Goal: Task Accomplishment & Management: Manage account settings

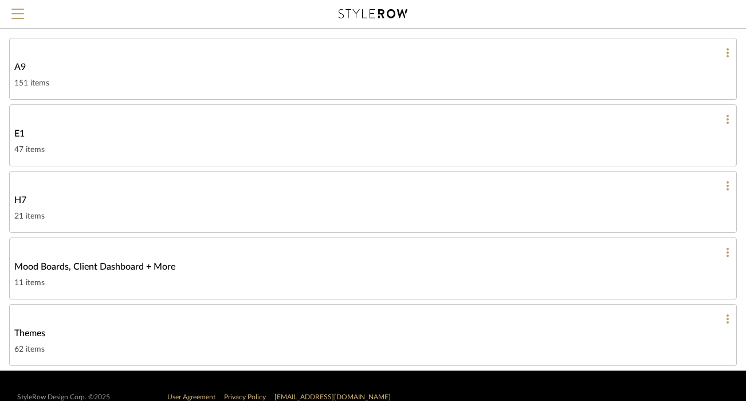
scroll to position [106, 0]
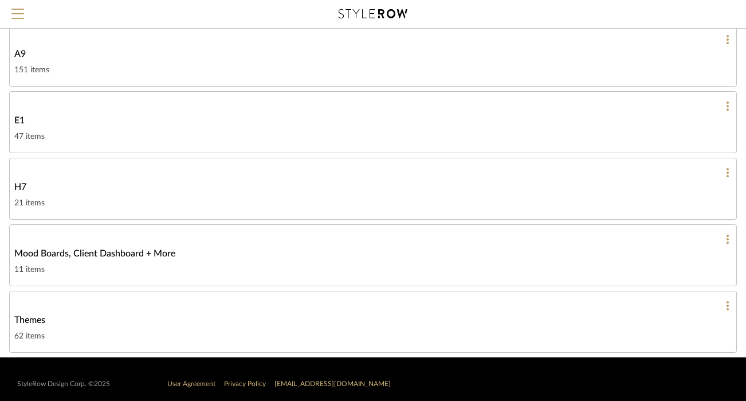
click at [536, 257] on div "Mood Boards, Client Dashboard + More" at bounding box center [372, 253] width 717 height 14
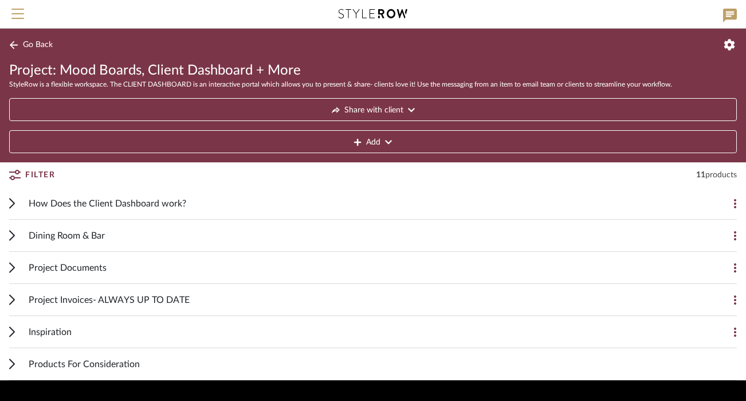
scroll to position [32, 0]
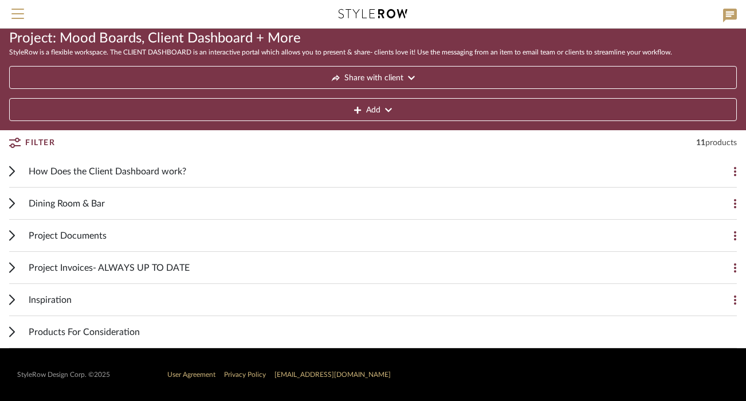
click at [136, 175] on span "How Does the Client Dashboard work?" at bounding box center [108, 171] width 158 height 14
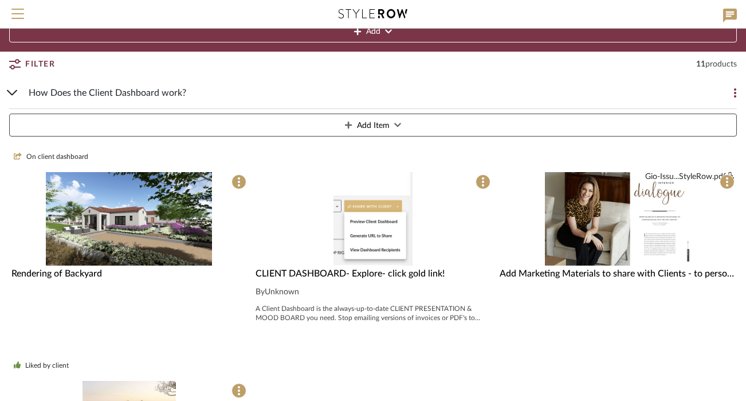
scroll to position [108, 0]
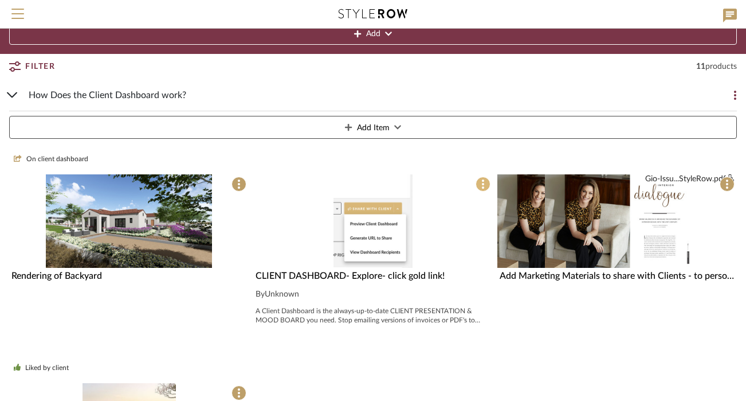
click at [488, 187] on span at bounding box center [483, 184] width 15 height 15
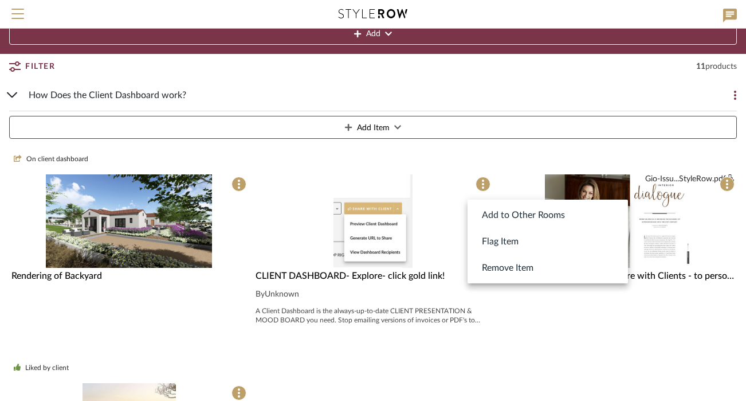
click at [488, 169] on div at bounding box center [373, 200] width 746 height 401
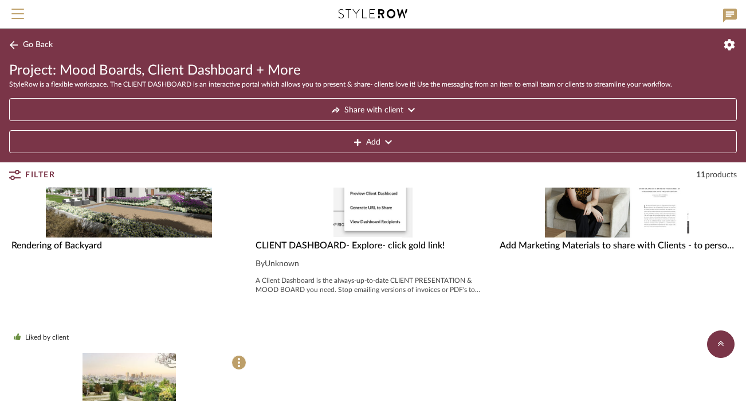
scroll to position [0, 0]
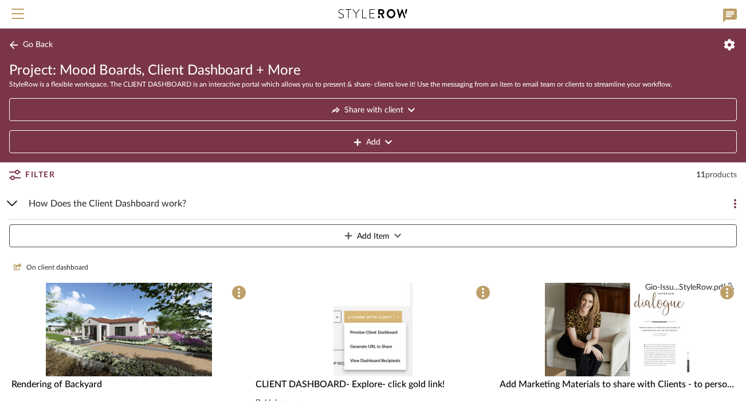
click at [14, 206] on div "How Does the Client Dashboard work? Add Item" at bounding box center [373, 219] width 728 height 64
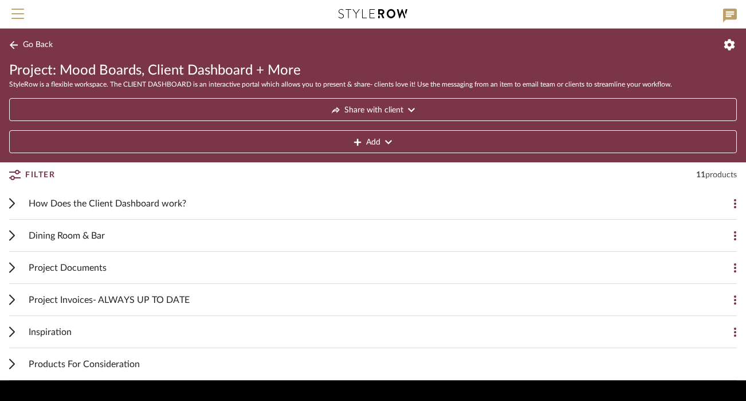
click at [13, 237] on icon at bounding box center [12, 235] width 5 height 9
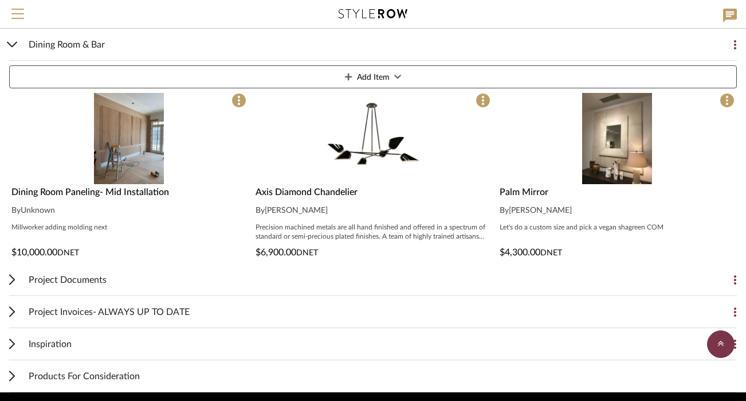
scroll to position [227, 0]
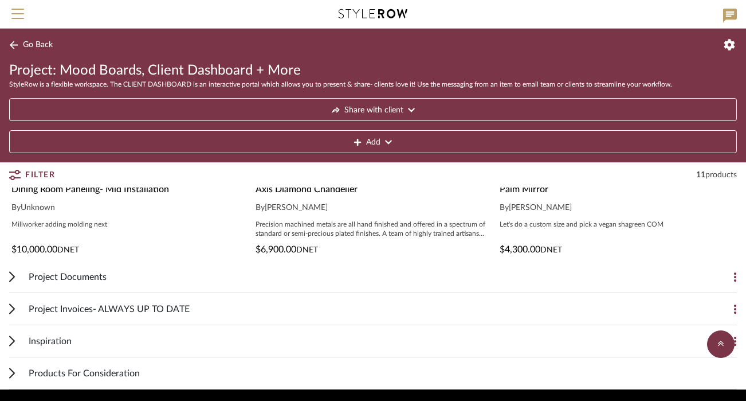
click at [68, 309] on span "Project Invoices- ALWAYS UP TO DATE" at bounding box center [109, 309] width 161 height 14
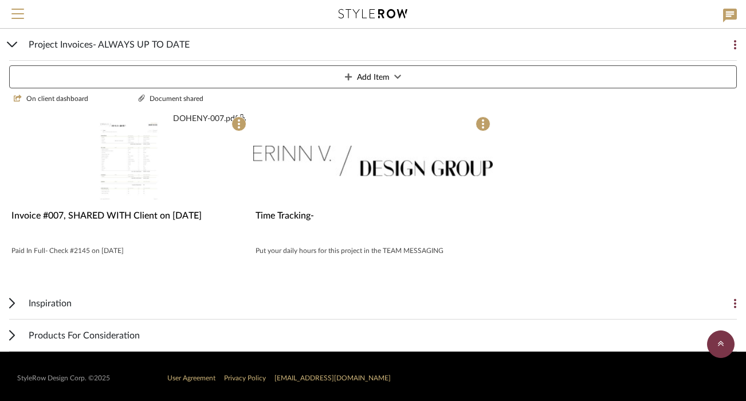
scroll to position [504, 0]
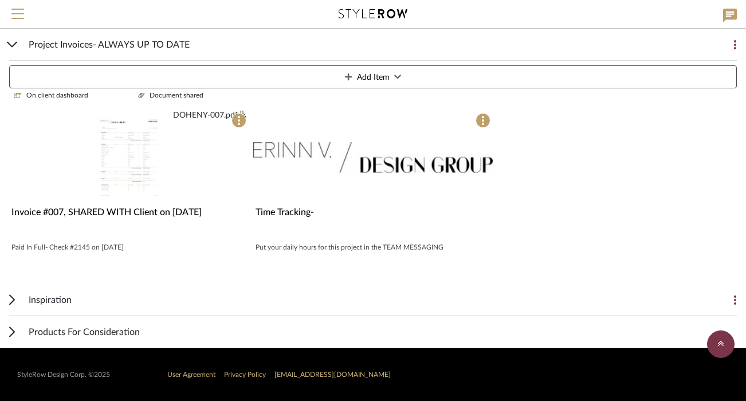
click at [127, 170] on img "0" at bounding box center [128, 157] width 73 height 93
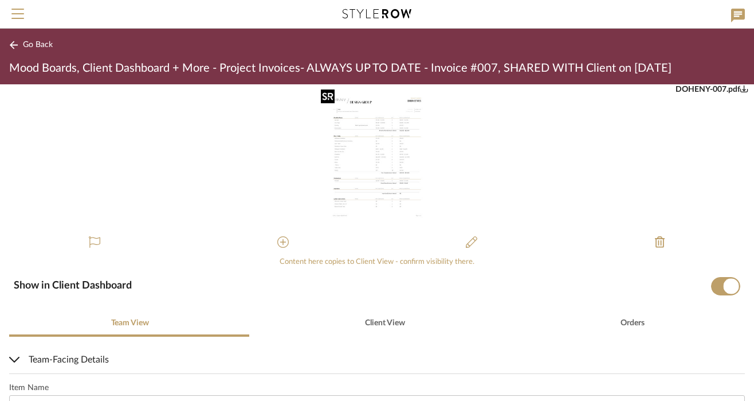
click at [405, 167] on img "0" at bounding box center [376, 156] width 113 height 144
click at [43, 43] on span "Go Back" at bounding box center [38, 45] width 30 height 10
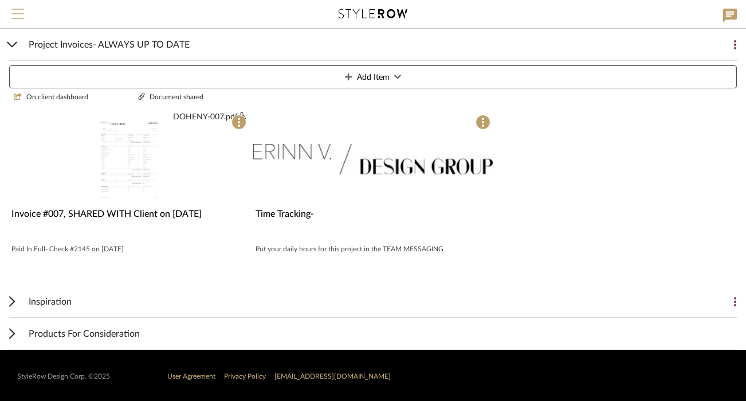
scroll to position [504, 0]
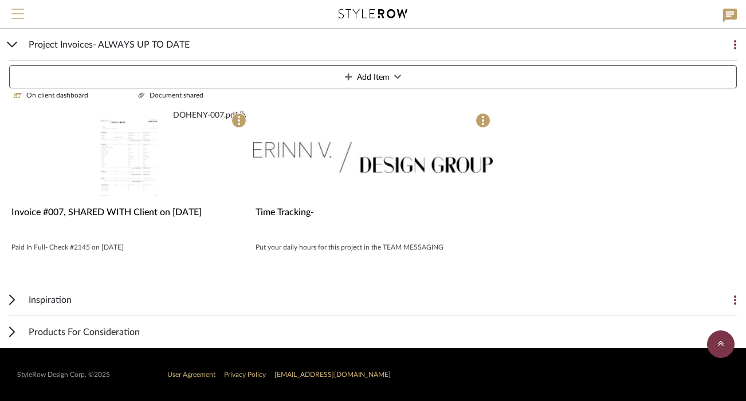
click at [23, 14] on span "Menu" at bounding box center [17, 17] width 13 height 17
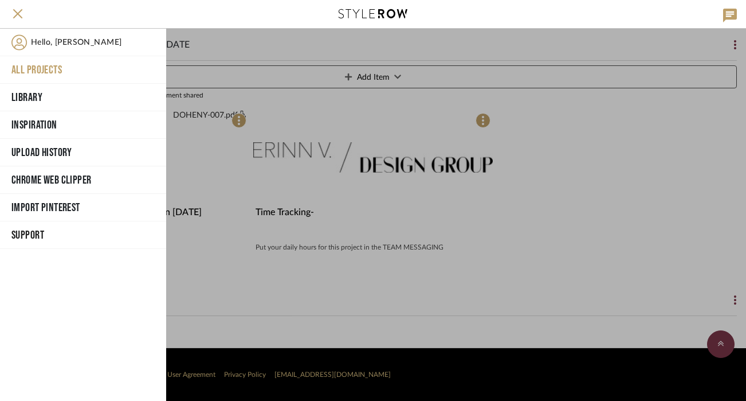
click at [27, 70] on button "All Projects" at bounding box center [83, 70] width 166 height 28
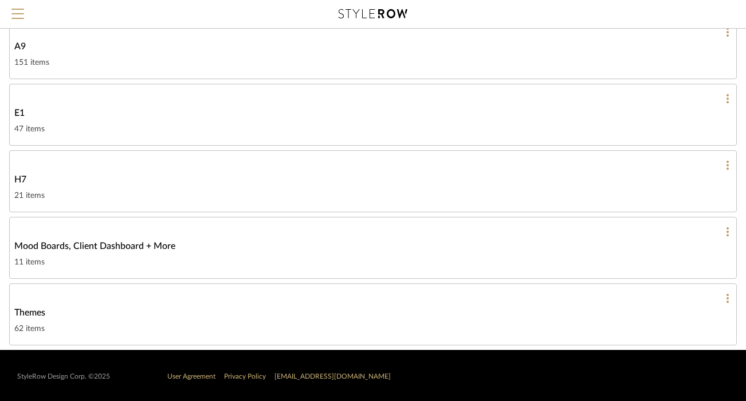
scroll to position [115, 0]
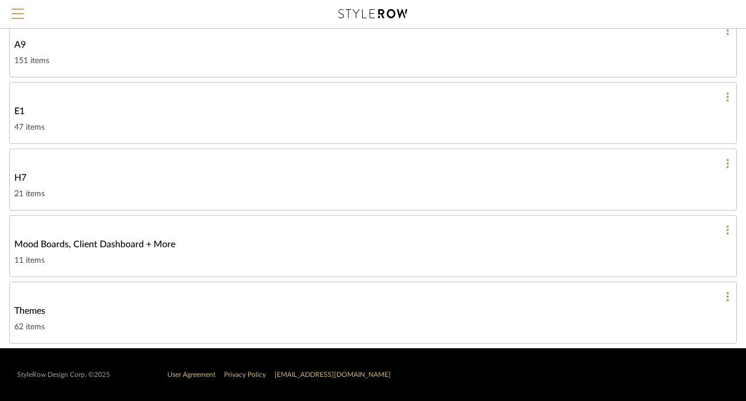
click at [221, 243] on div "Mood Boards, Client Dashboard + More" at bounding box center [372, 244] width 717 height 14
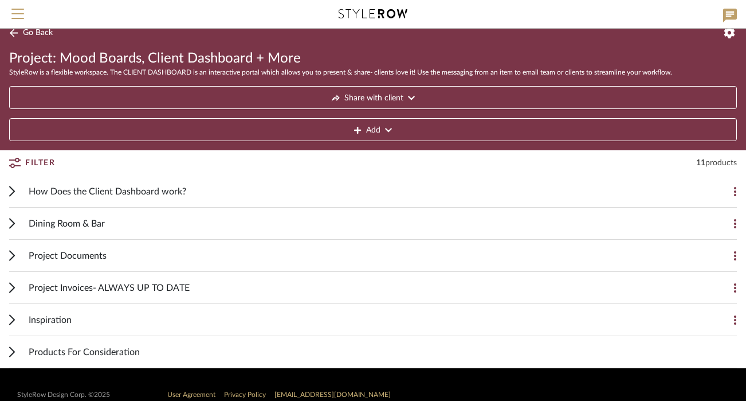
scroll to position [32, 0]
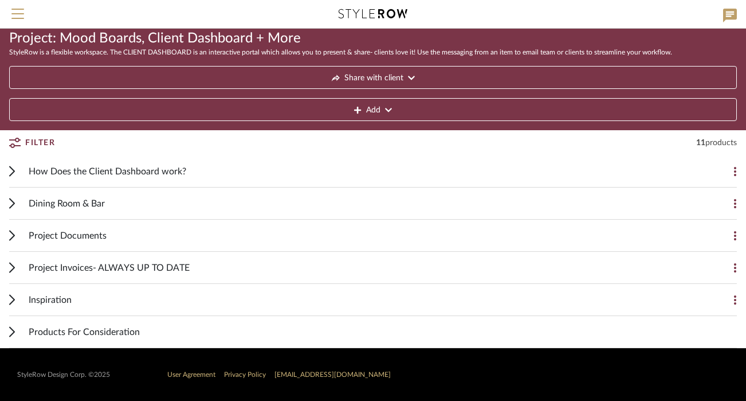
click at [147, 327] on div "Products For Consideration" at bounding box center [383, 332] width 708 height 32
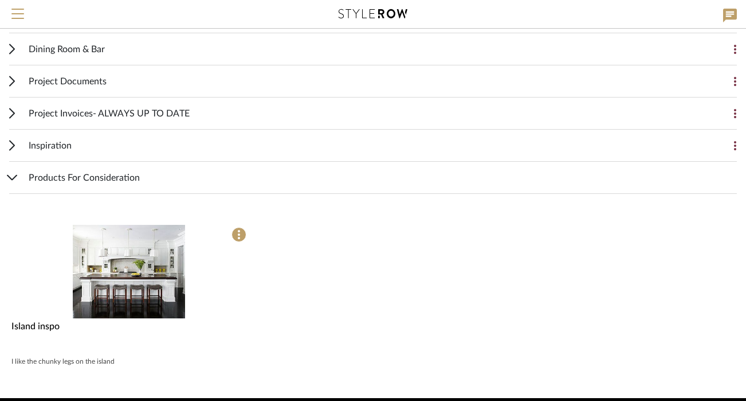
scroll to position [236, 0]
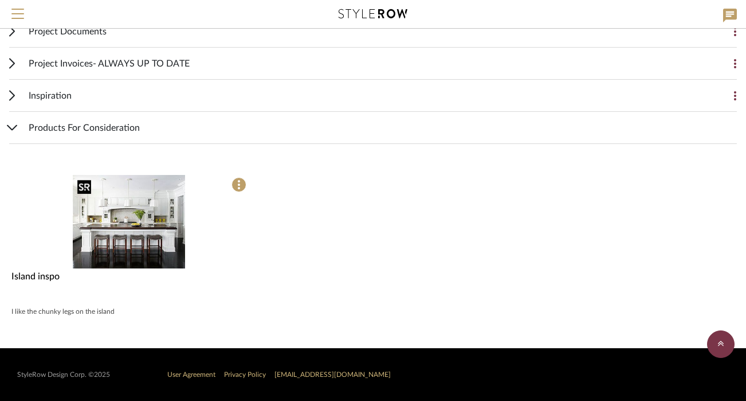
click at [132, 210] on img "0" at bounding box center [129, 221] width 112 height 93
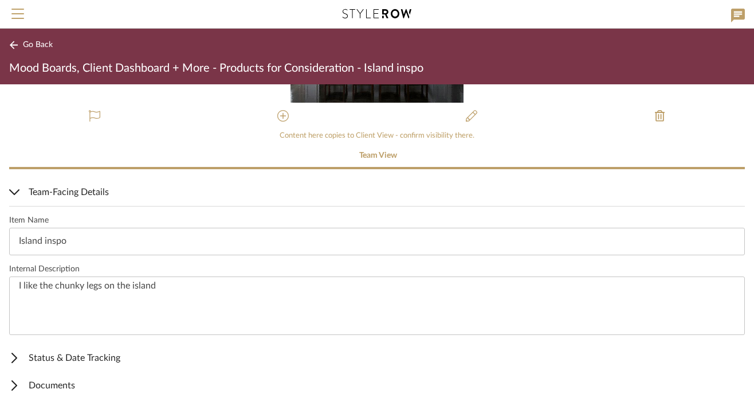
scroll to position [134, 0]
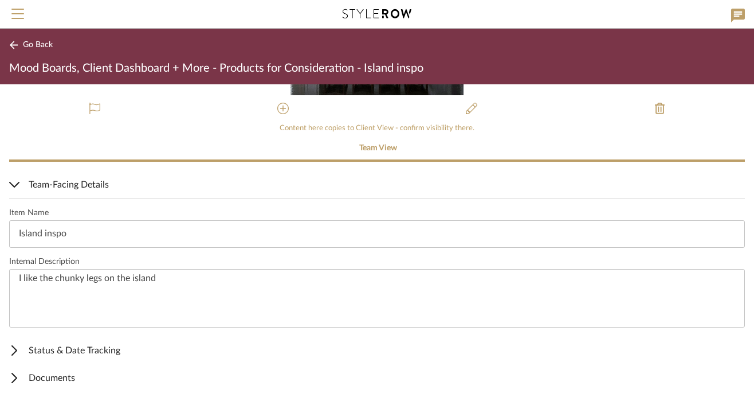
click at [122, 356] on span "Status & Date Tracking" at bounding box center [374, 350] width 731 height 14
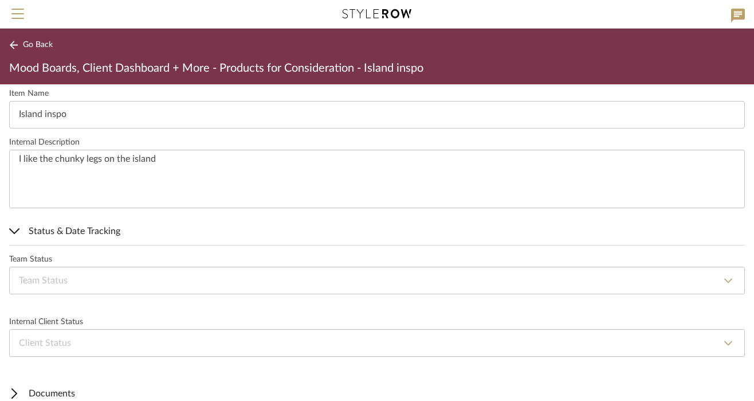
scroll to position [268, 0]
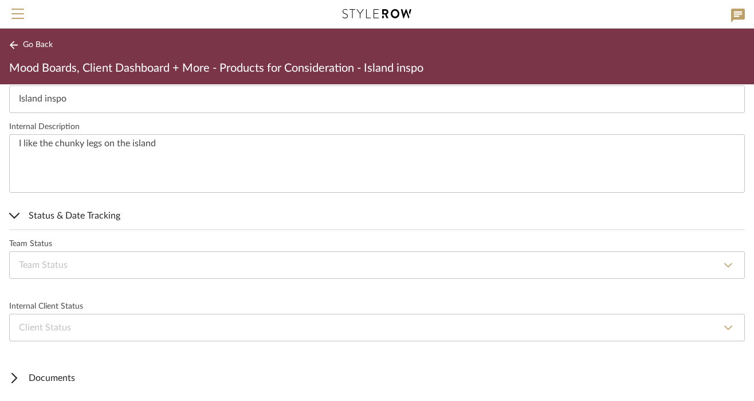
click at [108, 215] on span "Status & Date Tracking" at bounding box center [374, 216] width 731 height 14
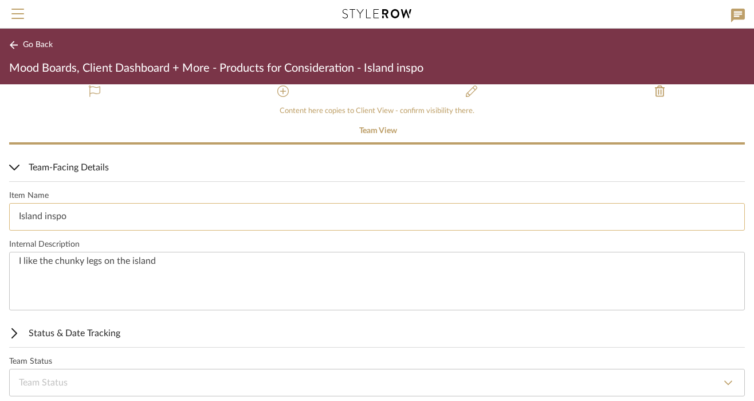
scroll to position [134, 0]
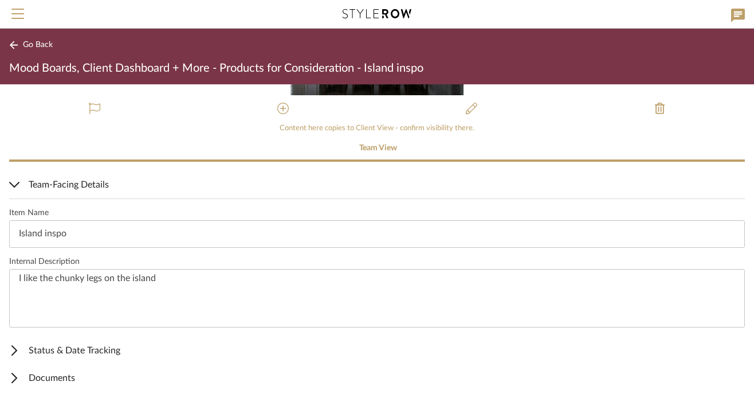
click at [66, 378] on span "Documents" at bounding box center [374, 378] width 731 height 14
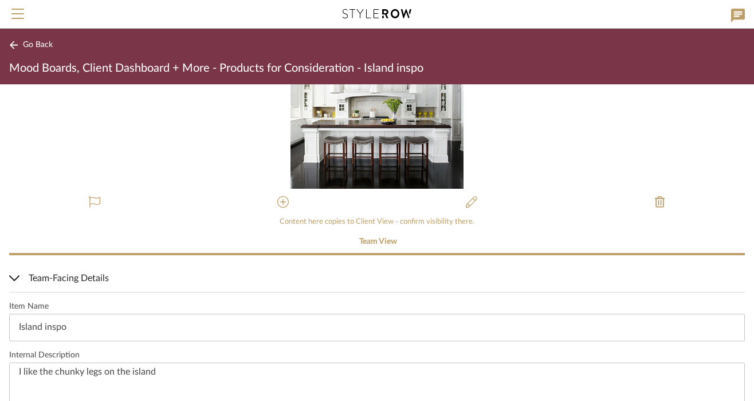
scroll to position [0, 0]
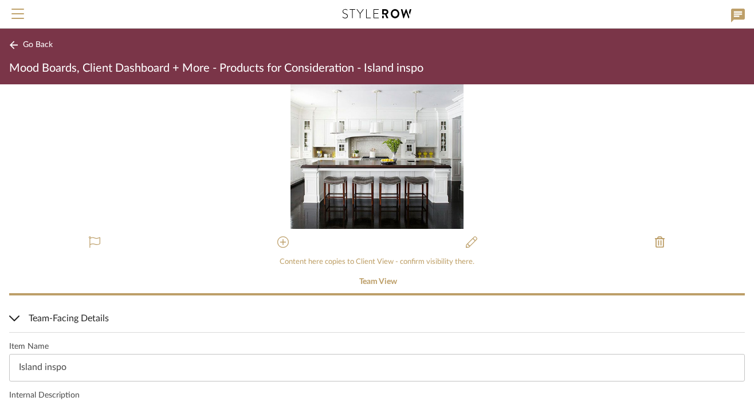
click at [79, 308] on mat-expansion-panel-header "Team-Facing Details" at bounding box center [377, 318] width 754 height 28
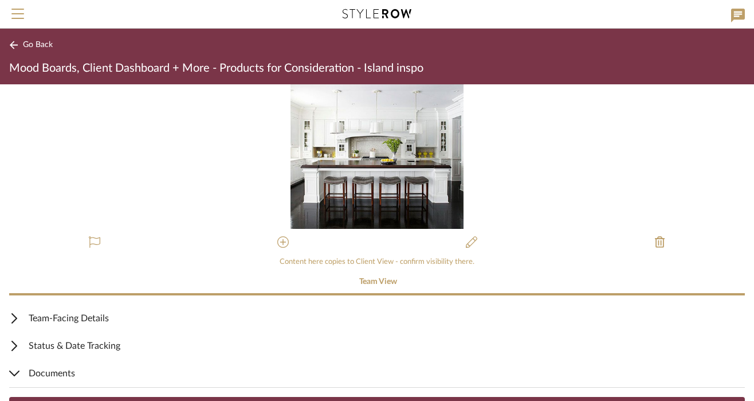
click at [79, 308] on mat-expansion-panel-header "Team-Facing Details" at bounding box center [377, 318] width 754 height 28
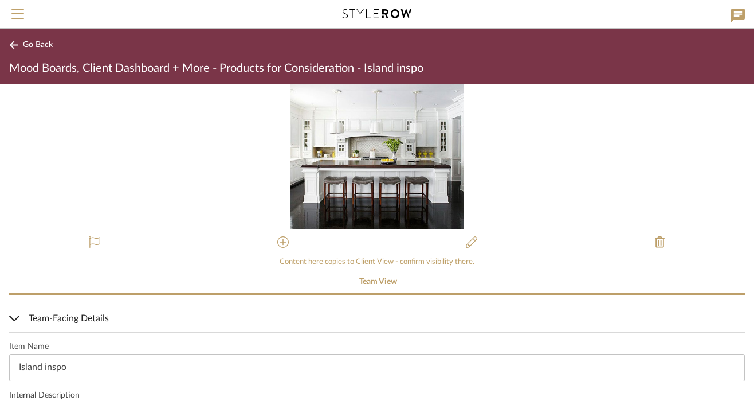
click at [34, 51] on button "Go Back" at bounding box center [33, 45] width 48 height 14
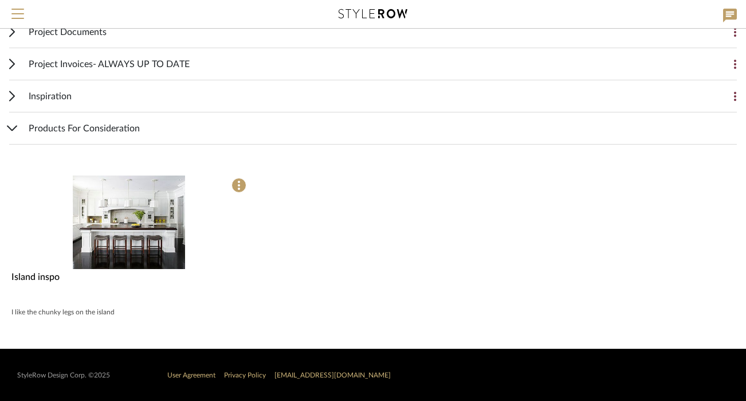
scroll to position [236, 0]
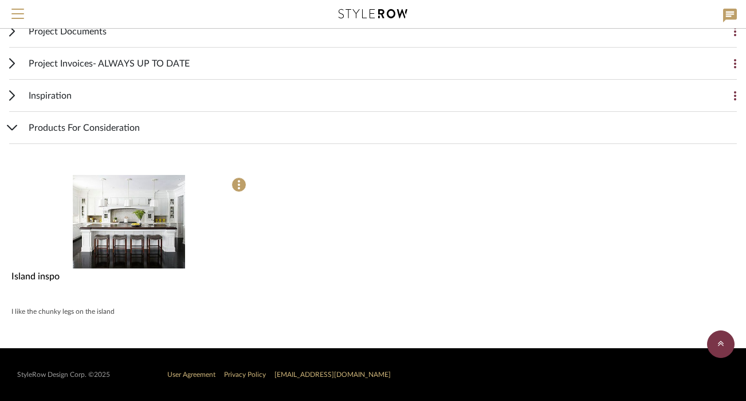
click at [155, 125] on div "Products For Consideration" at bounding box center [383, 128] width 708 height 32
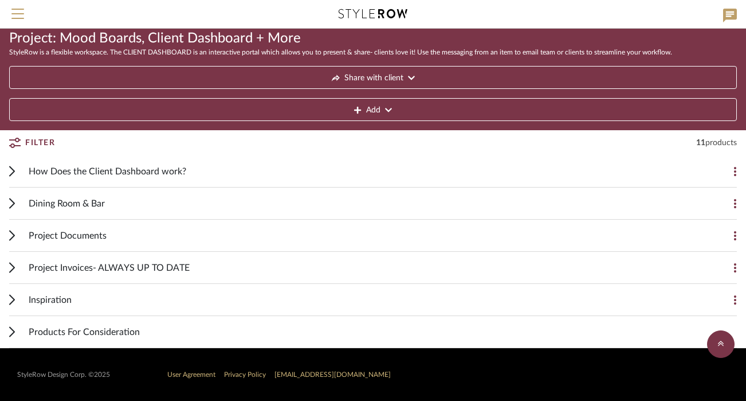
scroll to position [32, 0]
click at [121, 287] on div "Inspiration" at bounding box center [365, 300] width 672 height 32
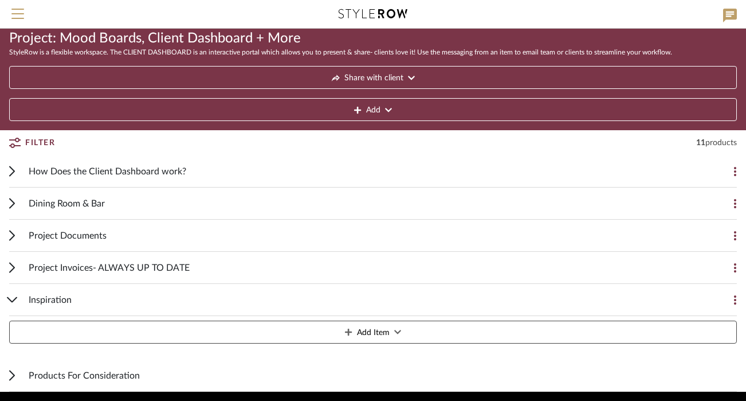
scroll to position [76, 0]
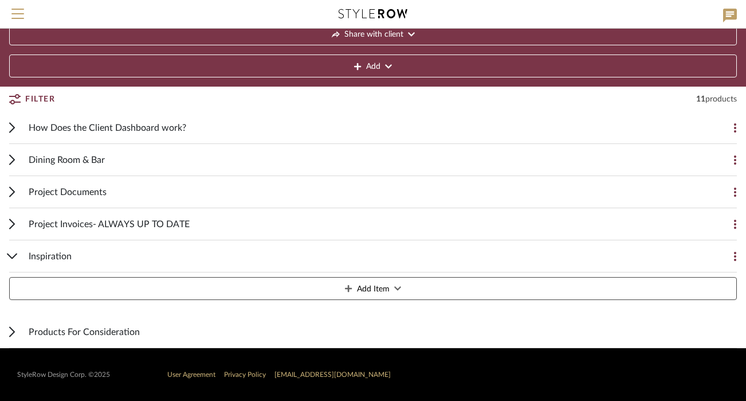
click at [88, 222] on span "Project Invoices- ALWAYS UP TO DATE" at bounding box center [109, 224] width 161 height 14
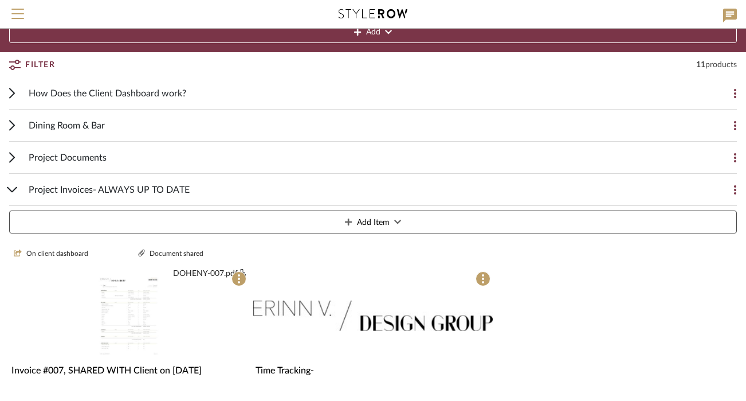
scroll to position [111, 0]
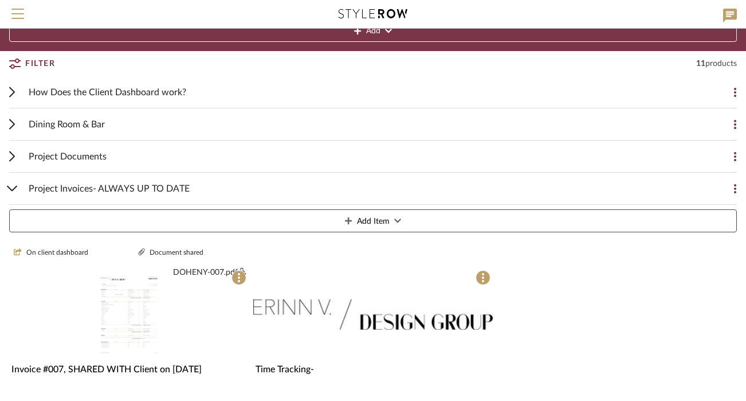
click at [91, 158] on span "Project Documents" at bounding box center [68, 157] width 78 height 14
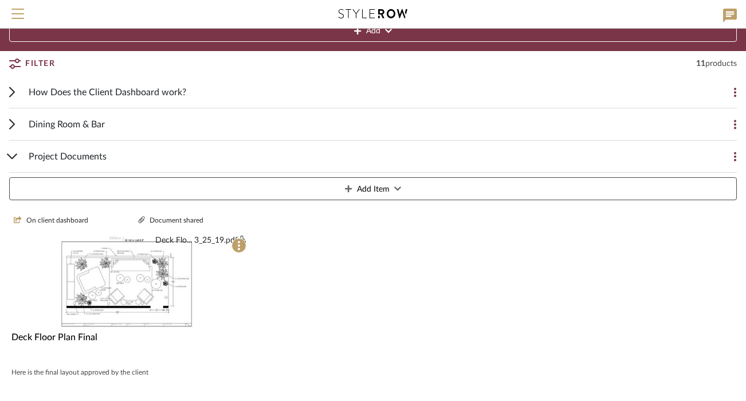
click at [79, 133] on div "Dining Room & Bar" at bounding box center [365, 124] width 672 height 32
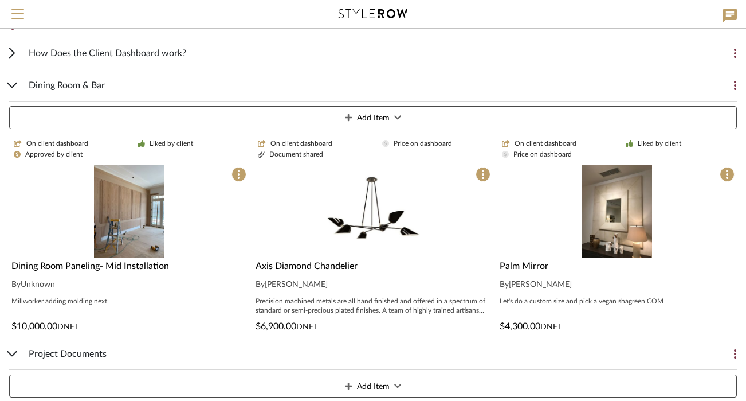
scroll to position [151, 0]
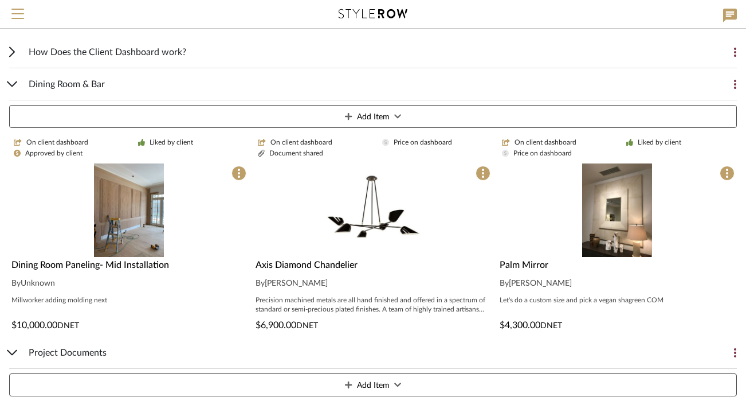
click at [16, 86] on icon at bounding box center [12, 84] width 11 height 6
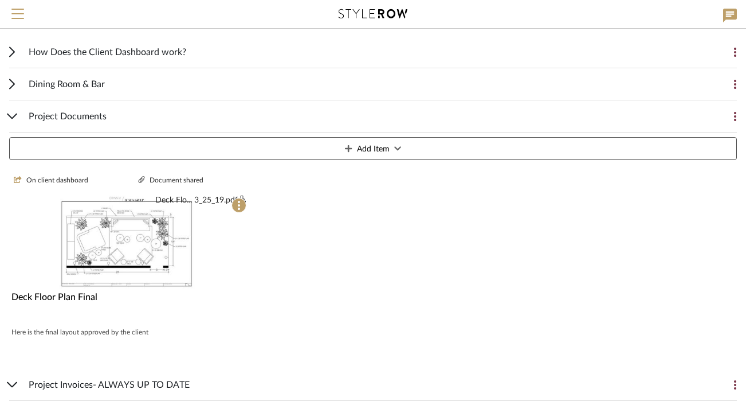
click at [22, 81] on div "Dining Room & Bar Add Item" at bounding box center [373, 84] width 728 height 32
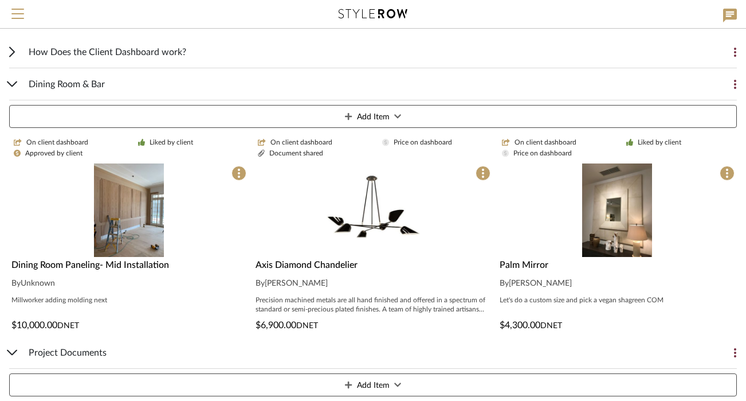
click at [56, 58] on span "How Does the Client Dashboard work?" at bounding box center [108, 52] width 158 height 14
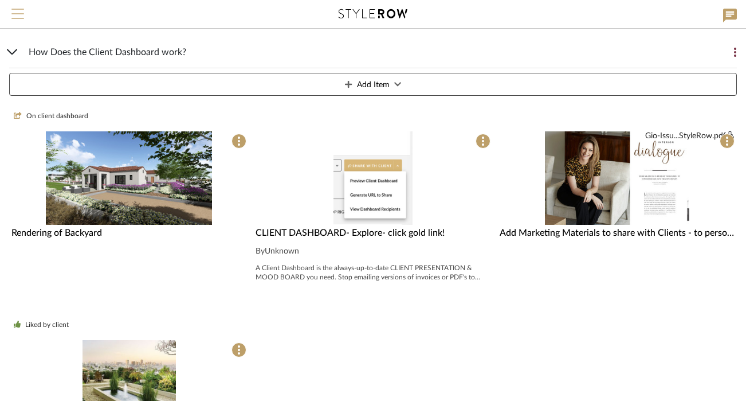
click at [15, 9] on span "Menu" at bounding box center [17, 9] width 13 height 1
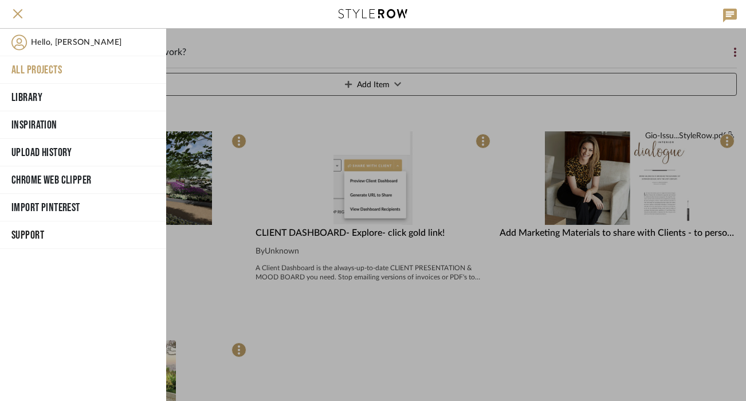
click at [42, 72] on button "All Projects" at bounding box center [83, 70] width 166 height 28
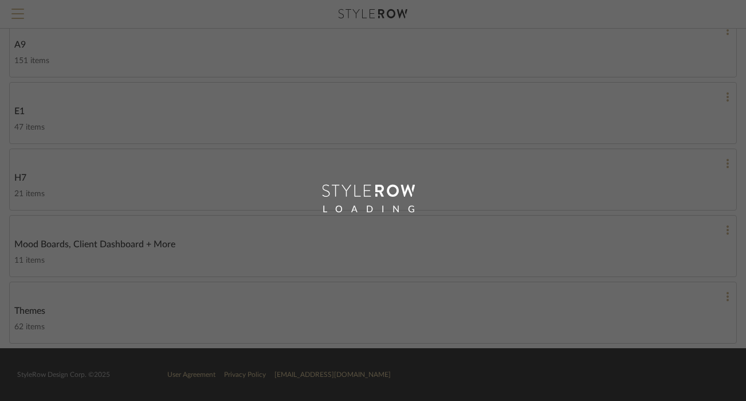
scroll to position [115, 0]
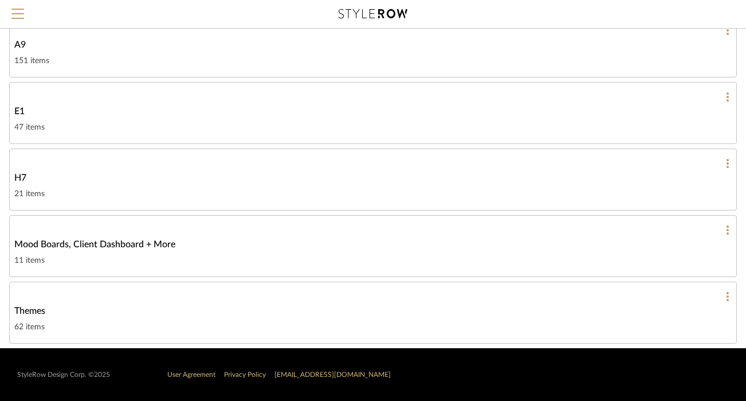
click at [148, 325] on div "62 items" at bounding box center [372, 327] width 717 height 14
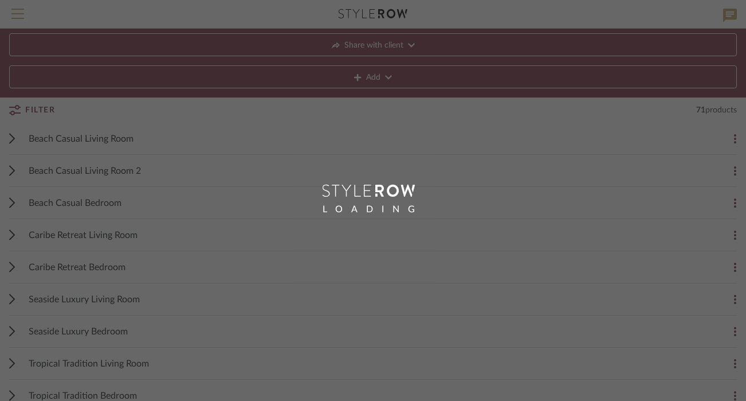
scroll to position [72, 0]
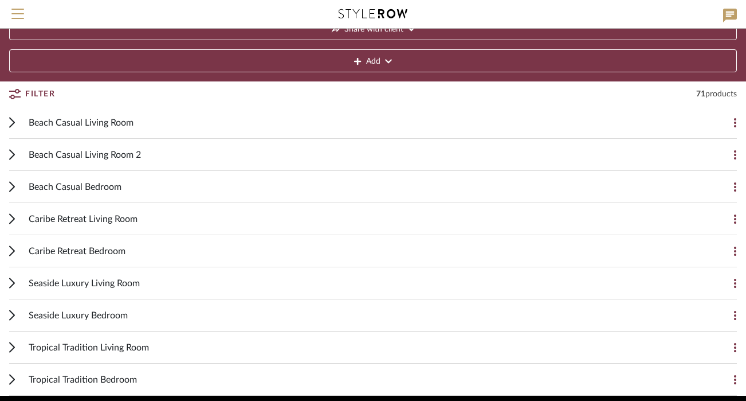
click at [159, 115] on div "Beach Casual Living Room" at bounding box center [365, 123] width 672 height 32
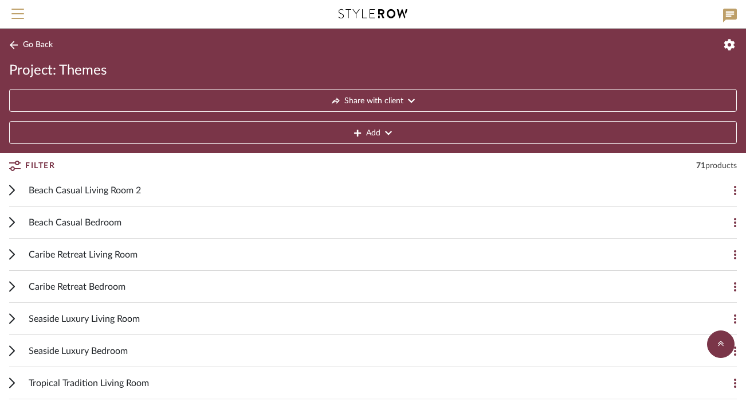
scroll to position [1369, 0]
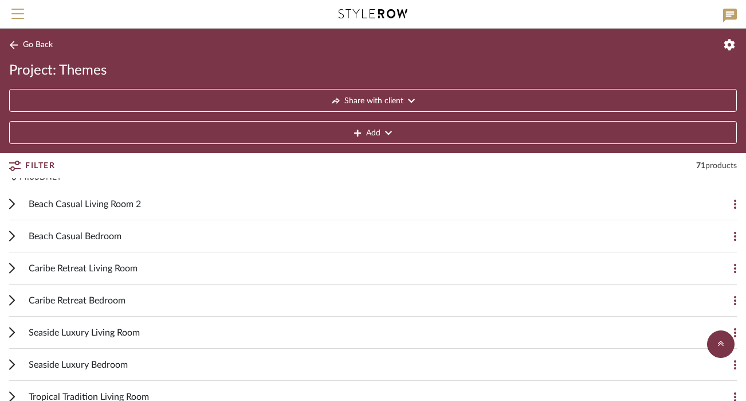
click at [408, 212] on div "Beach Casual Living Room 2" at bounding box center [365, 204] width 672 height 32
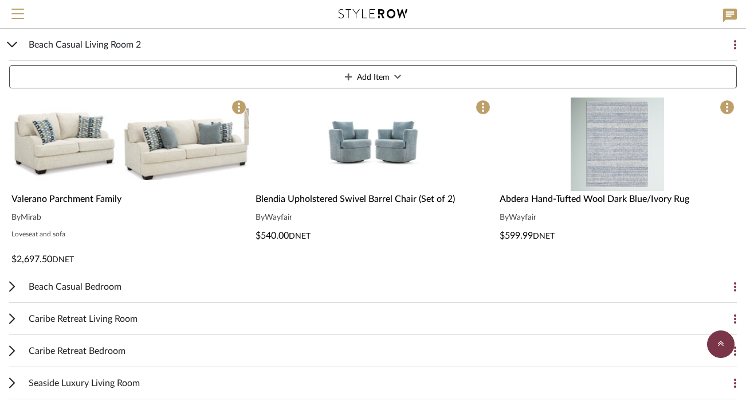
scroll to position [1556, 0]
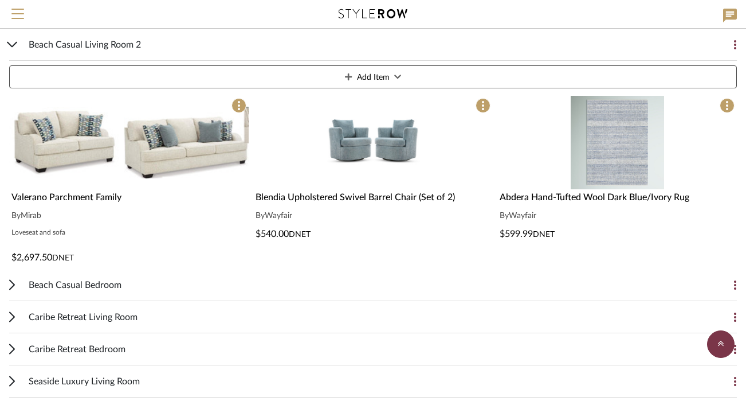
click at [103, 281] on span "Beach Casual Bedroom" at bounding box center [75, 285] width 93 height 14
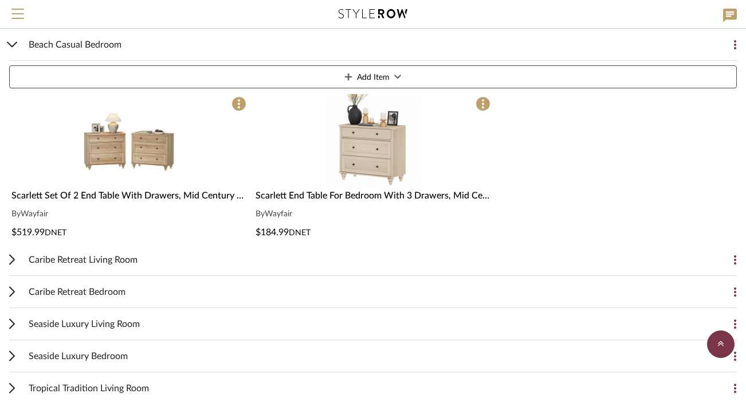
scroll to position [2015, 0]
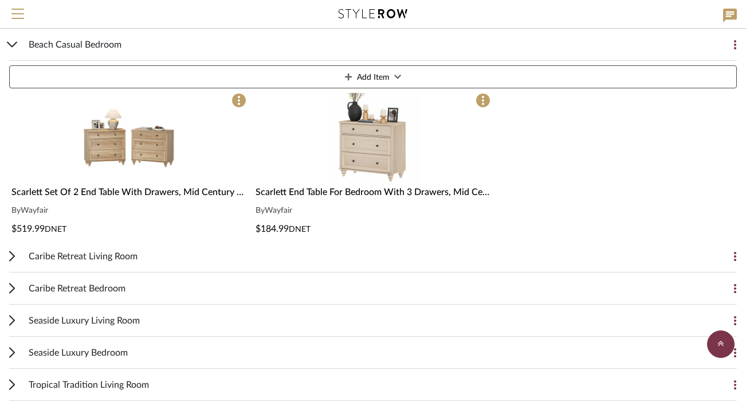
click at [121, 264] on div "Caribe Retreat Living Room" at bounding box center [365, 256] width 672 height 32
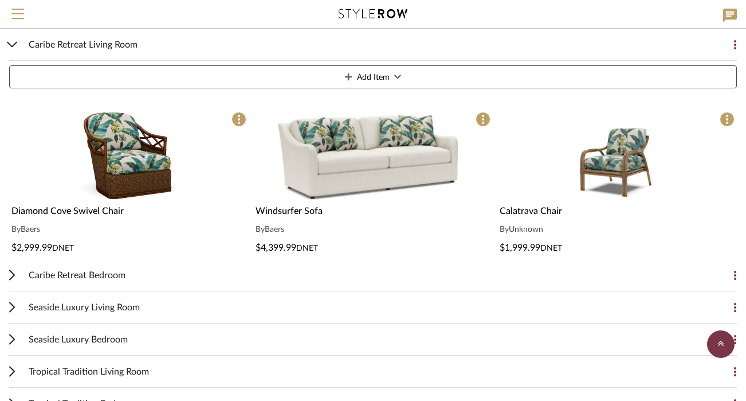
scroll to position [3058, 0]
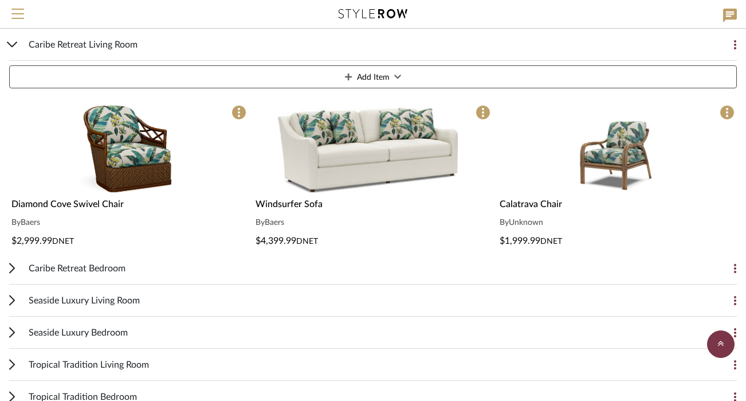
click at [97, 304] on span "Seaside Luxury Living Room" at bounding box center [84, 300] width 111 height 14
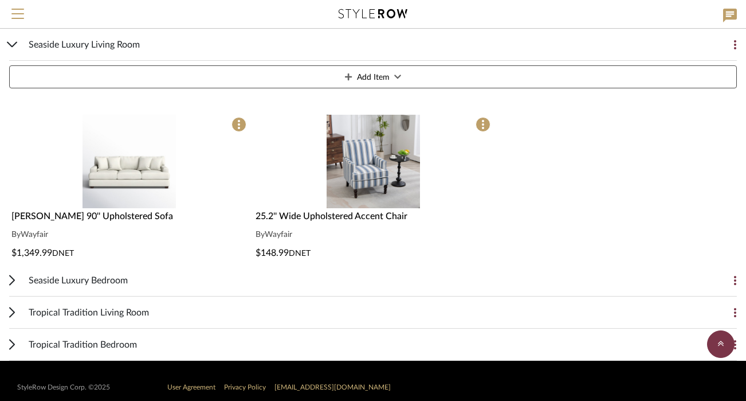
scroll to position [4093, 0]
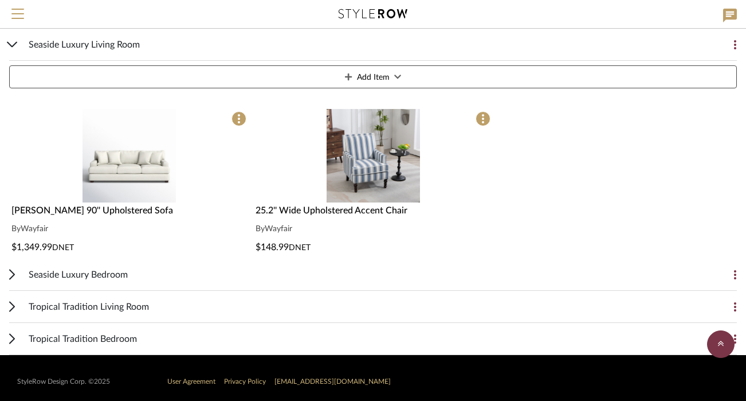
click at [115, 279] on span "Seaside Luxury Bedroom" at bounding box center [78, 275] width 99 height 14
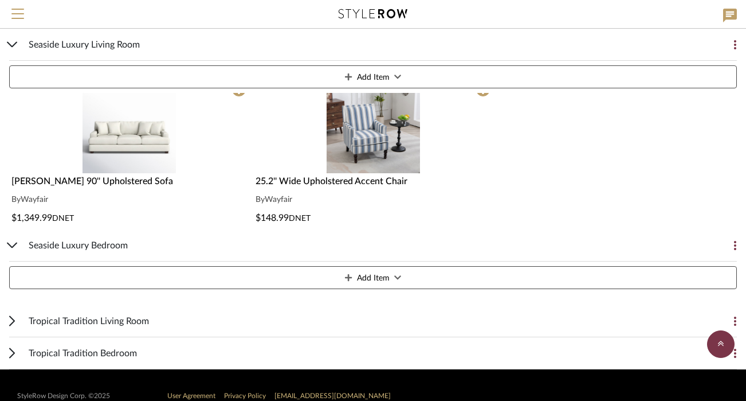
scroll to position [4143, 0]
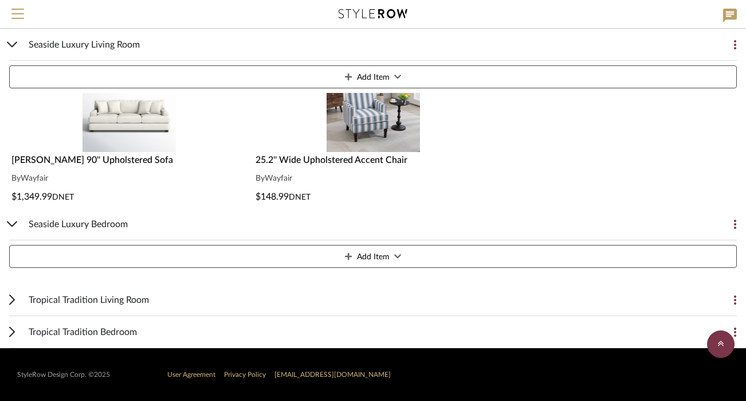
click at [105, 305] on span "Tropical Tradition Living Room" at bounding box center [89, 300] width 120 height 14
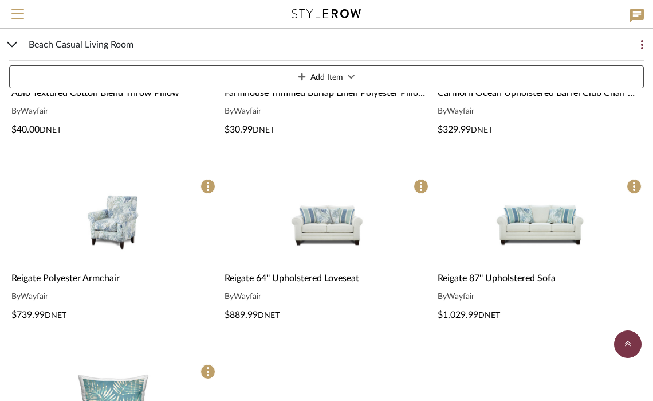
scroll to position [1049, 0]
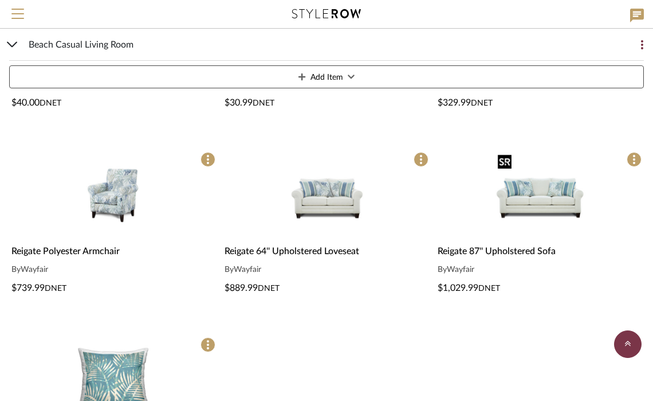
click at [528, 207] on img "0" at bounding box center [539, 196] width 93 height 93
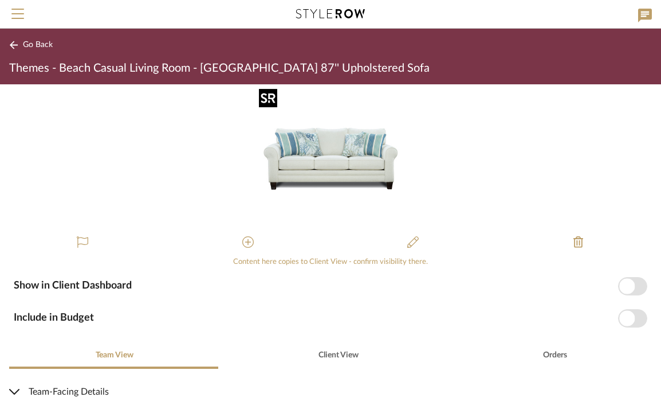
click at [320, 158] on img "0" at bounding box center [330, 156] width 144 height 144
click at [305, 146] on img "0" at bounding box center [330, 156] width 144 height 144
click at [33, 44] on span "Go Back" at bounding box center [38, 45] width 30 height 10
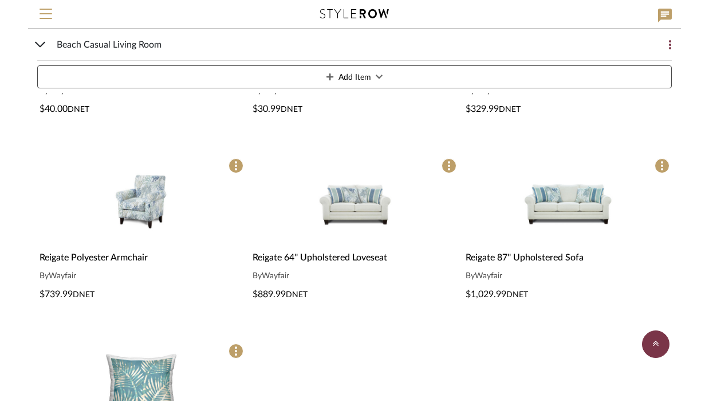
scroll to position [1049, 0]
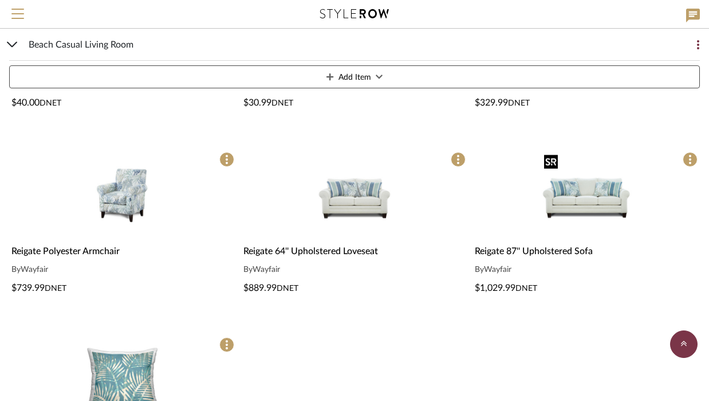
click at [536, 191] on img "0" at bounding box center [586, 196] width 93 height 93
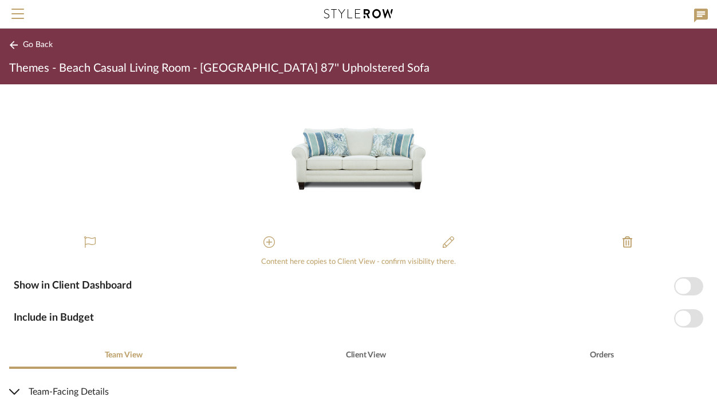
click at [42, 46] on span "Go Back" at bounding box center [38, 45] width 30 height 10
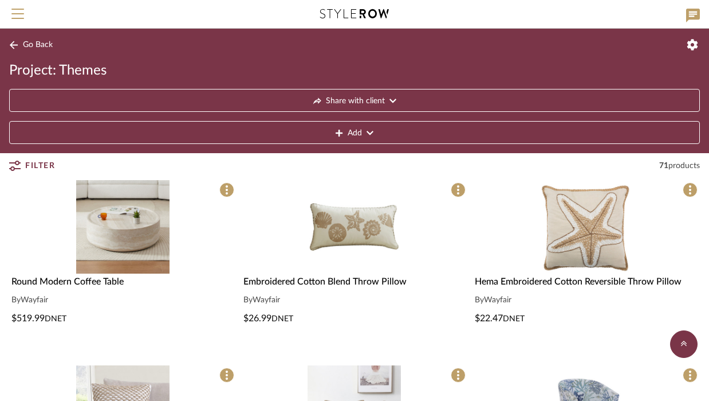
scroll to position [646, 0]
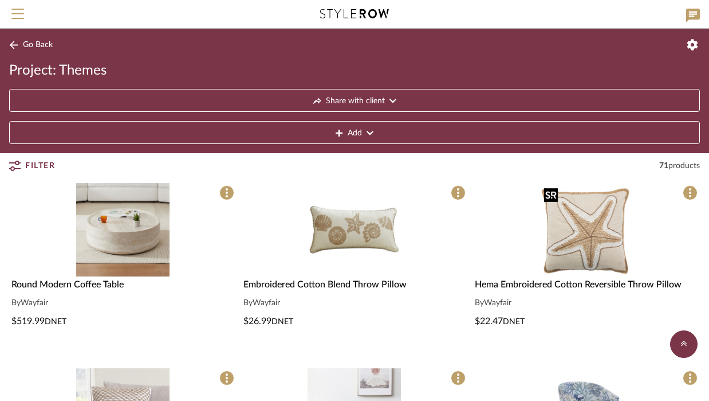
click at [536, 250] on img "0" at bounding box center [586, 229] width 93 height 93
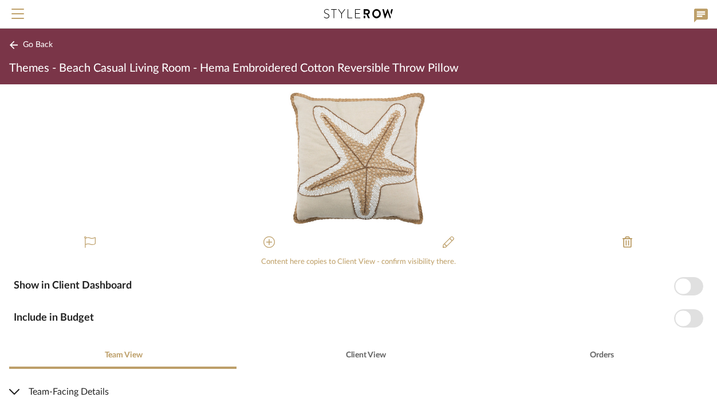
click at [16, 41] on icon at bounding box center [13, 45] width 9 height 9
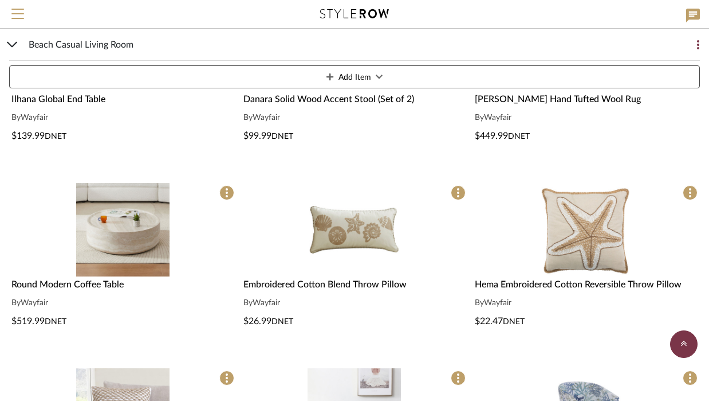
scroll to position [647, 0]
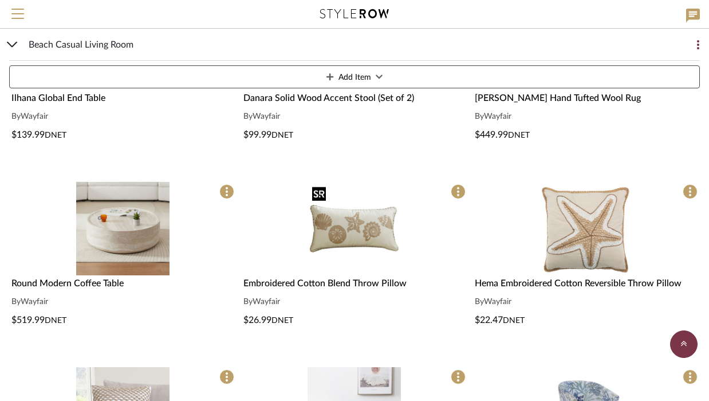
click at [363, 238] on img "0" at bounding box center [354, 228] width 93 height 93
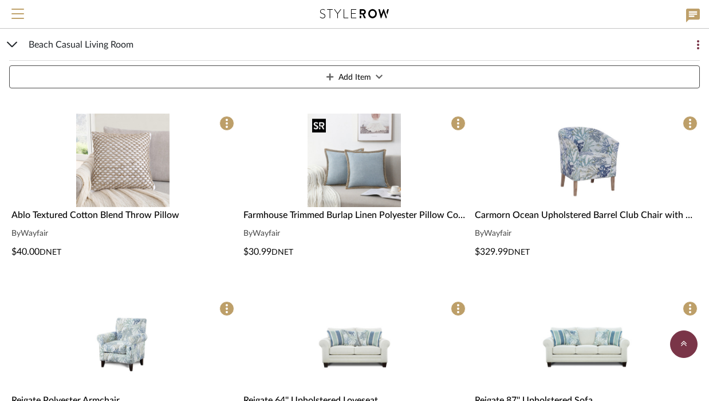
scroll to position [916, 0]
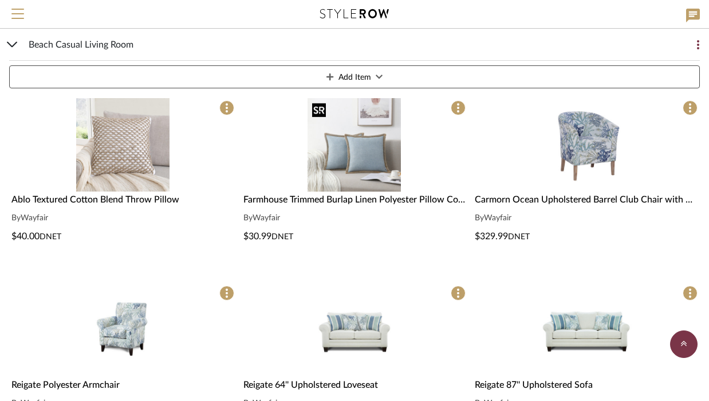
click at [348, 149] on img "0" at bounding box center [354, 144] width 93 height 93
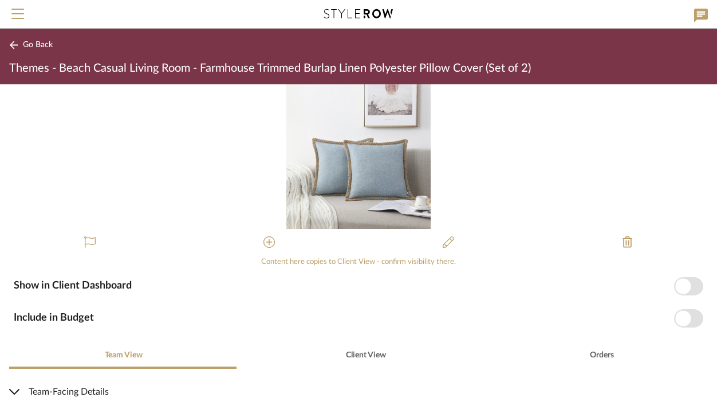
click at [14, 49] on icon at bounding box center [13, 45] width 9 height 9
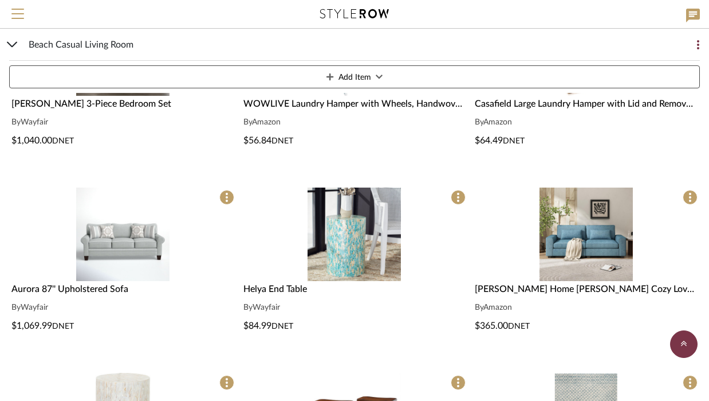
scroll to position [272, 0]
click at [131, 252] on img "0" at bounding box center [122, 233] width 93 height 93
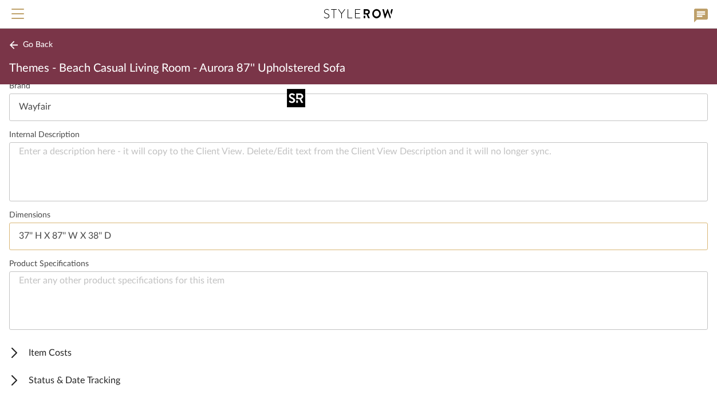
scroll to position [412, 0]
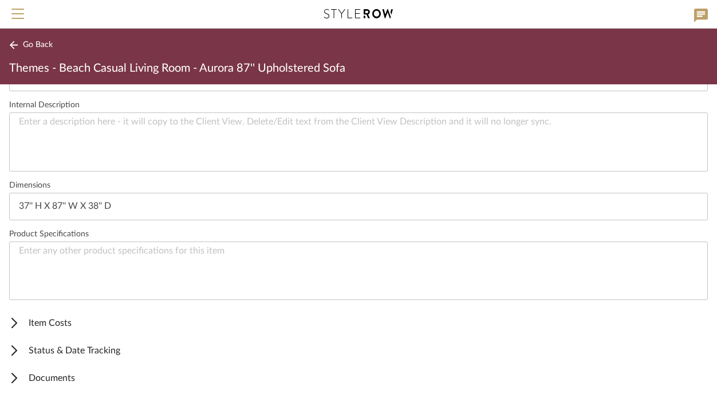
click at [34, 51] on button "Go Back" at bounding box center [33, 45] width 48 height 14
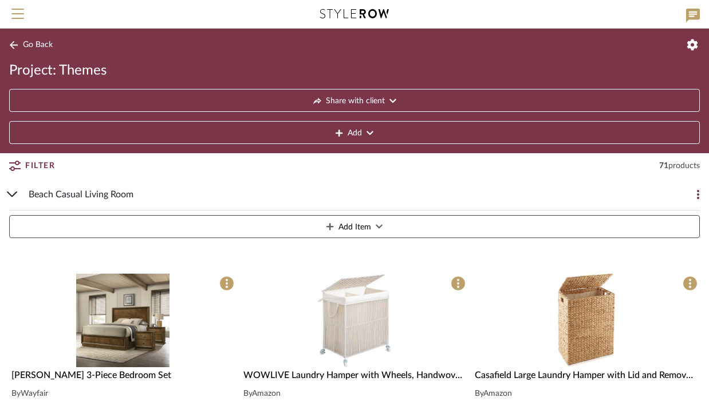
click at [10, 187] on div "Beach Casual Living Room Add Item" at bounding box center [354, 210] width 691 height 64
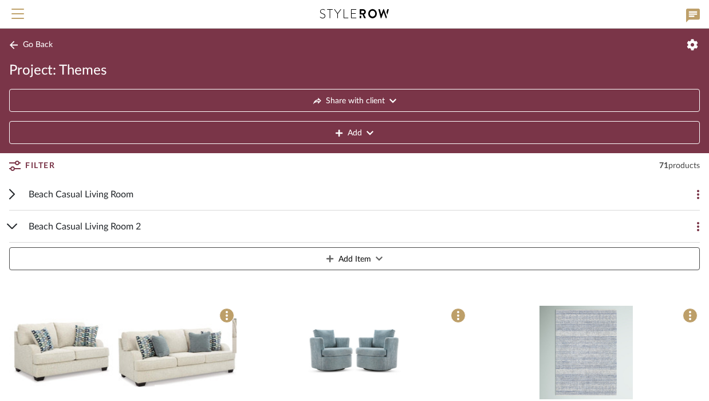
click at [536, 195] on button at bounding box center [688, 194] width 23 height 23
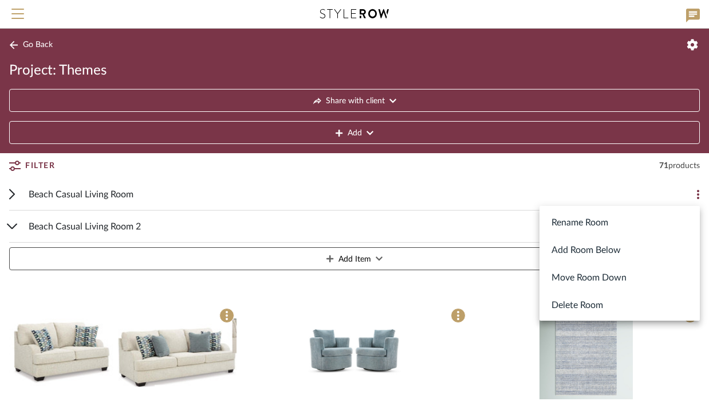
click at [536, 304] on button "Delete Room" at bounding box center [620, 305] width 160 height 28
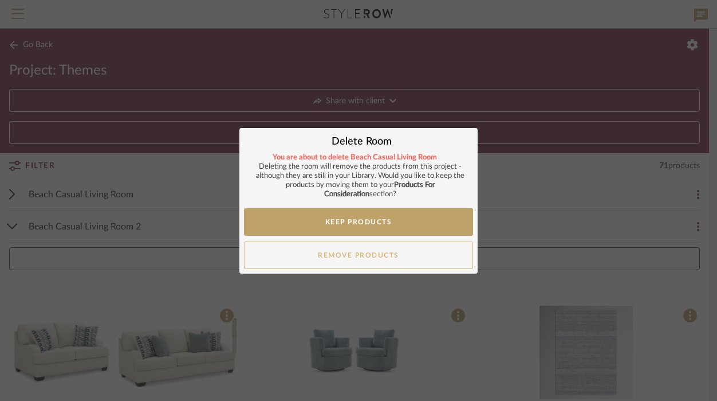
click at [413, 254] on button "Remove Products" at bounding box center [358, 255] width 229 height 28
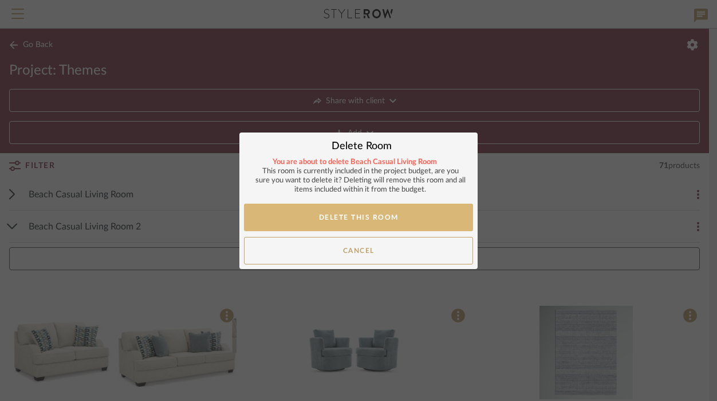
click at [394, 219] on button "Delete This Room" at bounding box center [358, 217] width 229 height 28
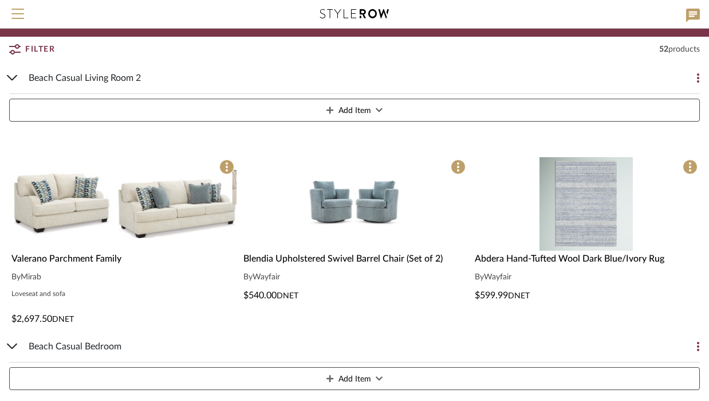
scroll to position [119, 0]
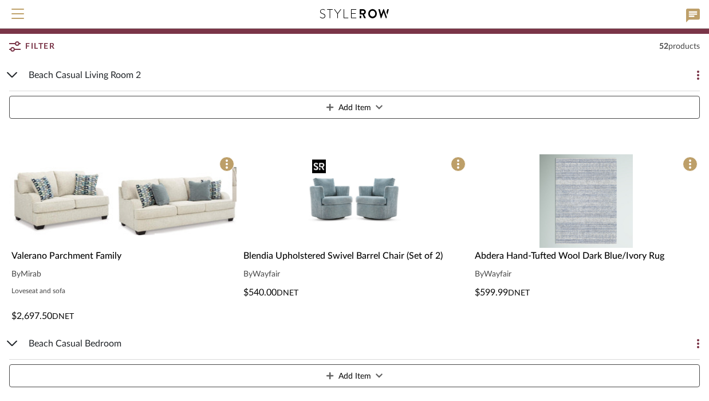
click at [366, 227] on img "0" at bounding box center [354, 200] width 93 height 93
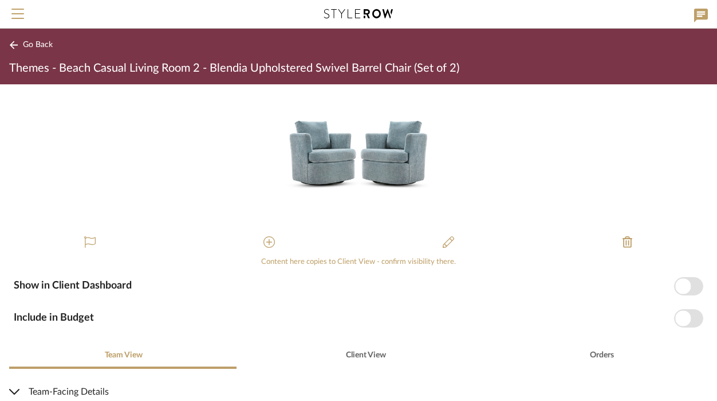
click at [30, 42] on span "Go Back" at bounding box center [38, 45] width 30 height 10
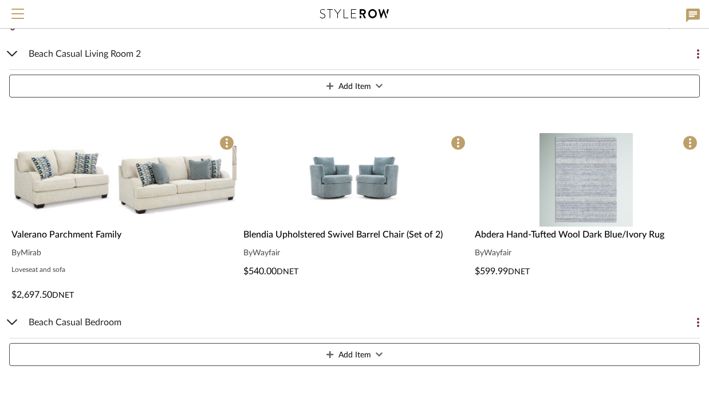
scroll to position [143, 0]
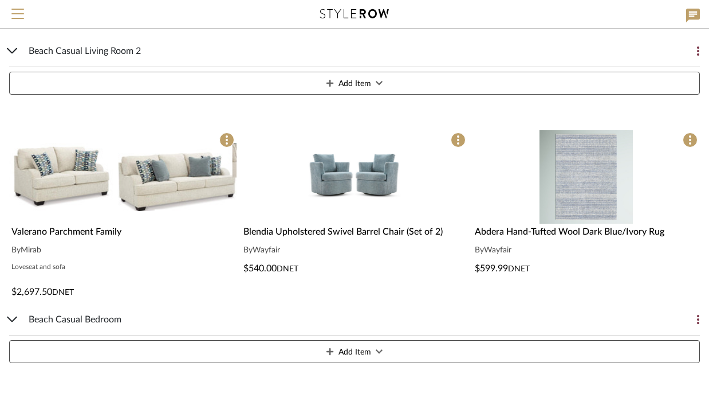
click at [131, 172] on img "0" at bounding box center [123, 176] width 228 height 93
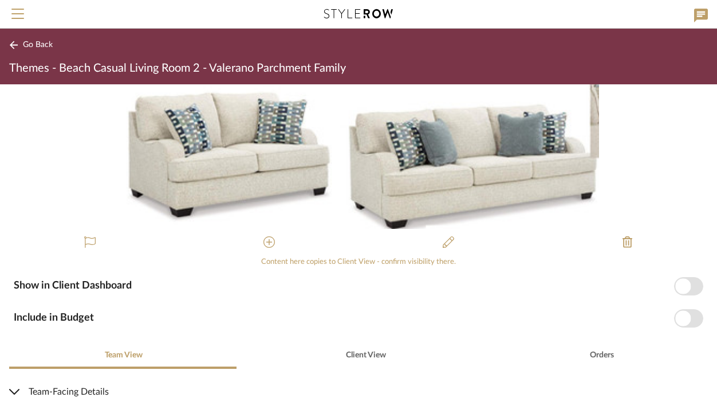
click at [19, 41] on button "Go Back" at bounding box center [33, 45] width 48 height 14
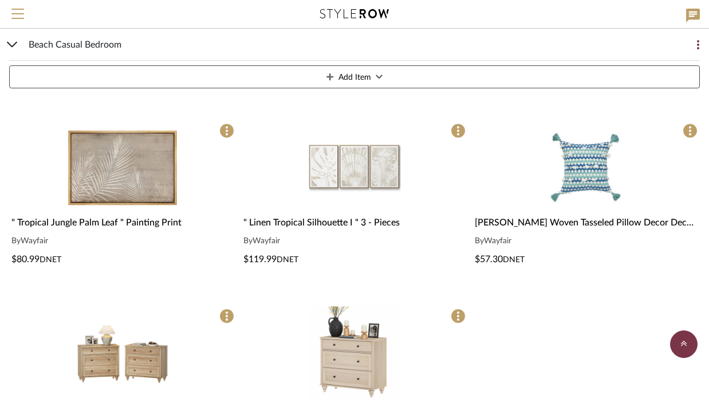
scroll to position [429, 0]
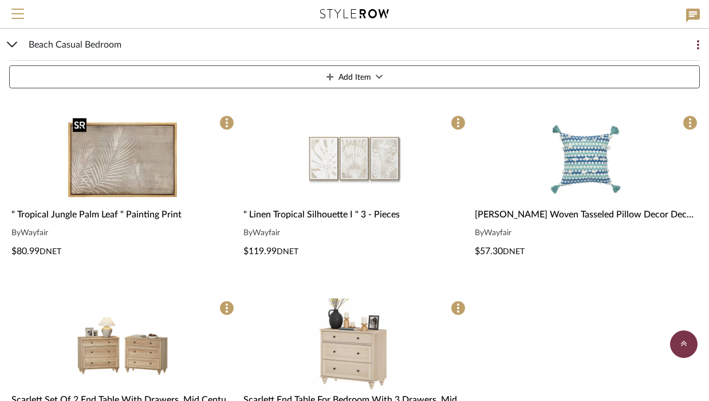
click at [146, 164] on img "0" at bounding box center [122, 159] width 109 height 93
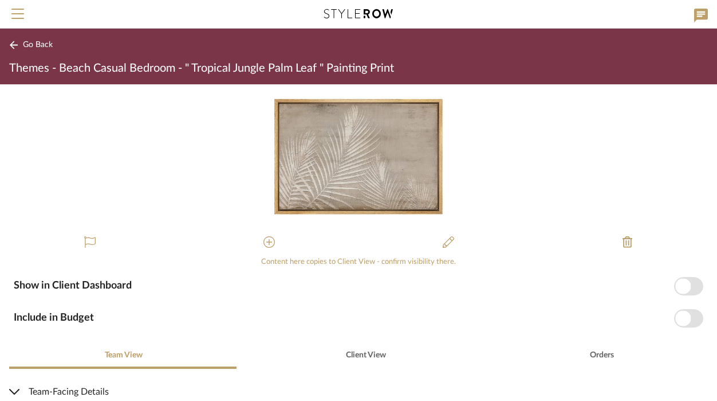
click at [29, 42] on span "Go Back" at bounding box center [38, 45] width 30 height 10
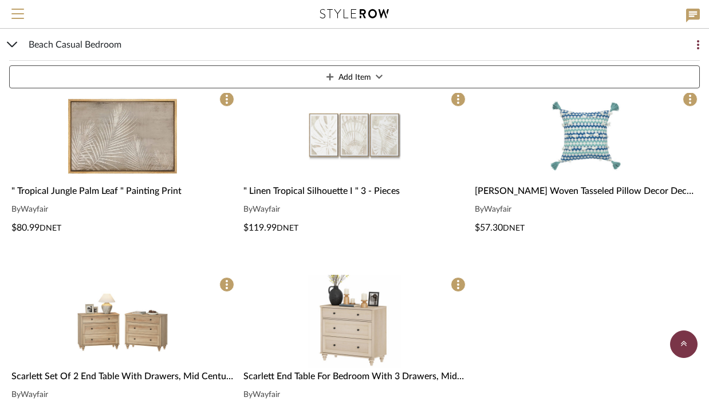
scroll to position [453, 0]
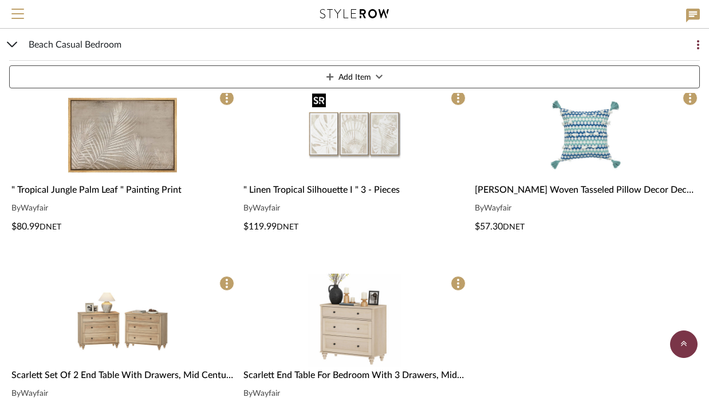
click at [332, 144] on img "0" at bounding box center [354, 134] width 93 height 93
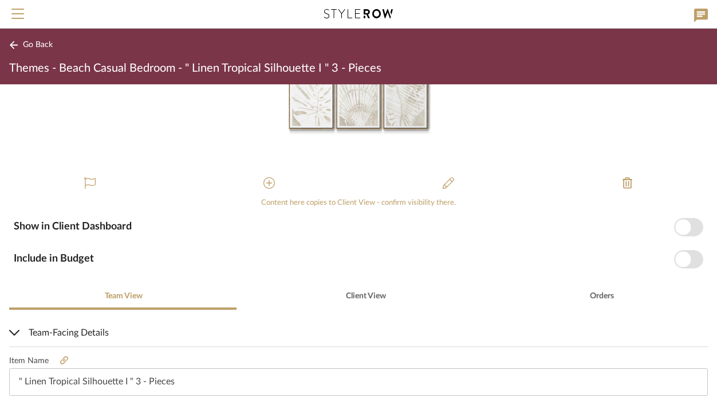
scroll to position [86, 0]
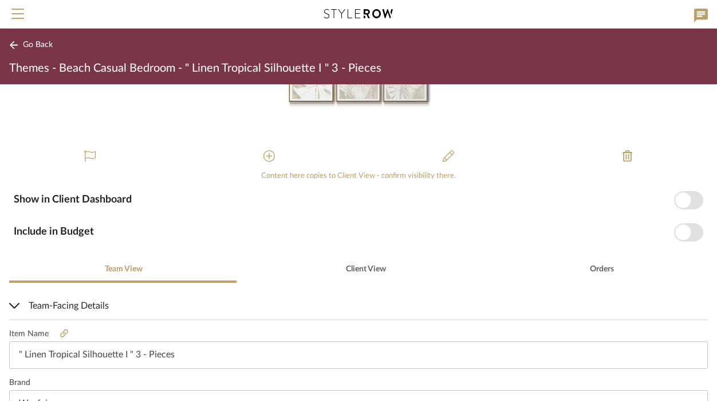
click at [37, 43] on span "Go Back" at bounding box center [38, 45] width 30 height 10
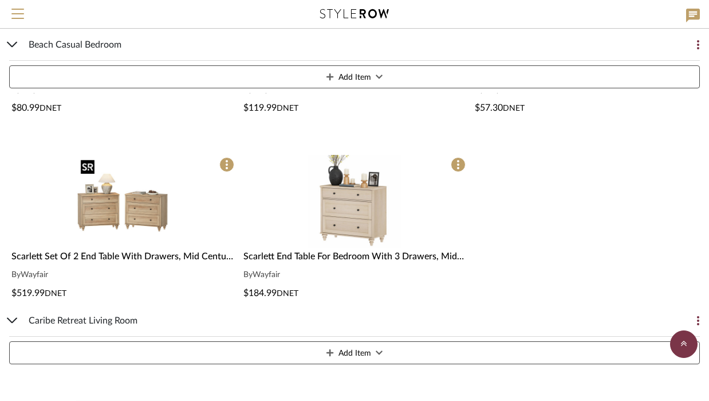
scroll to position [577, 0]
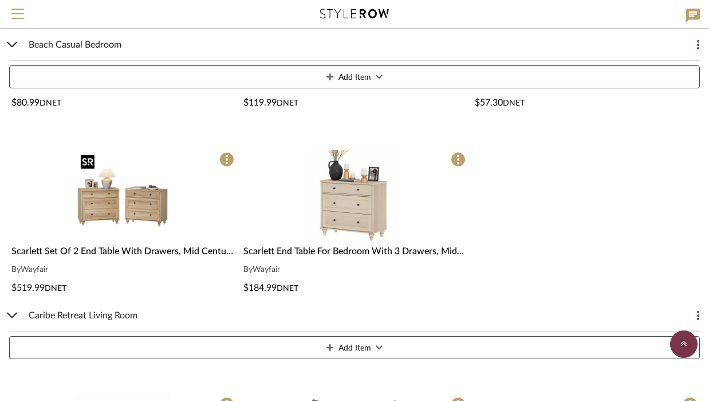
click at [139, 216] on img "0" at bounding box center [122, 196] width 93 height 93
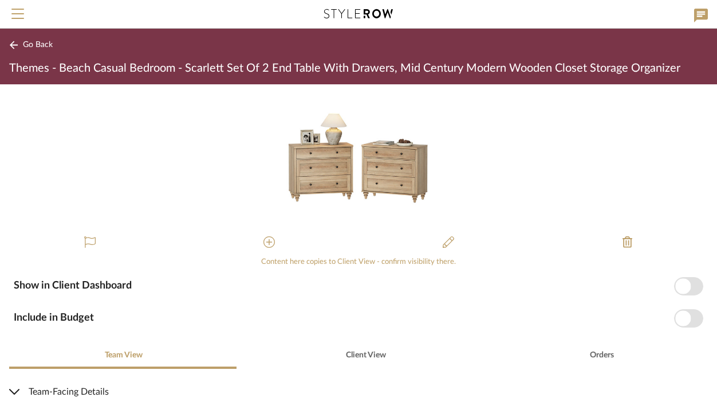
click at [37, 45] on span "Go Back" at bounding box center [38, 45] width 30 height 10
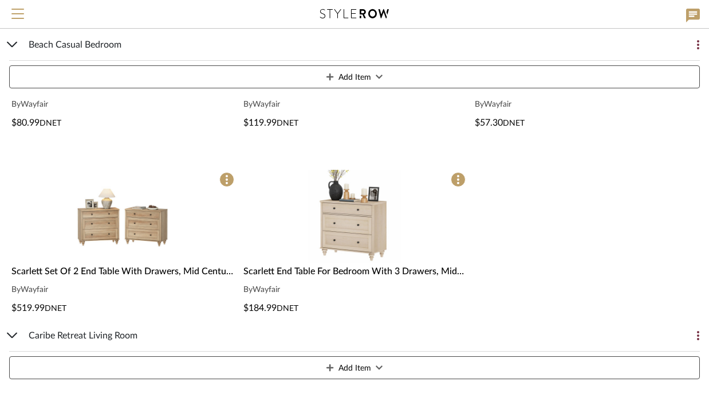
scroll to position [577, 0]
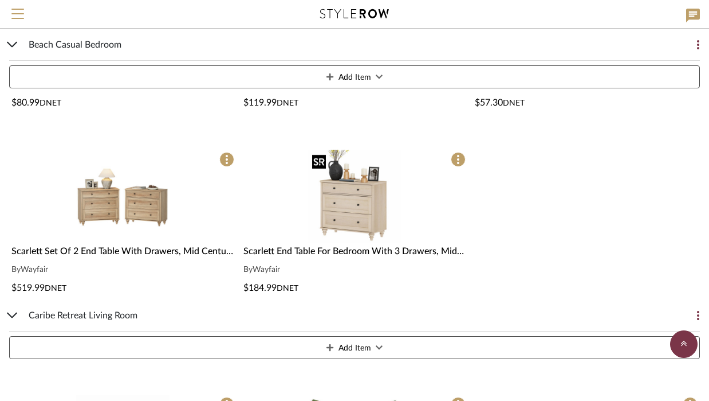
click at [0, 0] on img at bounding box center [0, 0] width 0 height 0
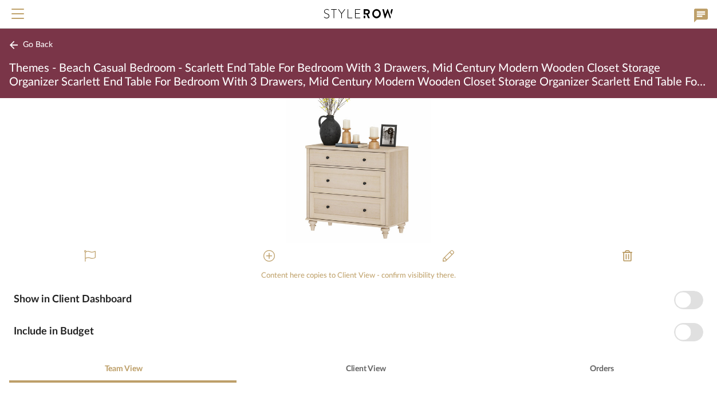
click at [23, 49] on span "Go Back" at bounding box center [38, 45] width 30 height 10
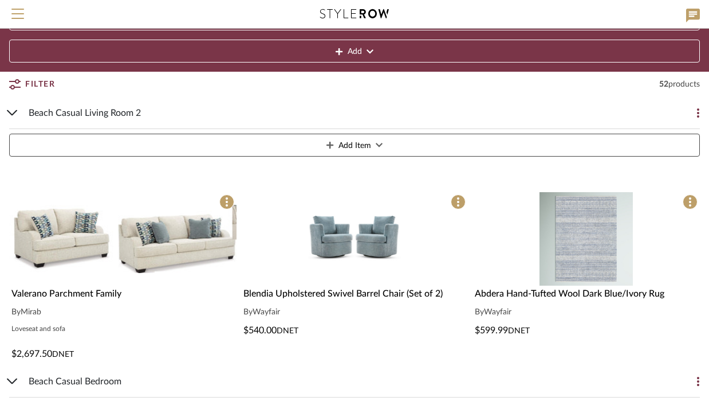
scroll to position [83, 0]
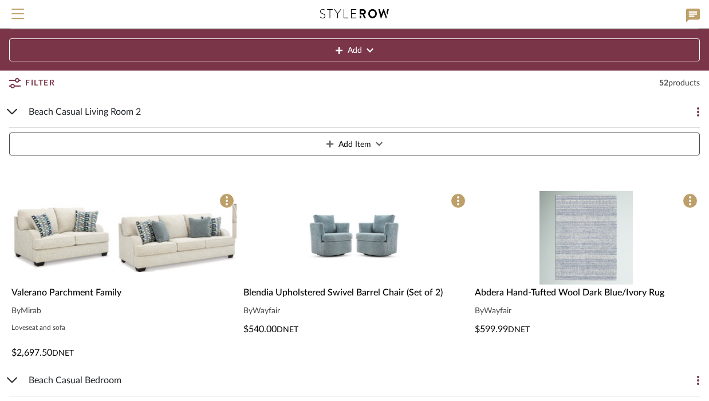
click at [536, 112] on icon at bounding box center [698, 111] width 2 height 9
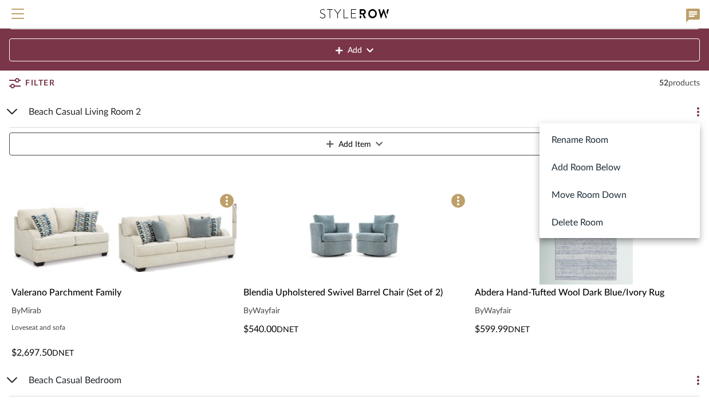
click at [536, 226] on button "Delete Room" at bounding box center [620, 222] width 160 height 28
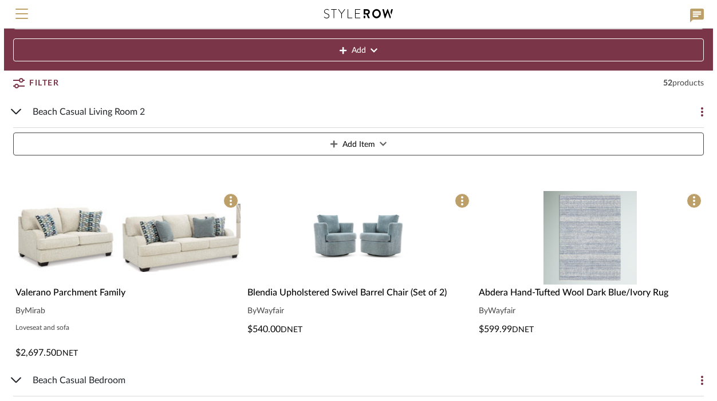
scroll to position [0, 0]
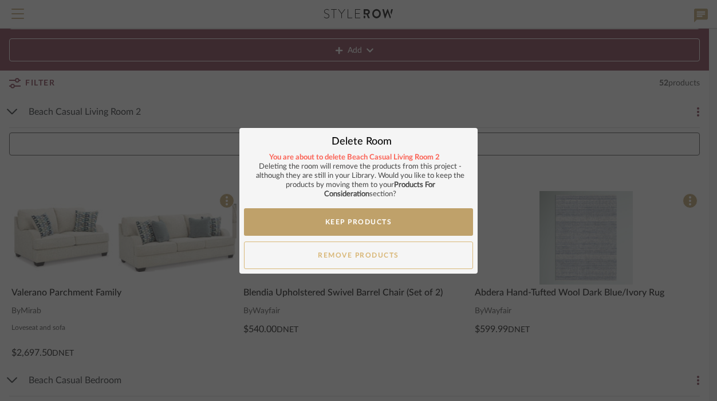
click at [401, 254] on button "Remove Products" at bounding box center [358, 255] width 229 height 28
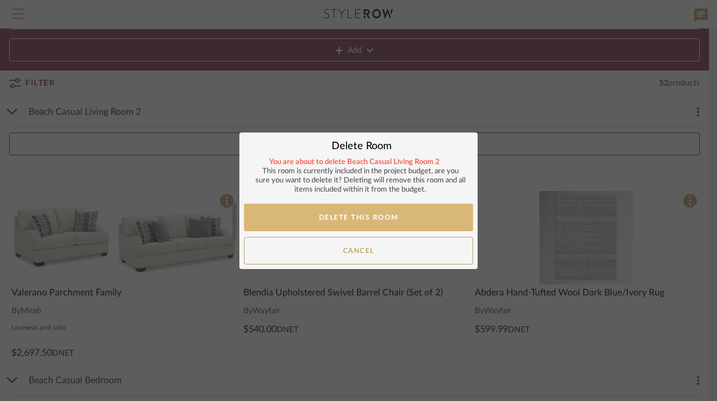
click at [391, 217] on button "Delete This Room" at bounding box center [358, 217] width 229 height 28
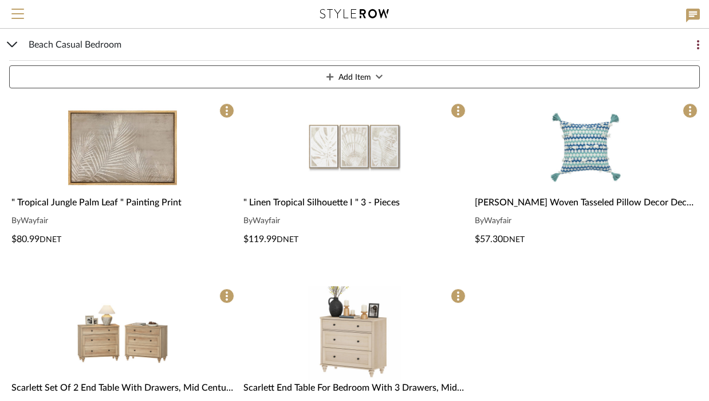
scroll to position [174, 0]
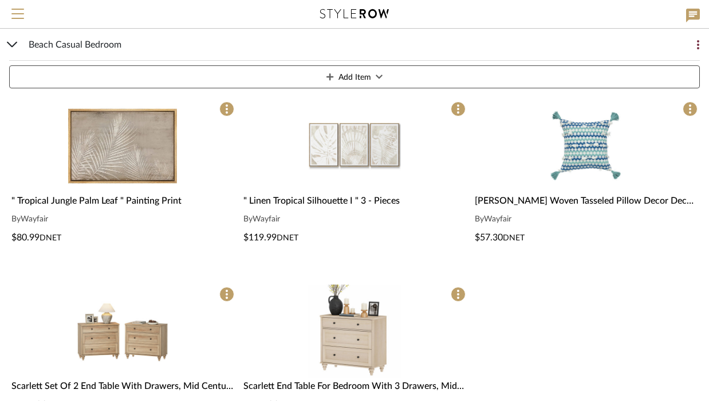
click at [536, 42] on icon at bounding box center [698, 44] width 2 height 9
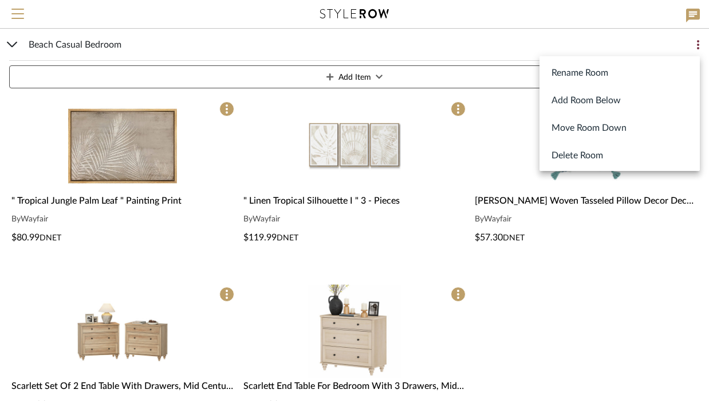
click at [536, 154] on button "Delete Room" at bounding box center [620, 155] width 160 height 28
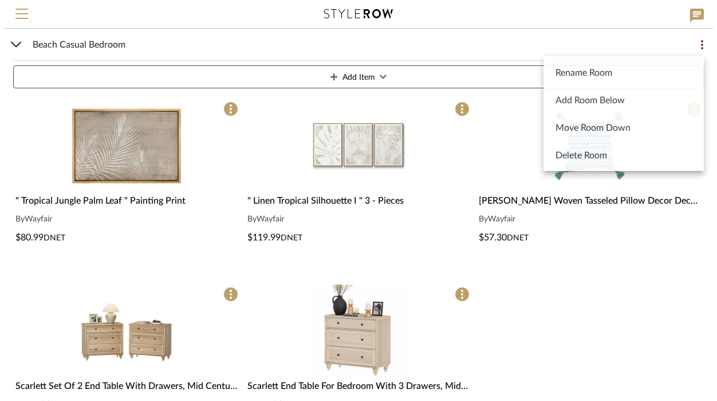
scroll to position [0, 0]
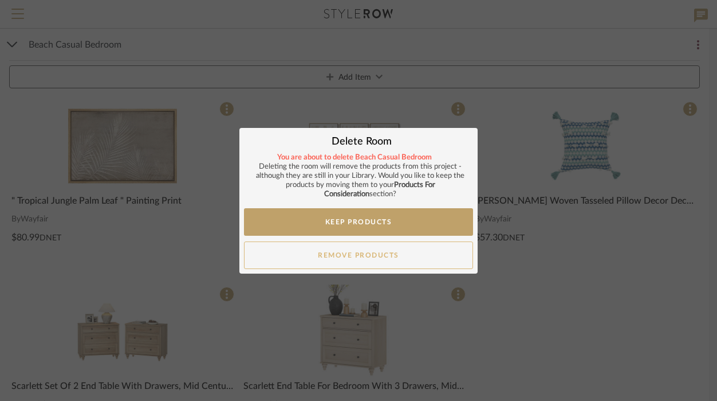
click at [388, 252] on button "Remove Products" at bounding box center [358, 255] width 229 height 28
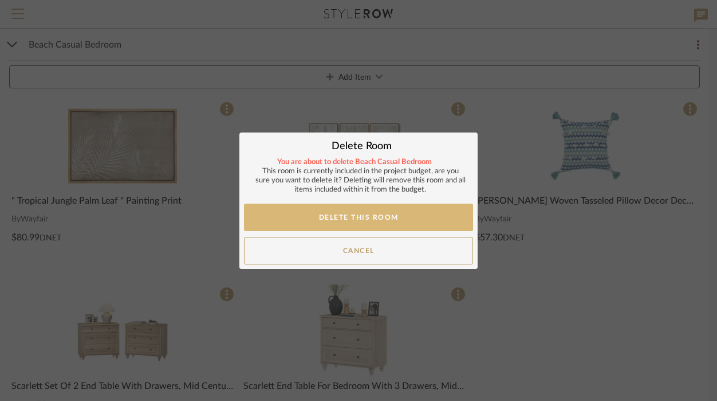
click at [409, 218] on button "Delete This Room" at bounding box center [358, 217] width 229 height 28
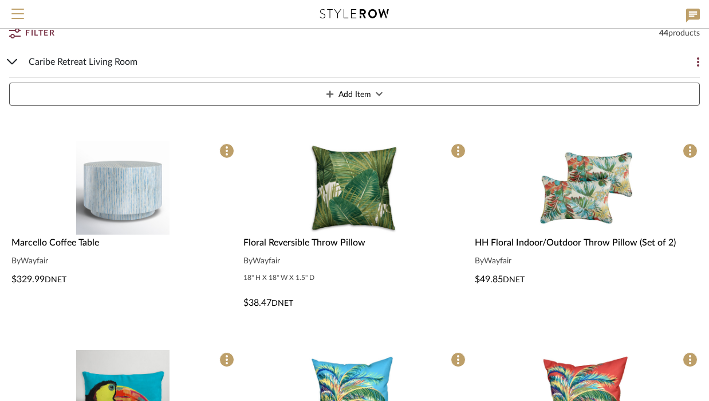
scroll to position [99, 0]
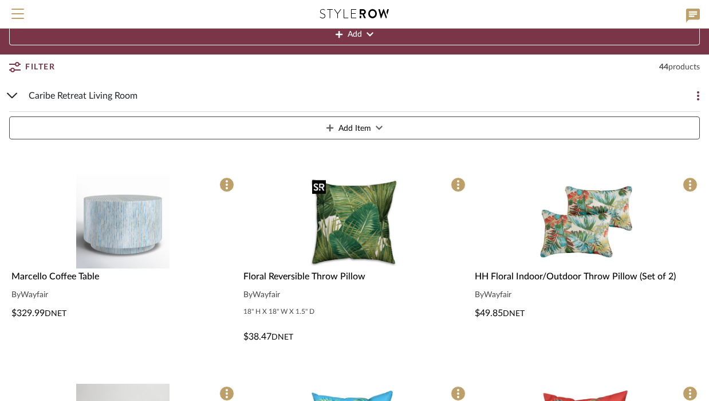
click at [343, 210] on img "0" at bounding box center [354, 221] width 93 height 93
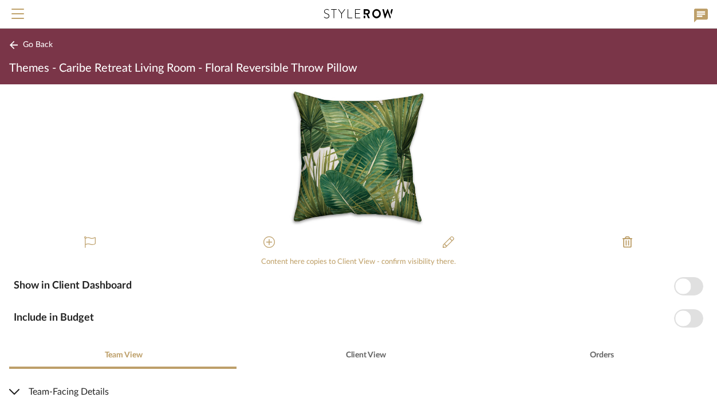
click at [18, 48] on button "Go Back" at bounding box center [33, 45] width 48 height 14
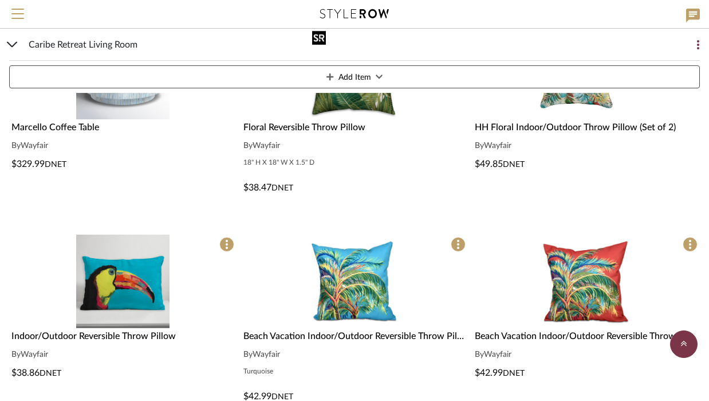
scroll to position [251, 0]
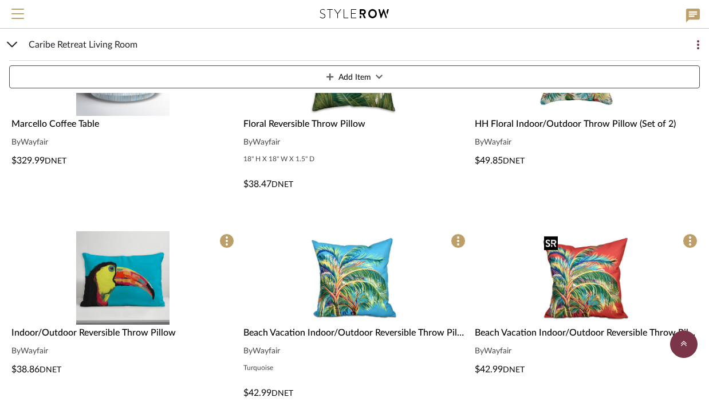
click at [536, 295] on img "0" at bounding box center [586, 277] width 93 height 93
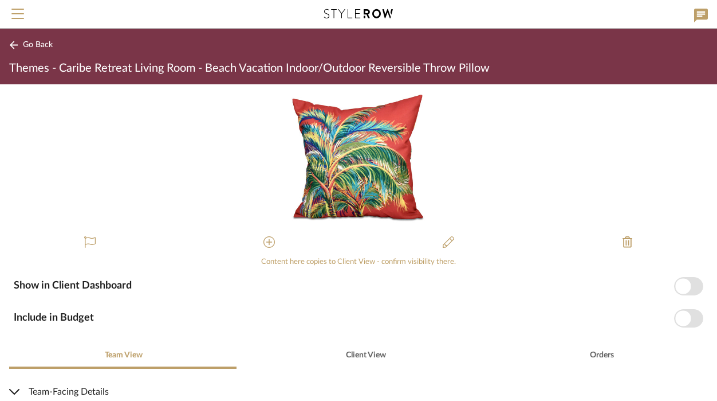
click at [36, 40] on span "Go Back" at bounding box center [38, 45] width 30 height 10
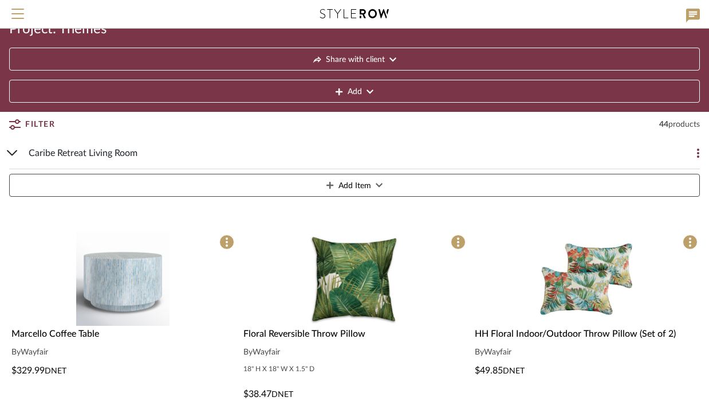
scroll to position [42, 0]
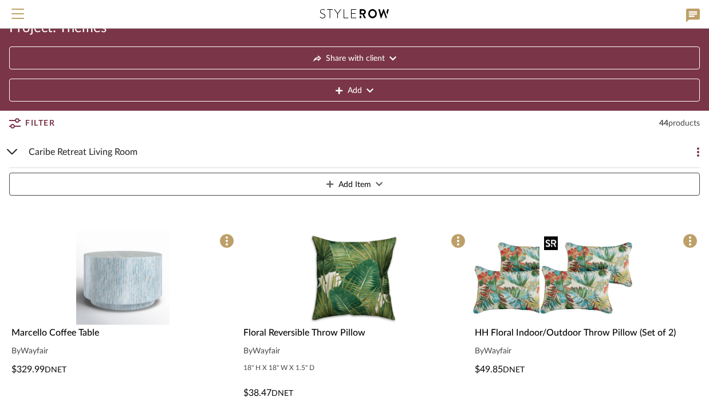
click at [536, 292] on div at bounding box center [587, 277] width 228 height 93
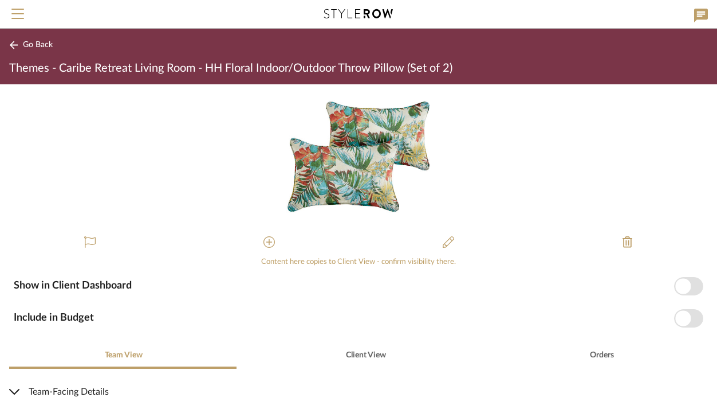
click at [30, 42] on span "Go Back" at bounding box center [38, 45] width 30 height 10
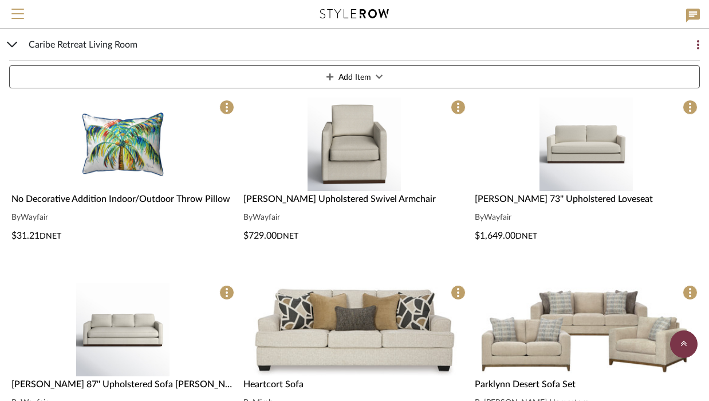
scroll to position [595, 0]
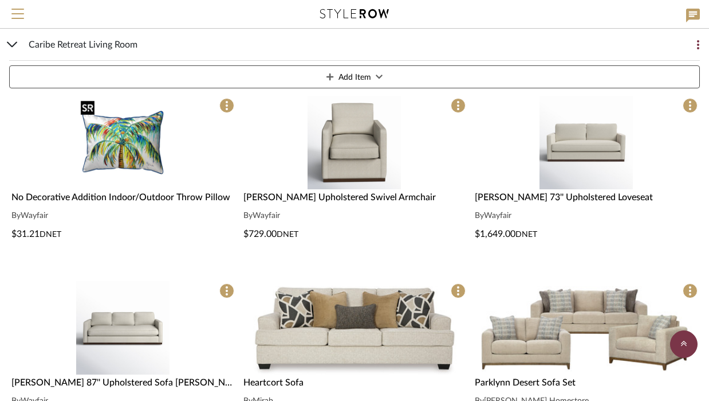
click at [141, 152] on img "0" at bounding box center [122, 142] width 93 height 93
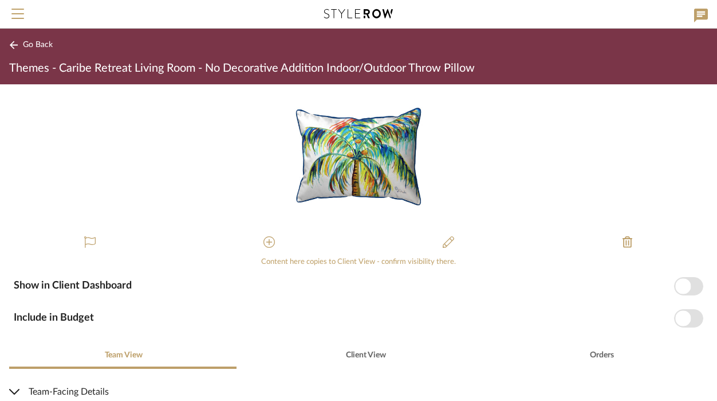
click at [42, 41] on span "Go Back" at bounding box center [38, 45] width 30 height 10
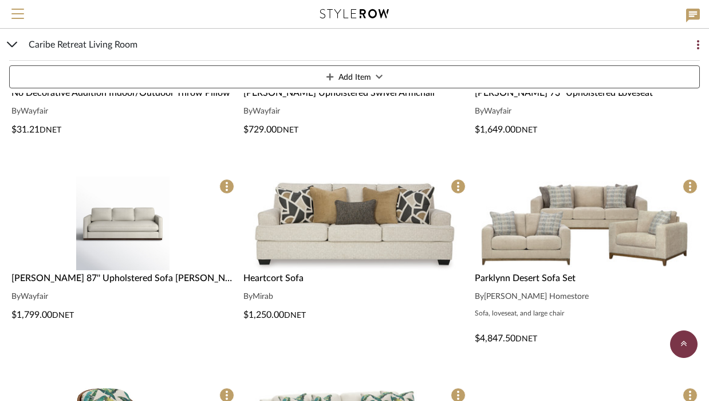
scroll to position [705, 0]
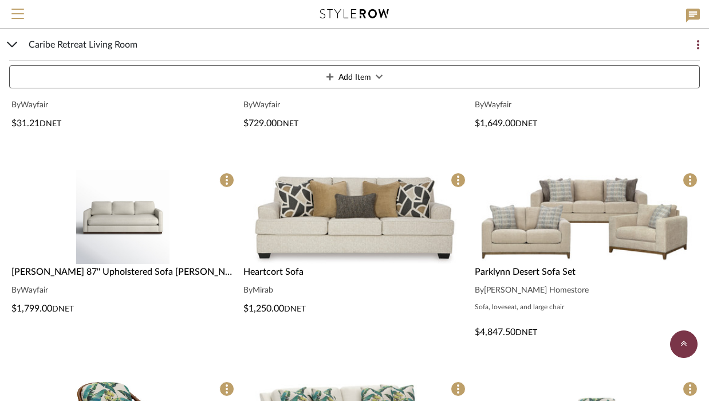
click at [536, 212] on img "0" at bounding box center [586, 216] width 219 height 93
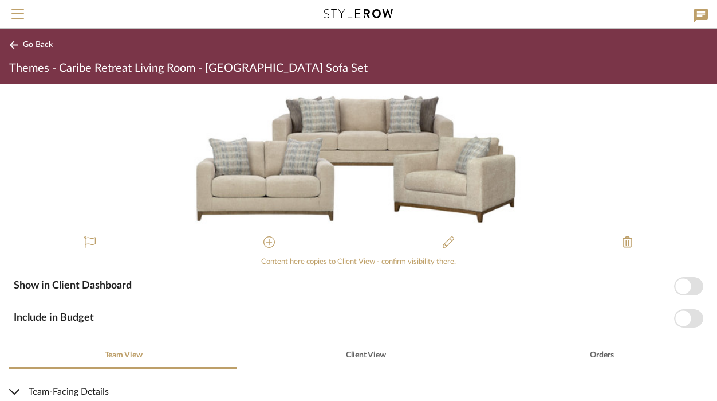
click at [32, 46] on span "Go Back" at bounding box center [38, 45] width 30 height 10
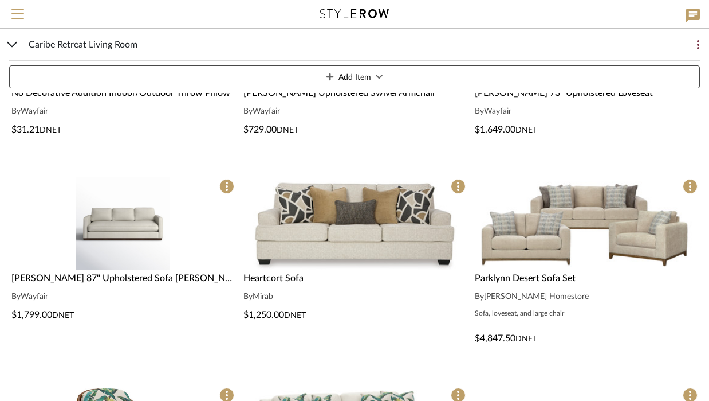
scroll to position [705, 0]
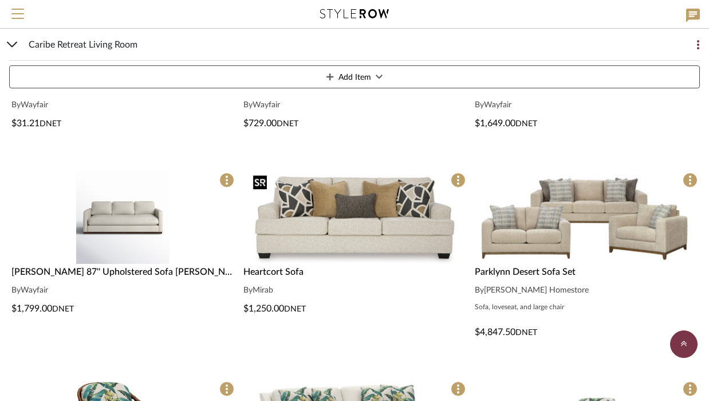
click at [353, 242] on img "0" at bounding box center [355, 216] width 212 height 93
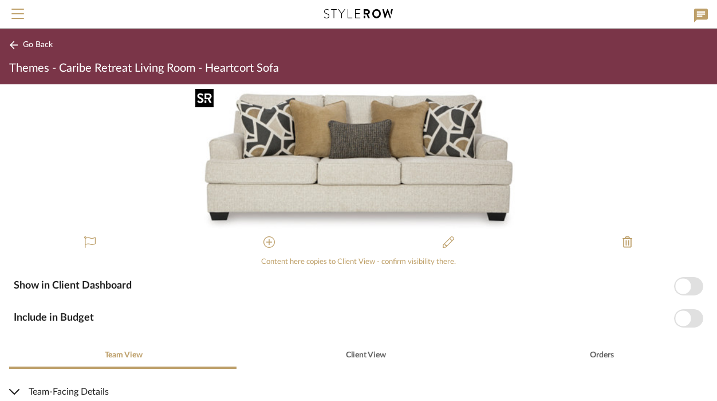
click at [292, 162] on img "0" at bounding box center [359, 156] width 328 height 144
click at [35, 49] on span "Go Back" at bounding box center [38, 45] width 30 height 10
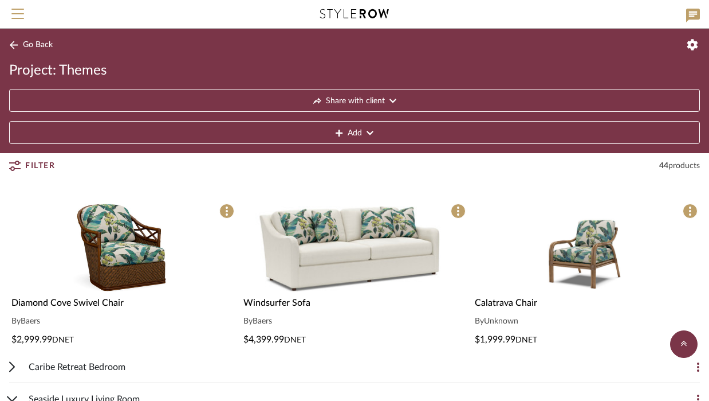
scroll to position [869, 0]
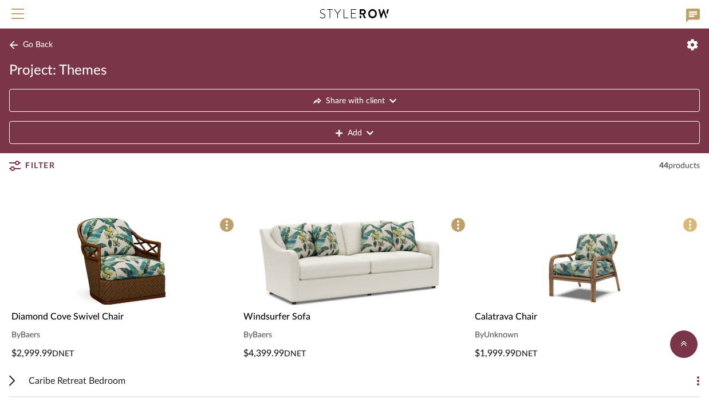
click at [536, 226] on icon at bounding box center [690, 224] width 2 height 9
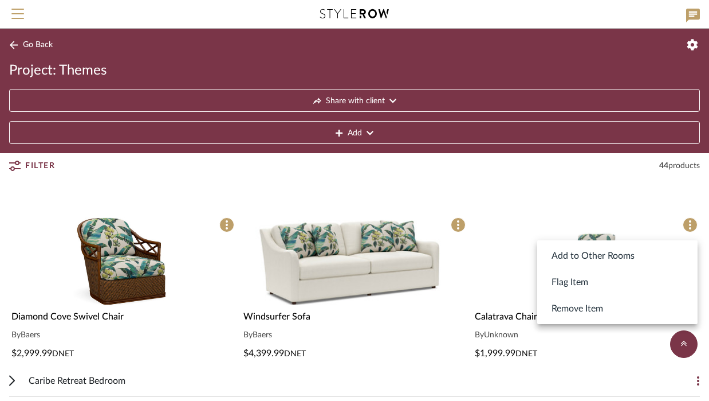
click at [536, 218] on div at bounding box center [354, 200] width 709 height 401
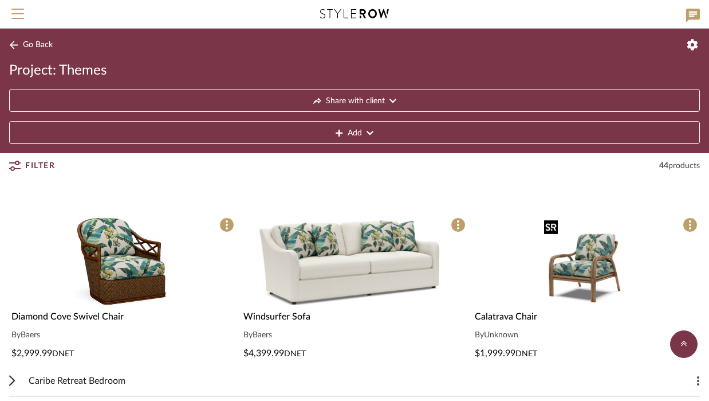
click at [536, 236] on img "0" at bounding box center [586, 261] width 93 height 93
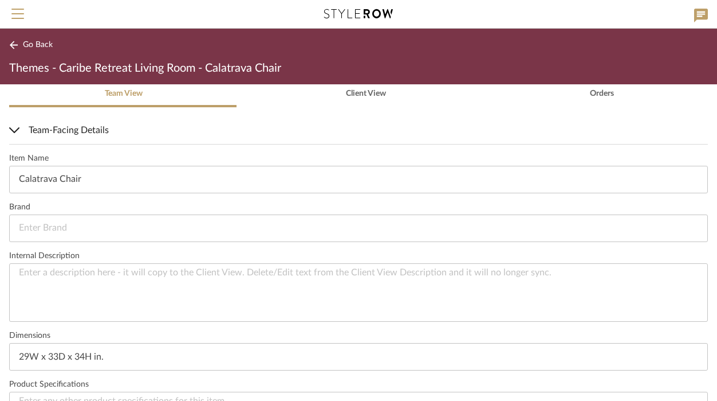
scroll to position [262, 0]
click at [304, 228] on input at bounding box center [358, 228] width 699 height 28
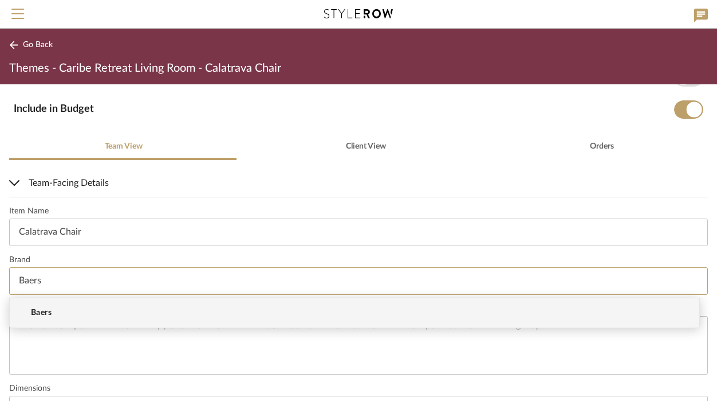
scroll to position [205, 0]
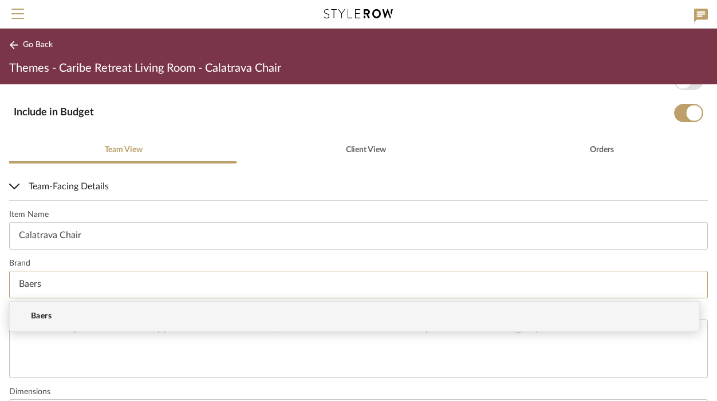
type input "Baers"
click at [115, 311] on mat-option "Baers" at bounding box center [355, 315] width 690 height 29
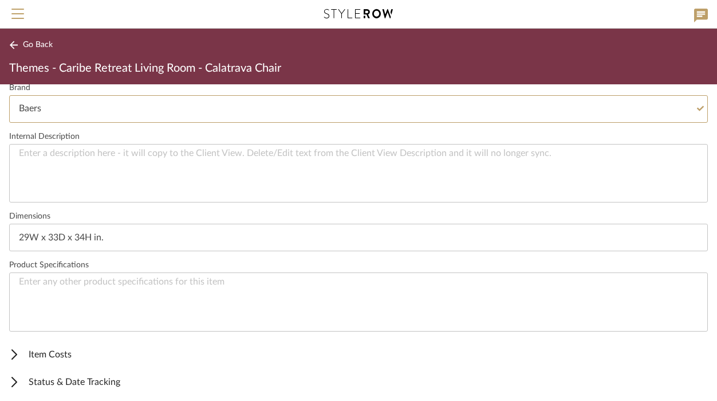
scroll to position [412, 0]
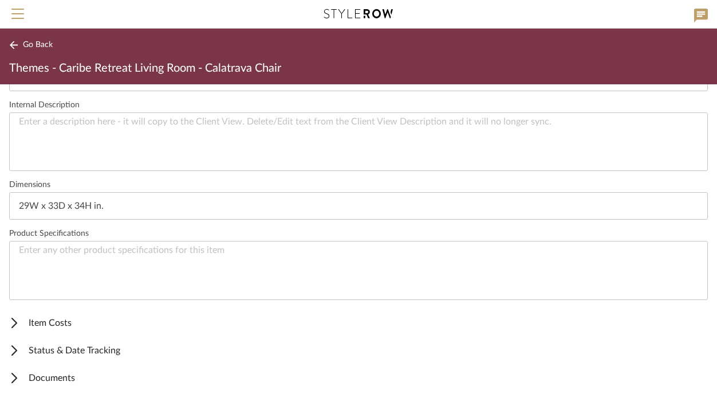
click at [32, 38] on button "Go Back" at bounding box center [33, 45] width 48 height 14
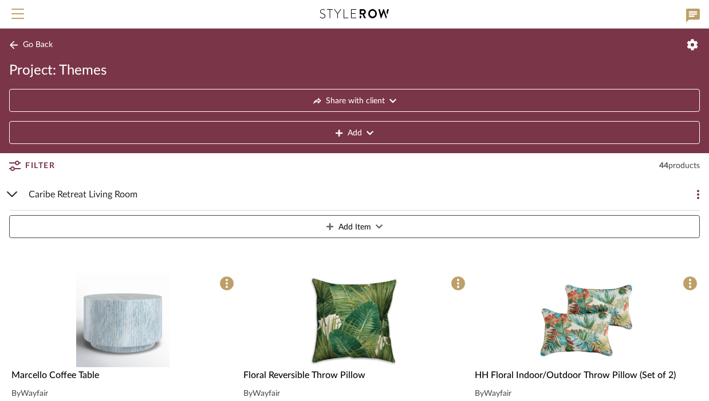
click at [536, 191] on button at bounding box center [688, 194] width 23 height 23
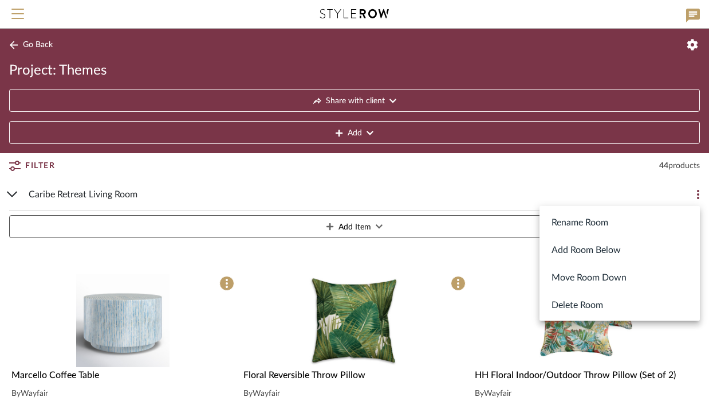
click at [536, 303] on button "Delete Room" at bounding box center [620, 305] width 160 height 28
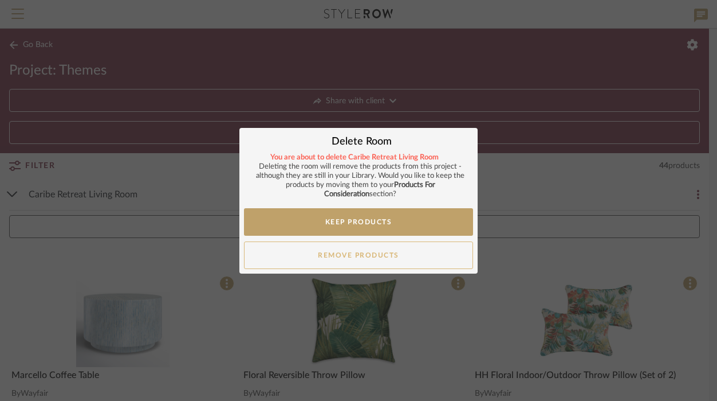
click at [446, 249] on button "Remove Products" at bounding box center [358, 255] width 229 height 28
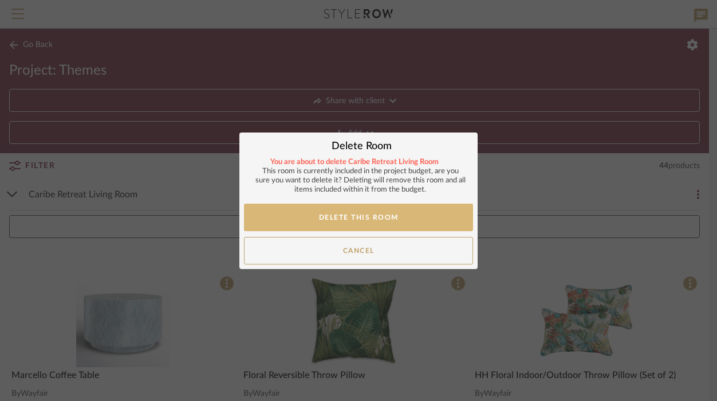
click at [423, 210] on button "Delete This Room" at bounding box center [358, 217] width 229 height 28
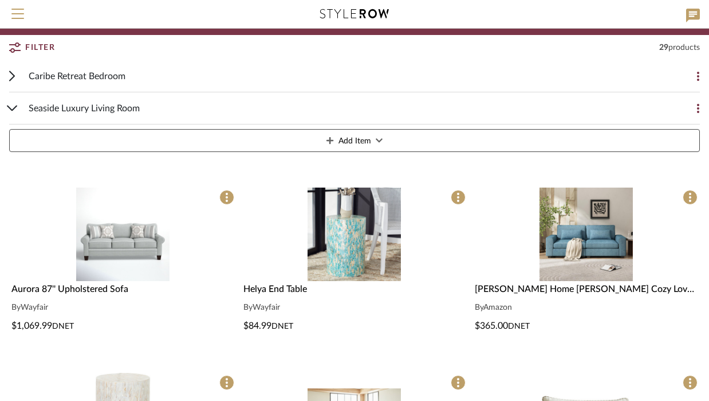
scroll to position [120, 0]
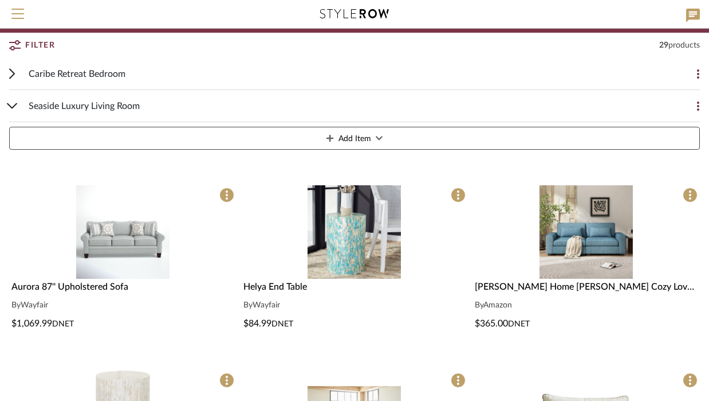
click at [349, 72] on div "Caribe Retreat Bedroom" at bounding box center [346, 74] width 635 height 32
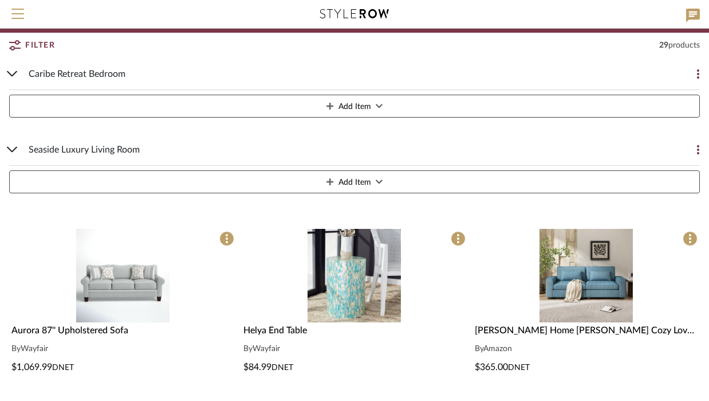
click at [536, 77] on icon at bounding box center [698, 73] width 2 height 9
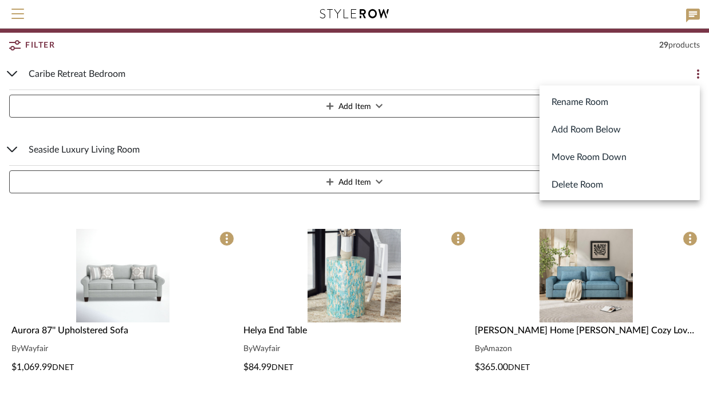
click at [536, 179] on button "Delete Room" at bounding box center [620, 184] width 160 height 28
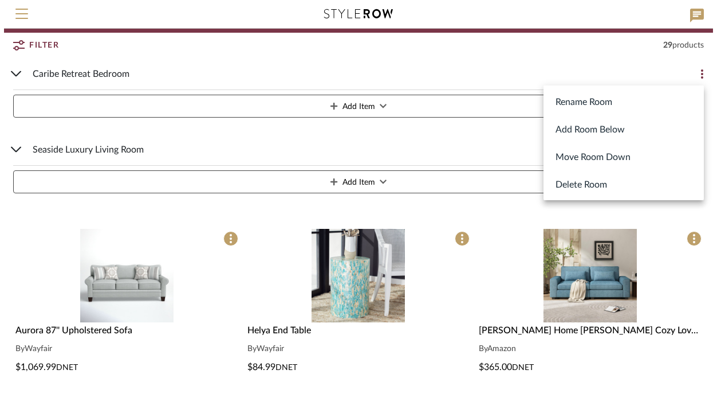
scroll to position [0, 0]
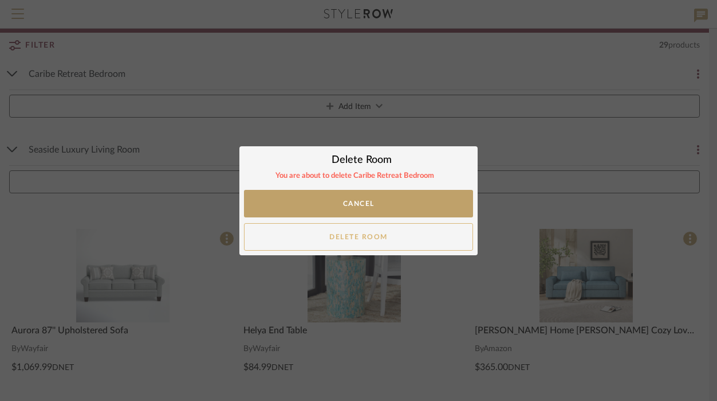
click at [428, 233] on button "Delete Room" at bounding box center [358, 237] width 229 height 28
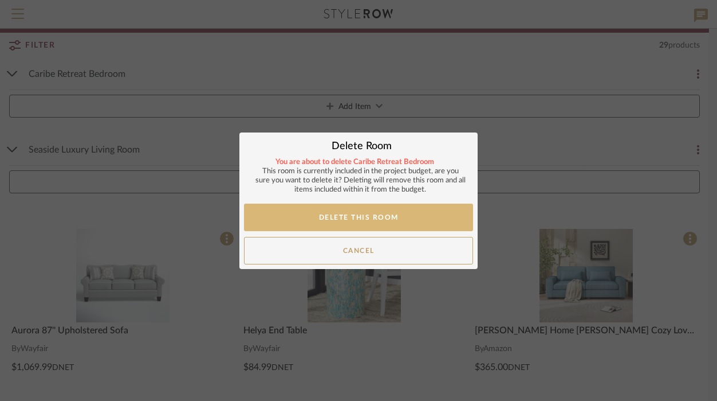
click at [420, 216] on button "Delete This Room" at bounding box center [358, 217] width 229 height 28
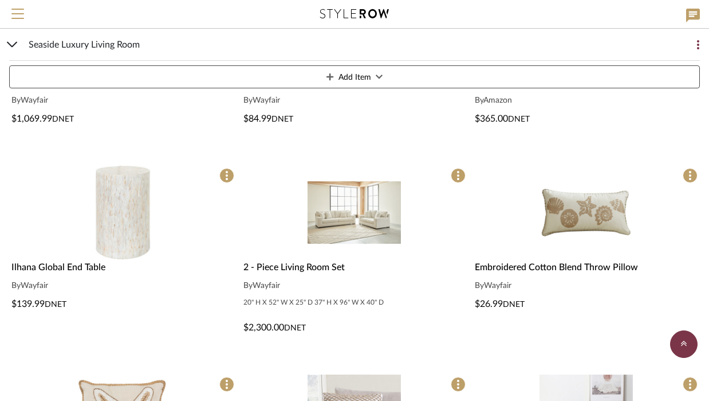
scroll to position [296, 0]
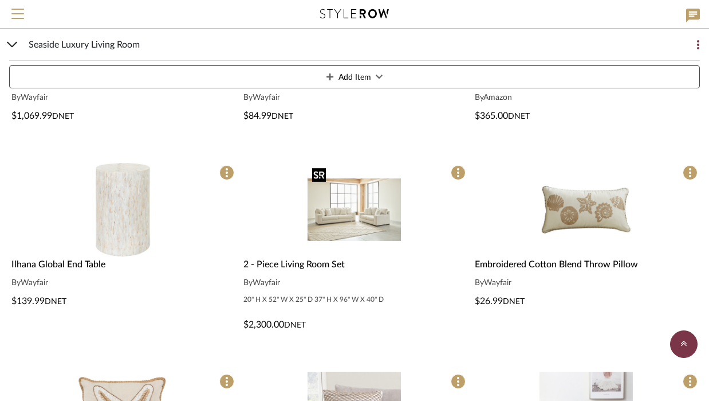
click at [373, 234] on img "0" at bounding box center [354, 209] width 93 height 93
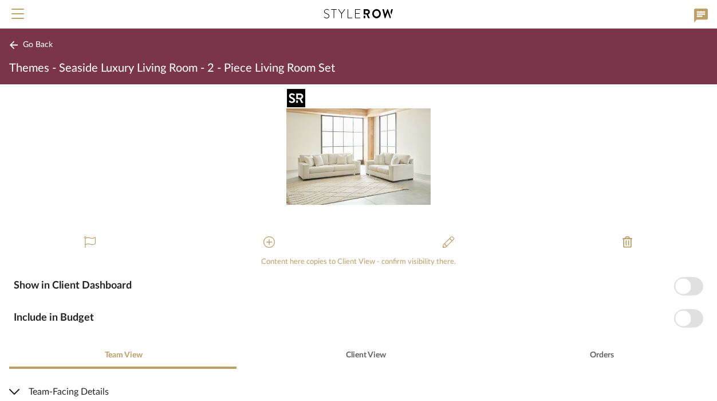
click at [364, 178] on img "0" at bounding box center [359, 156] width 144 height 144
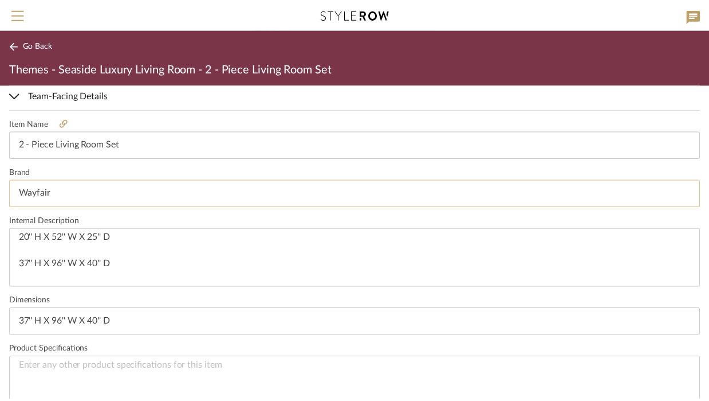
scroll to position [310, 0]
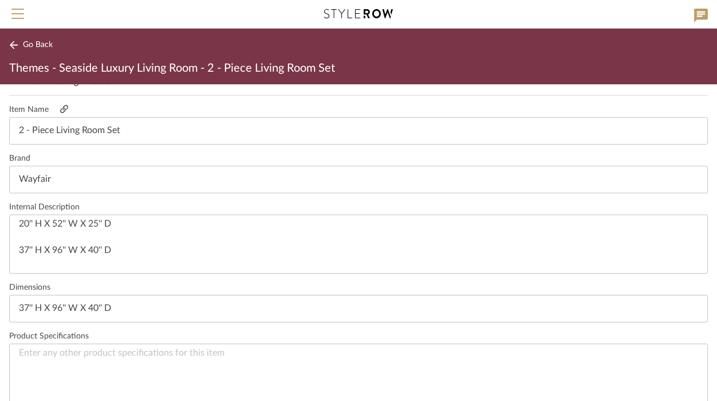
click at [65, 111] on icon at bounding box center [64, 109] width 8 height 8
click at [29, 40] on span "Go Back" at bounding box center [38, 45] width 30 height 10
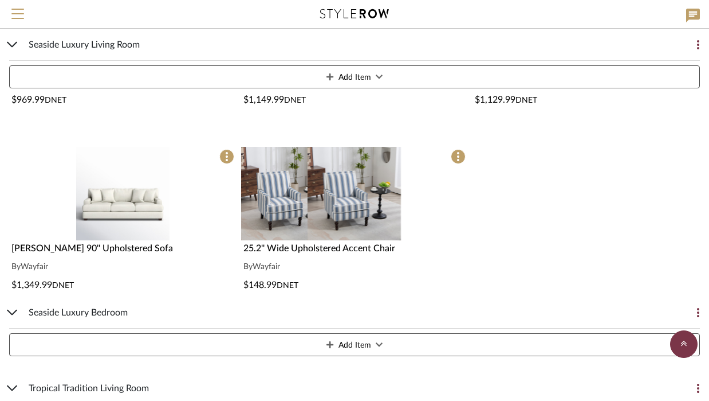
scroll to position [888, 0]
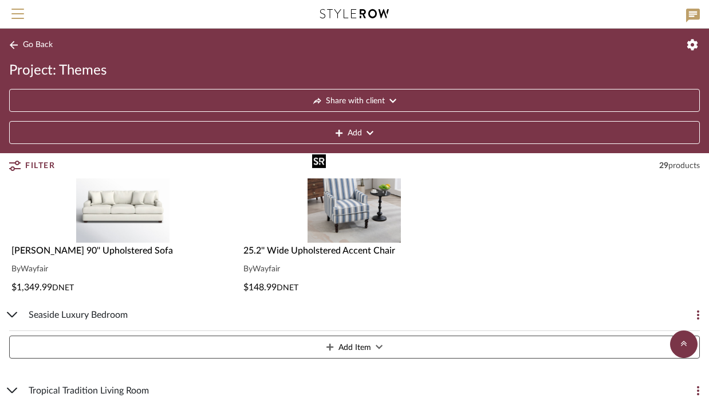
click at [340, 226] on img "0" at bounding box center [354, 195] width 93 height 93
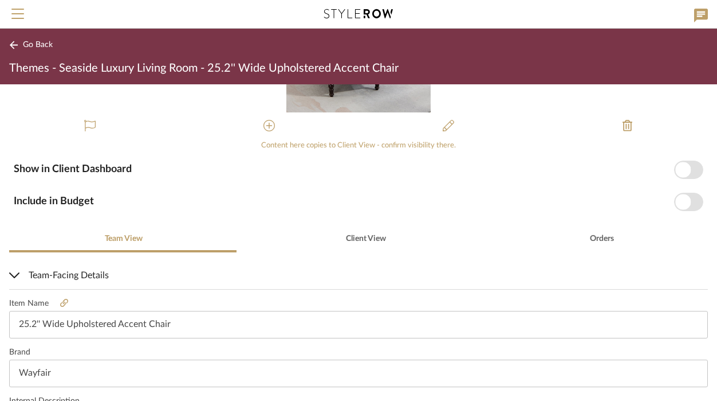
scroll to position [118, 0]
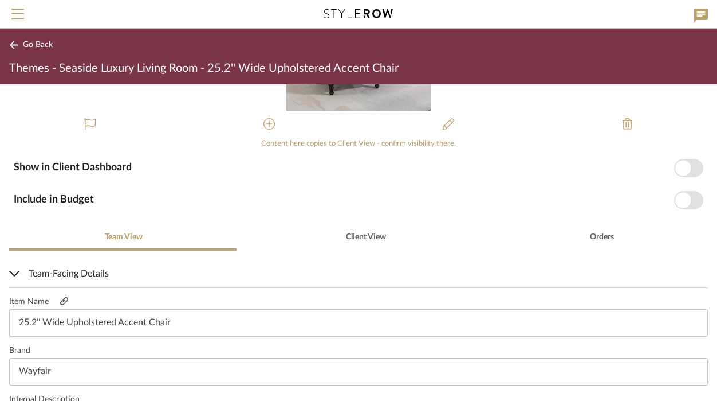
click at [61, 303] on icon at bounding box center [64, 301] width 8 height 8
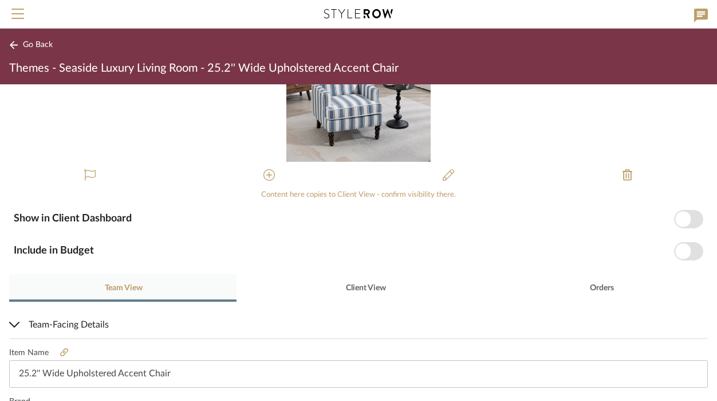
scroll to position [0, 0]
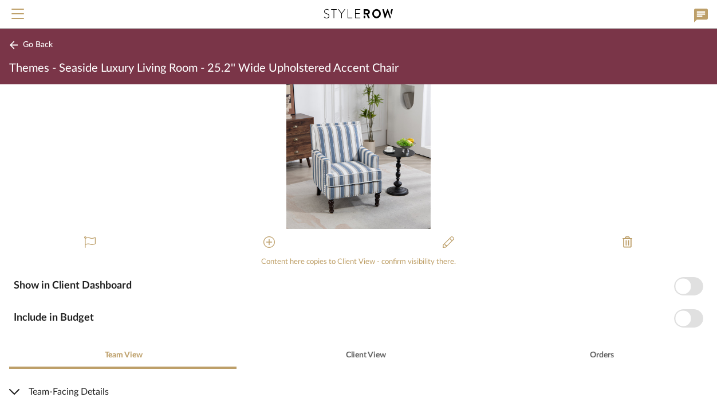
click at [32, 41] on span "Go Back" at bounding box center [38, 45] width 30 height 10
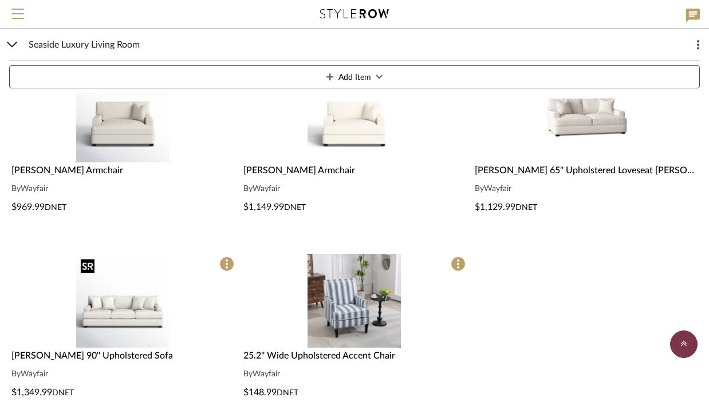
scroll to position [785, 0]
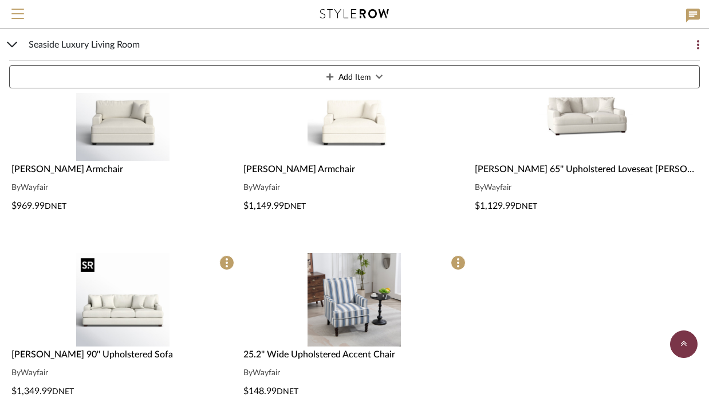
click at [142, 312] on img "0" at bounding box center [122, 299] width 93 height 93
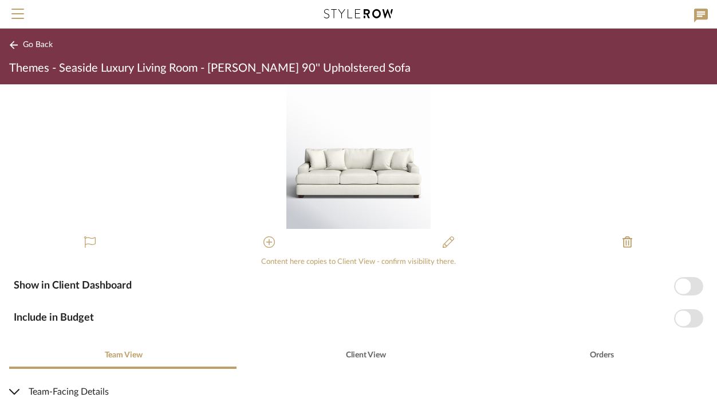
click at [33, 50] on button "Go Back" at bounding box center [33, 45] width 48 height 14
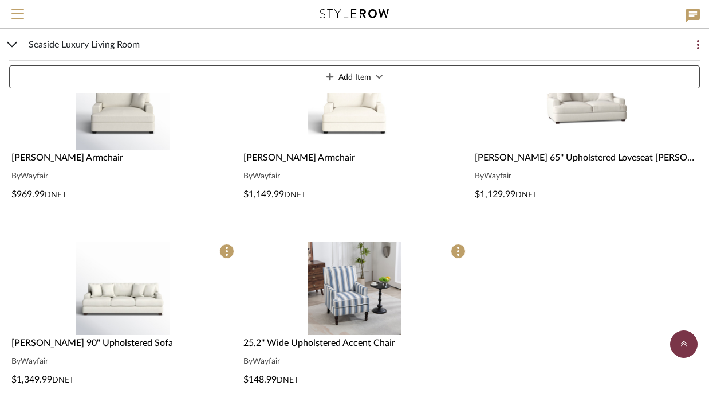
scroll to position [798, 0]
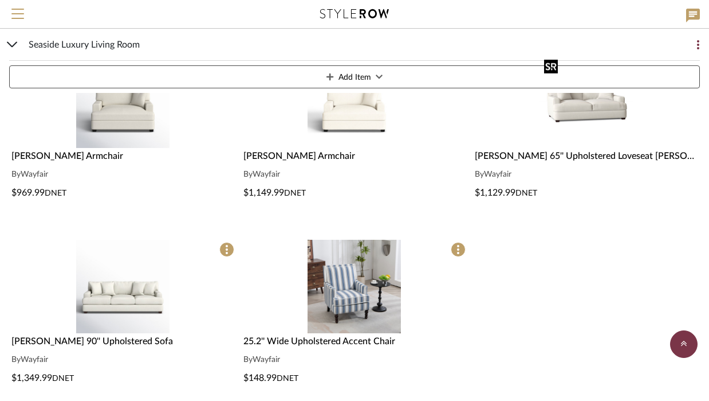
click at [536, 111] on div at bounding box center [587, 105] width 228 height 103
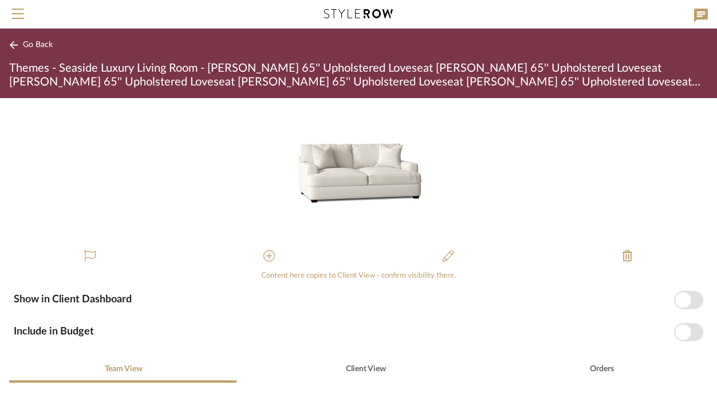
click at [48, 44] on span "Go Back" at bounding box center [38, 45] width 30 height 10
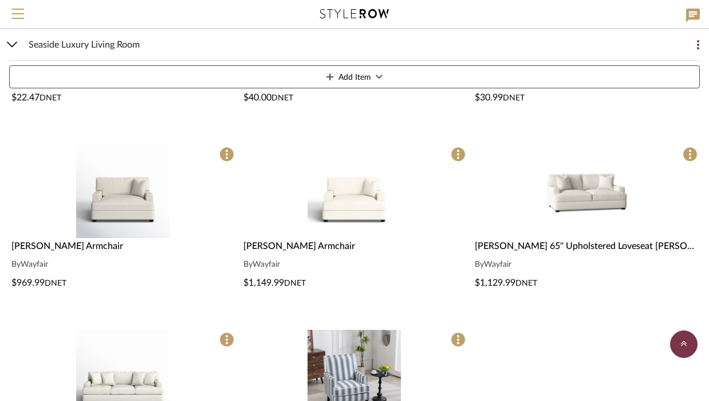
scroll to position [712, 0]
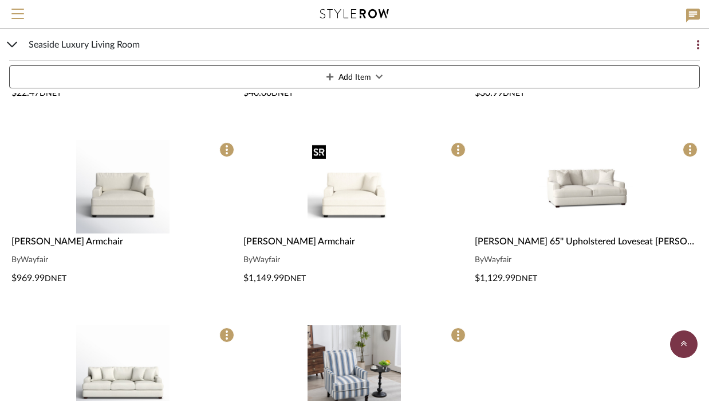
click at [372, 199] on img "0" at bounding box center [354, 186] width 93 height 93
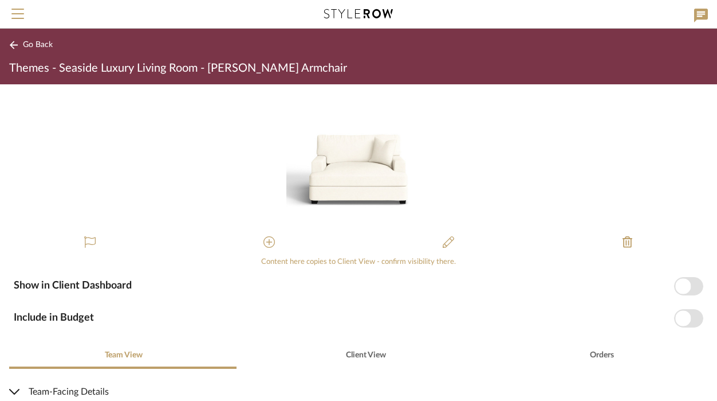
click at [32, 49] on span "Go Back" at bounding box center [38, 45] width 30 height 10
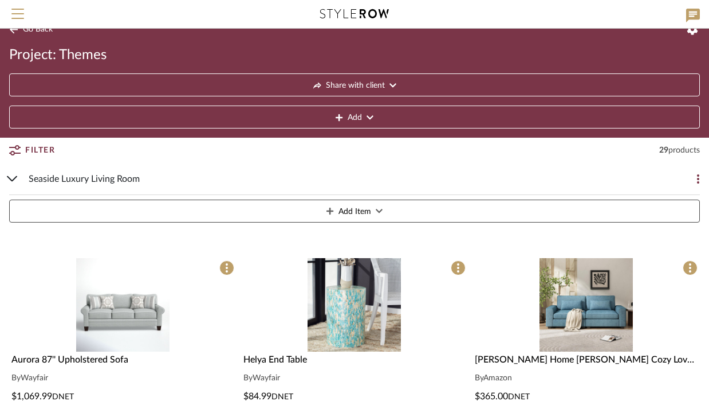
scroll to position [5, 0]
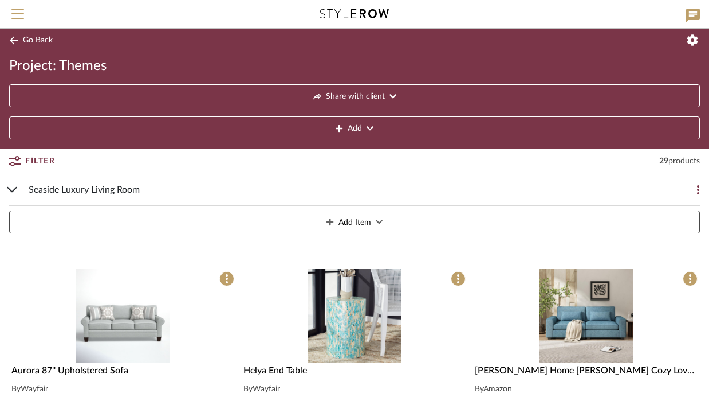
click at [536, 189] on icon at bounding box center [698, 189] width 2 height 9
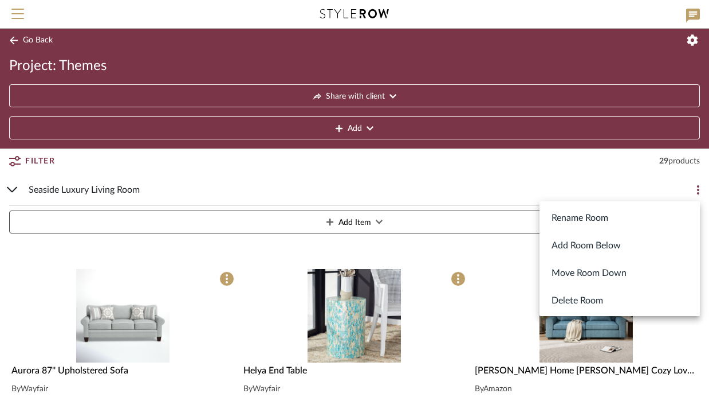
click at [536, 300] on button "Delete Room" at bounding box center [620, 300] width 160 height 28
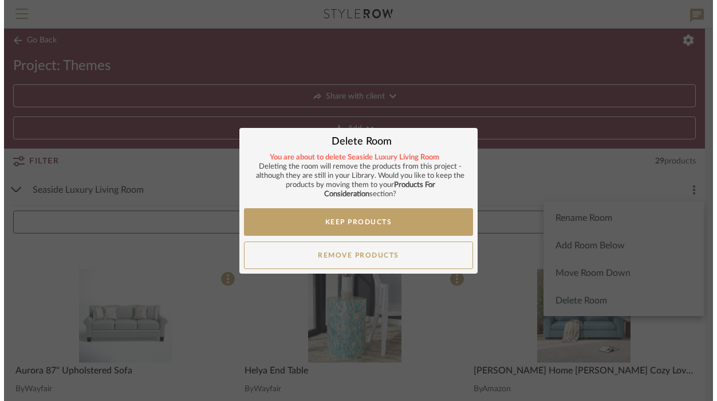
scroll to position [0, 0]
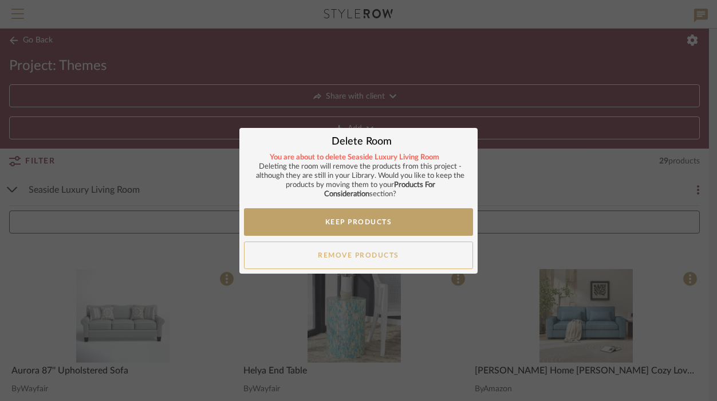
click at [414, 256] on button "Remove Products" at bounding box center [358, 255] width 229 height 28
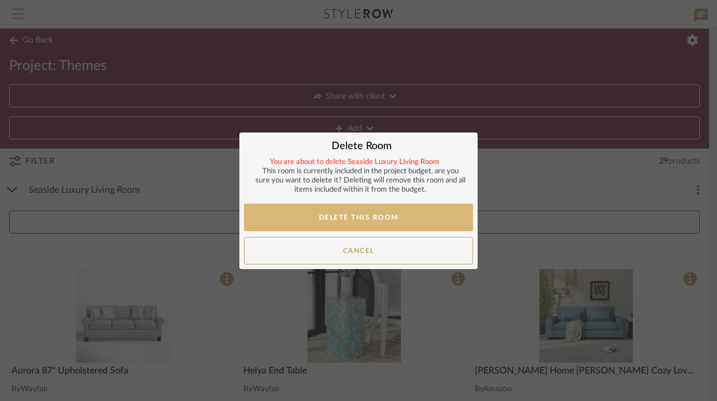
click at [397, 217] on button "Delete This Room" at bounding box center [358, 217] width 229 height 28
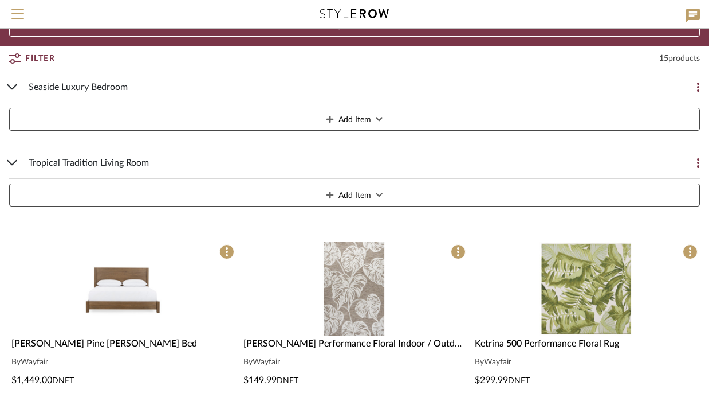
scroll to position [105, 0]
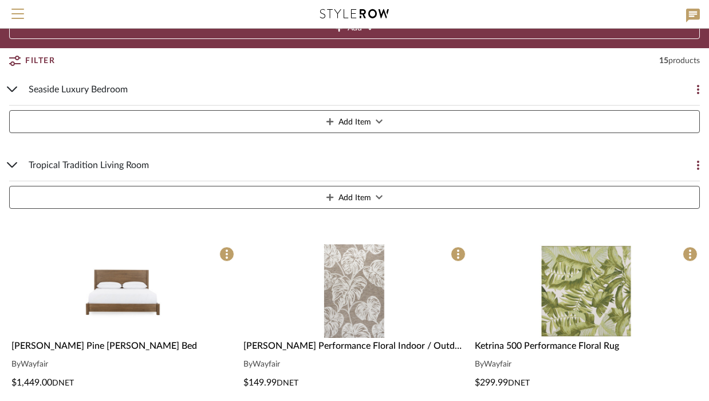
click at [536, 84] on button at bounding box center [688, 89] width 23 height 23
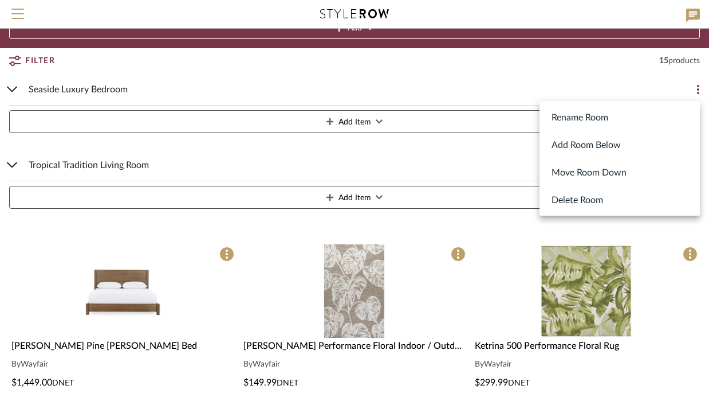
click at [536, 199] on button "Delete Room" at bounding box center [620, 200] width 160 height 28
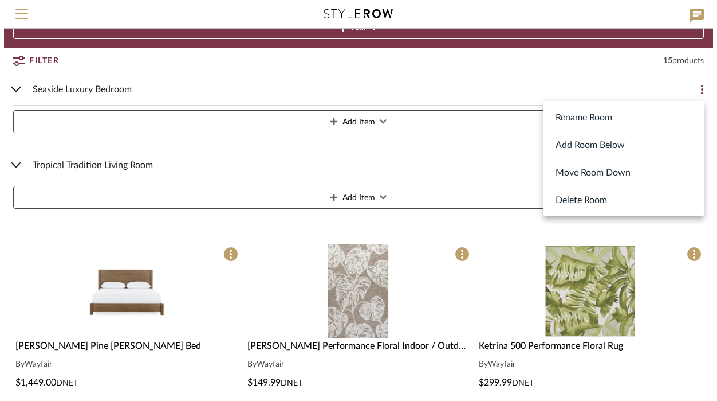
scroll to position [0, 0]
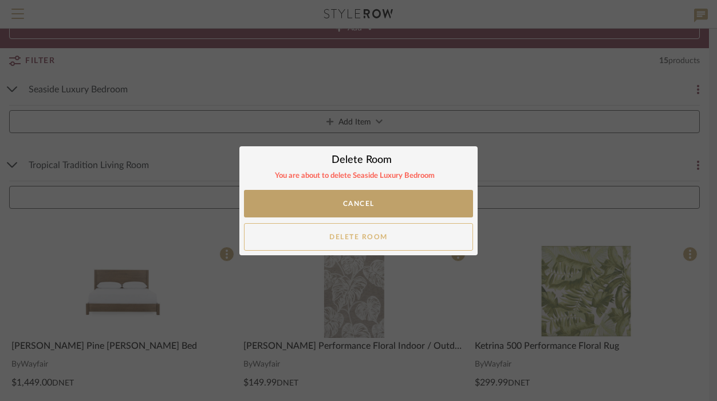
click at [423, 240] on button "Delete Room" at bounding box center [358, 237] width 229 height 28
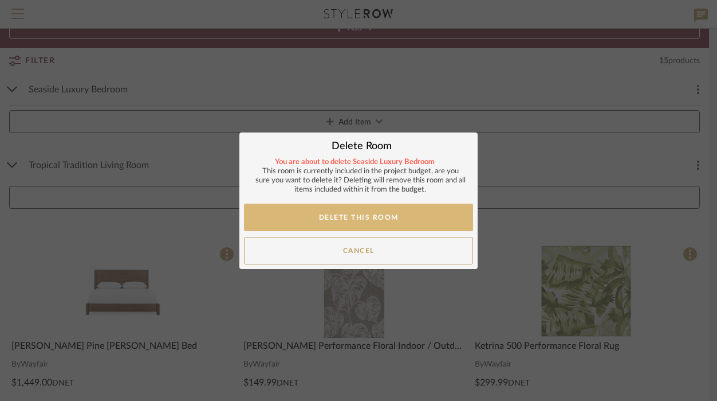
click at [410, 216] on button "Delete This Room" at bounding box center [358, 217] width 229 height 28
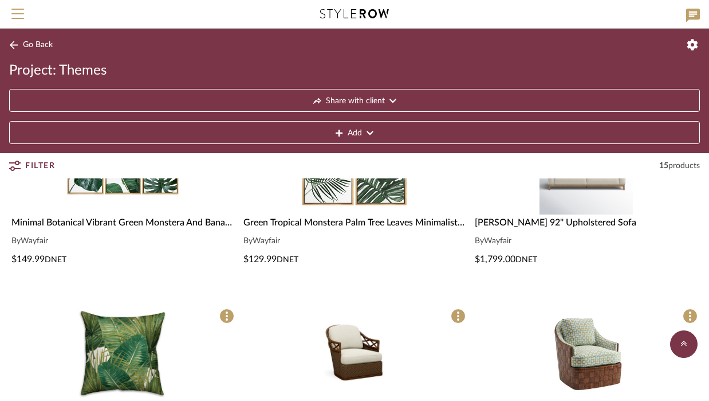
scroll to position [509, 0]
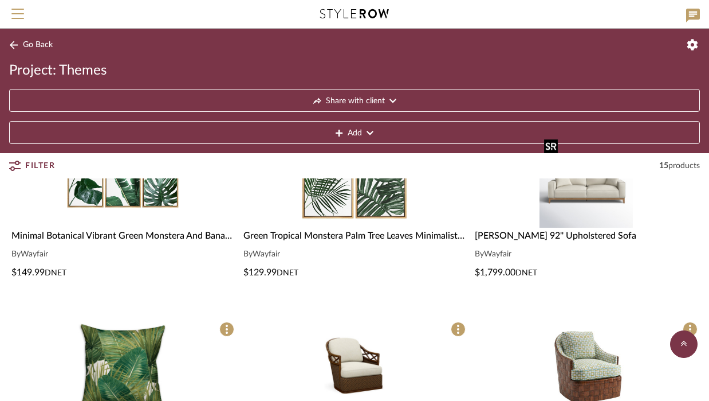
click at [536, 211] on img "0" at bounding box center [586, 180] width 93 height 93
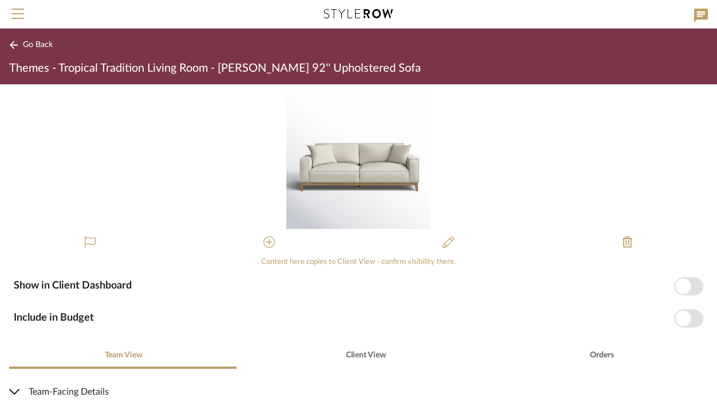
click at [45, 46] on span "Go Back" at bounding box center [38, 45] width 30 height 10
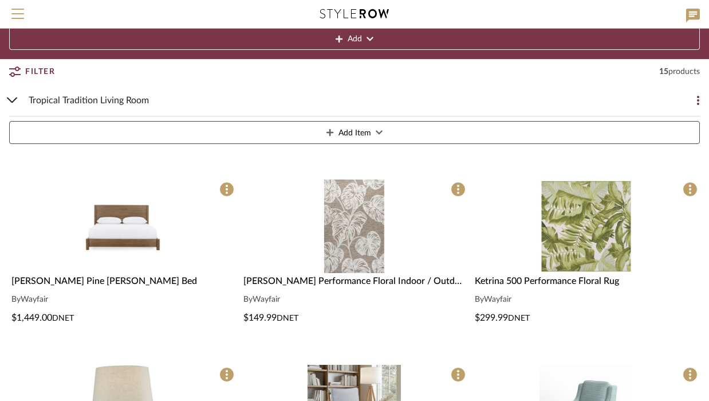
scroll to position [93, 0]
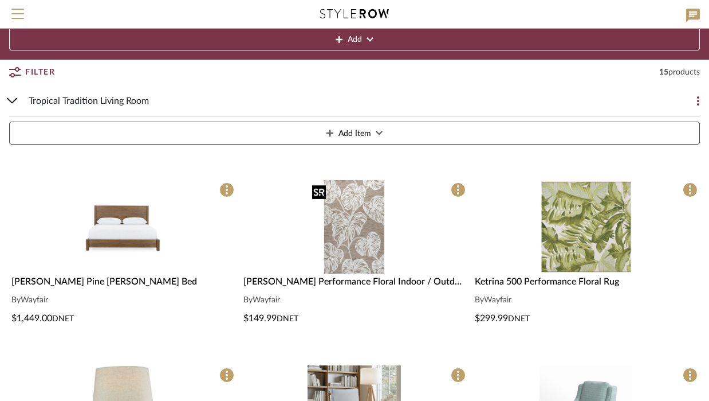
click at [348, 217] on img "0" at bounding box center [354, 226] width 93 height 93
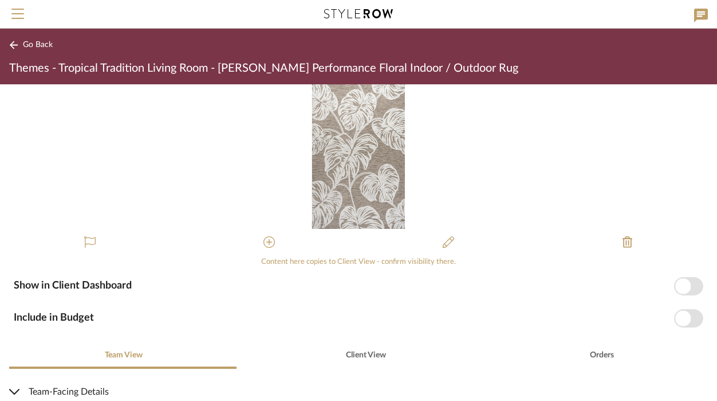
click at [42, 42] on span "Go Back" at bounding box center [38, 45] width 30 height 10
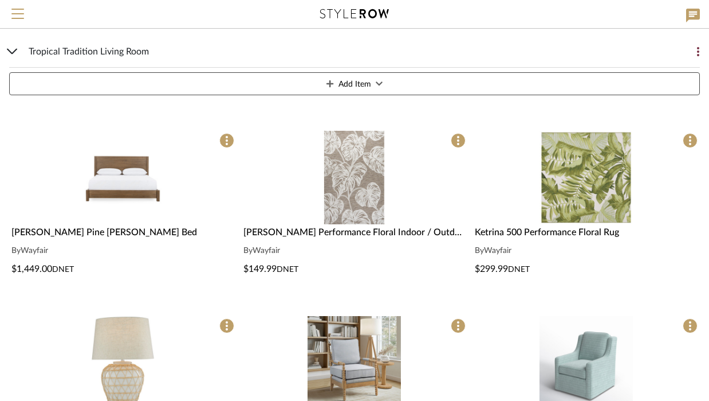
scroll to position [143, 0]
click at [536, 53] on icon at bounding box center [698, 50] width 2 height 9
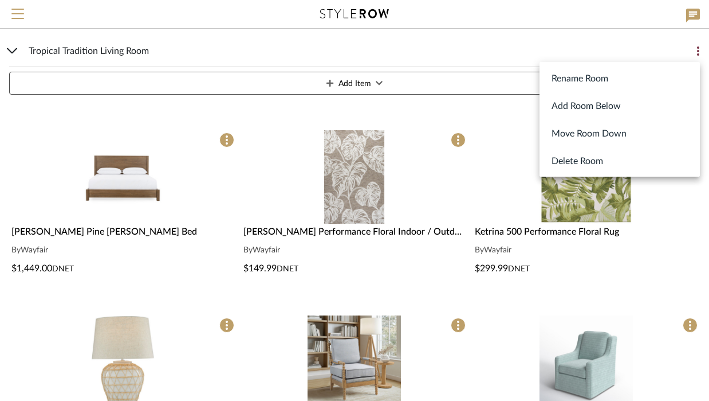
click at [536, 159] on button "Delete Room" at bounding box center [620, 161] width 160 height 28
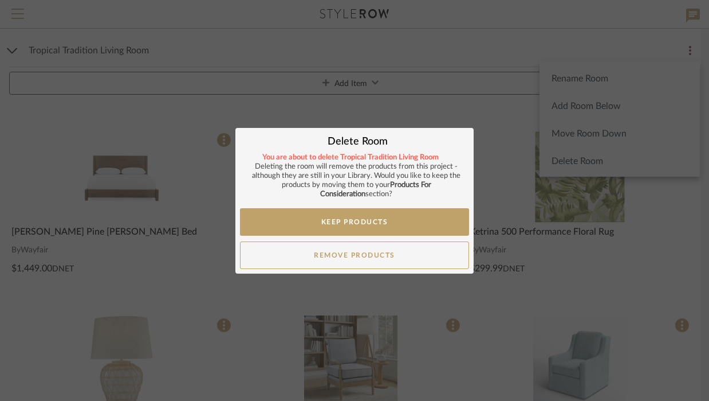
scroll to position [0, 0]
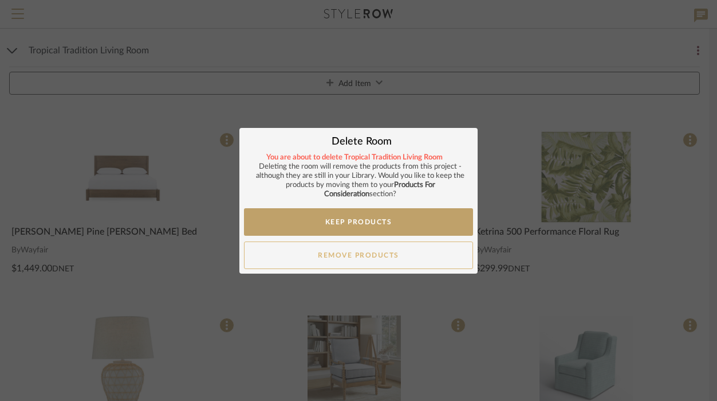
click at [403, 255] on button "Remove Products" at bounding box center [358, 255] width 229 height 28
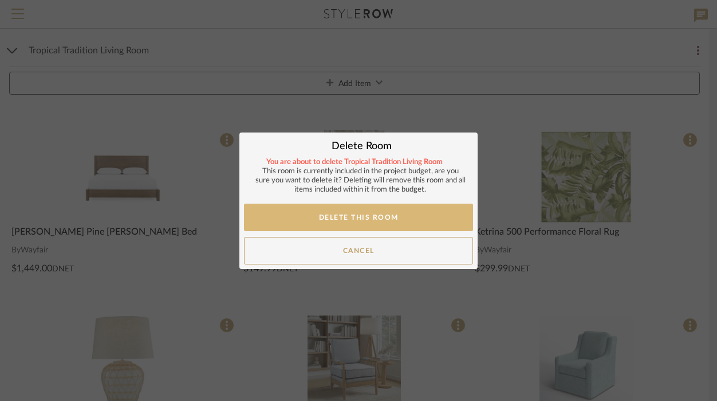
click at [401, 219] on button "Delete This Room" at bounding box center [358, 217] width 229 height 28
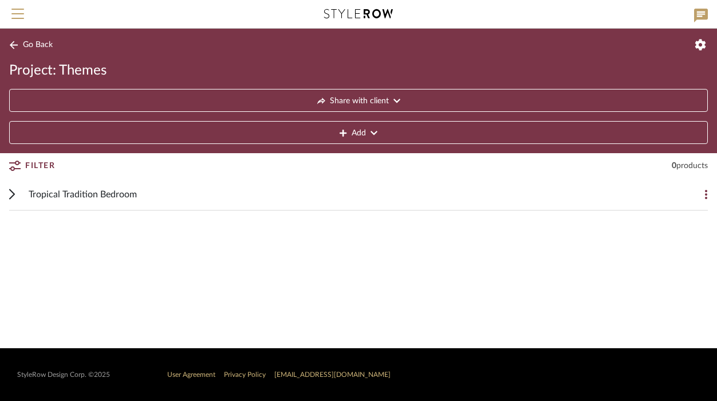
click at [536, 187] on button at bounding box center [696, 194] width 23 height 23
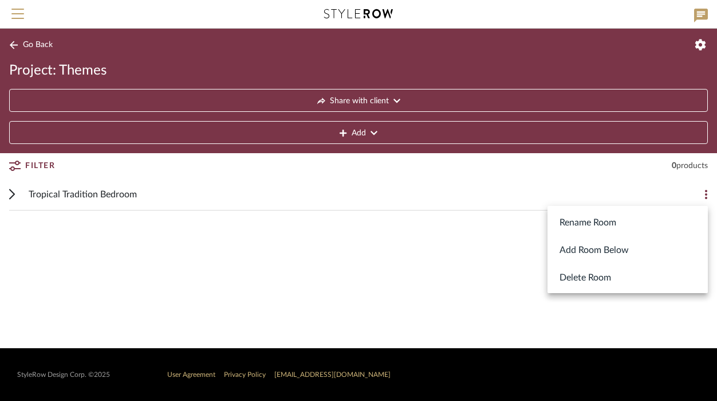
click at [536, 277] on button "Delete Room" at bounding box center [628, 277] width 160 height 28
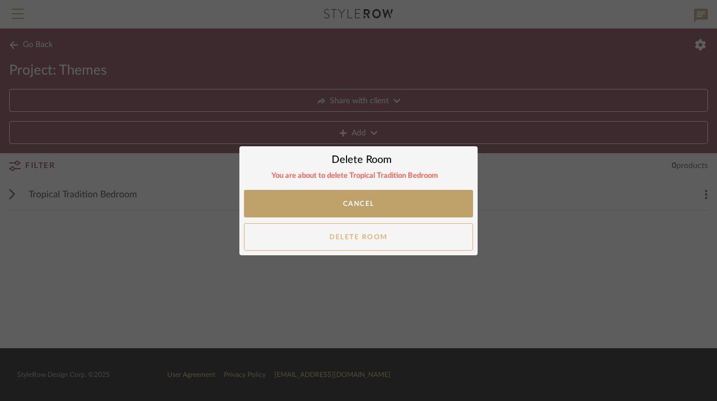
click at [411, 233] on button "Delete Room" at bounding box center [358, 237] width 229 height 28
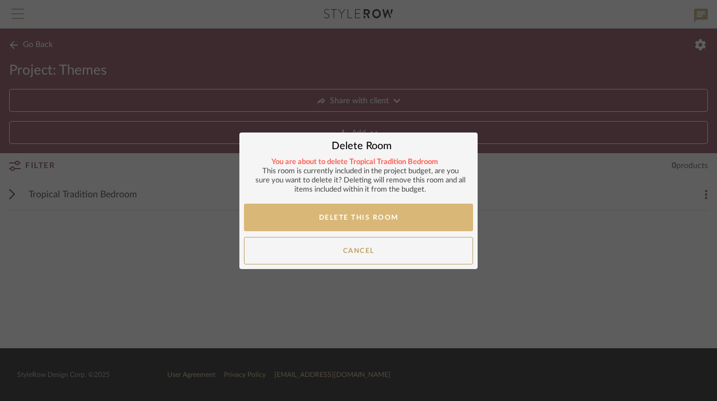
click at [403, 215] on button "Delete This Room" at bounding box center [358, 217] width 229 height 28
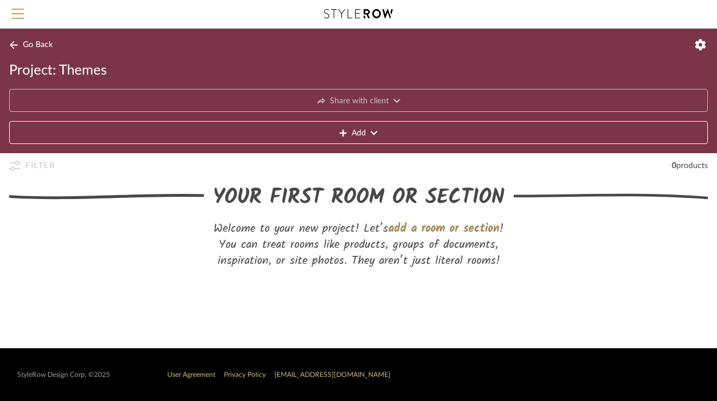
click at [536, 46] on icon at bounding box center [700, 44] width 11 height 11
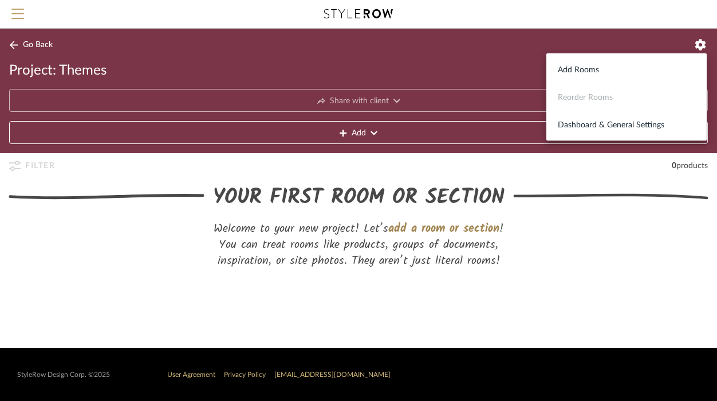
click at [536, 38] on div at bounding box center [358, 200] width 717 height 401
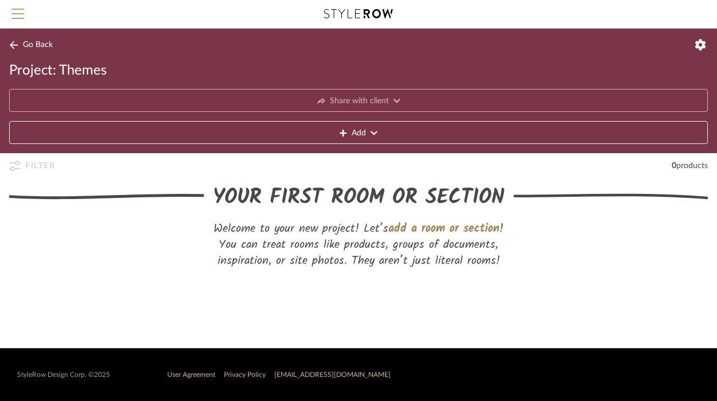
click at [96, 71] on span "Project: Themes" at bounding box center [57, 70] width 97 height 18
click at [38, 41] on span "Go Back" at bounding box center [38, 45] width 30 height 10
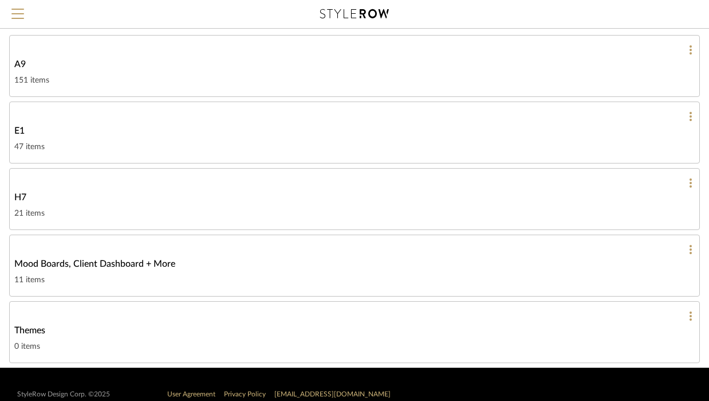
scroll to position [115, 0]
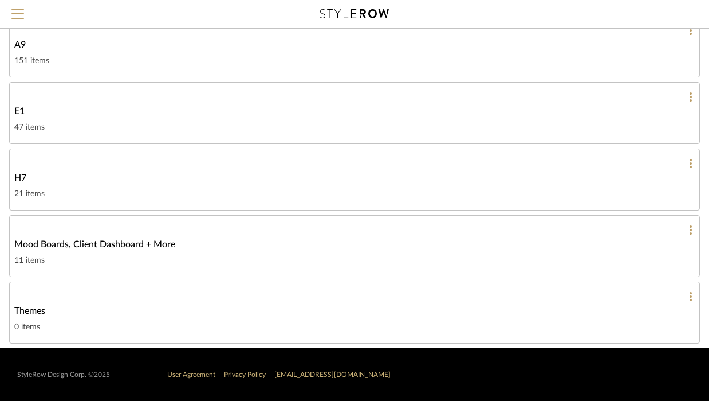
click at [140, 305] on div "Themes" at bounding box center [354, 311] width 681 height 14
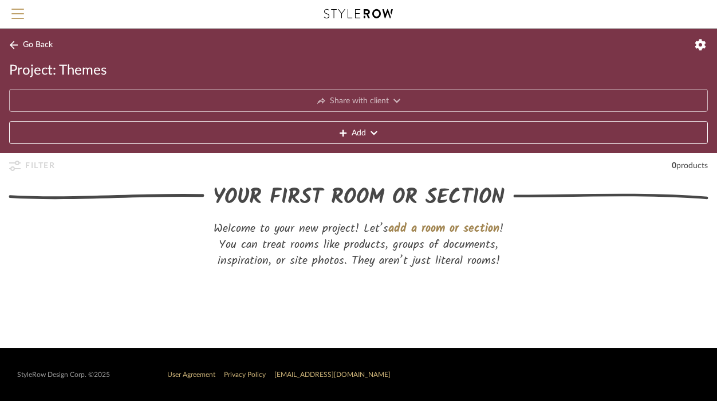
click at [23, 41] on span "Go Back" at bounding box center [38, 45] width 30 height 10
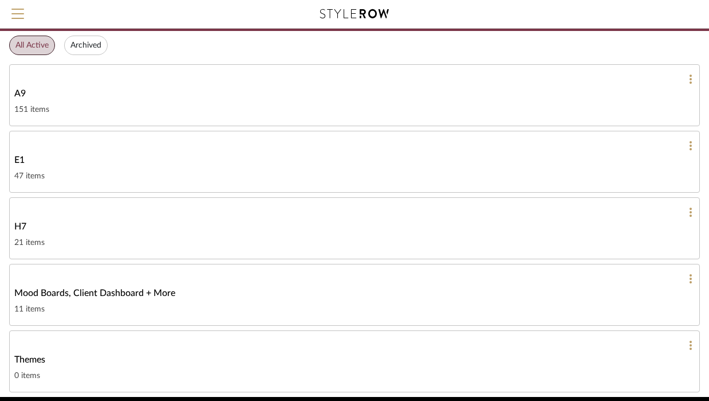
scroll to position [99, 0]
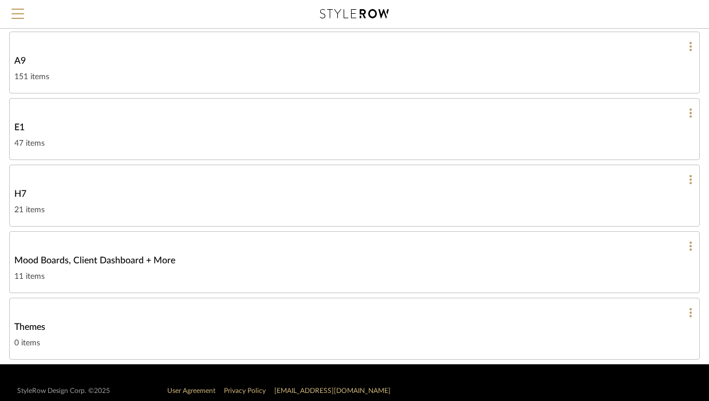
click at [536, 316] on icon at bounding box center [691, 312] width 2 height 9
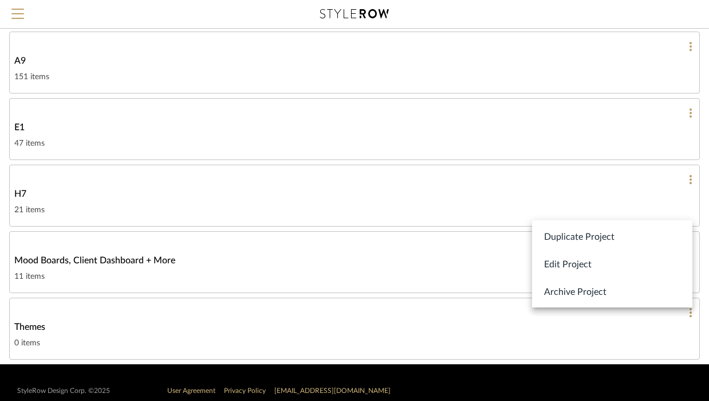
click at [536, 266] on button "Edit Project" at bounding box center [612, 264] width 160 height 28
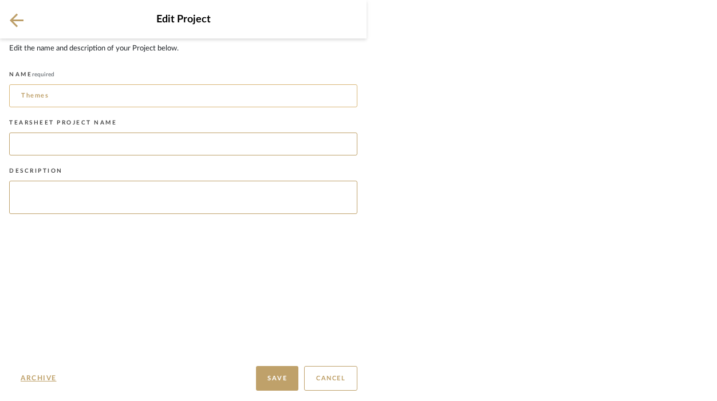
click at [89, 85] on input "Themes" at bounding box center [183, 95] width 348 height 23
drag, startPoint x: 56, startPoint y: 103, endPoint x: 16, endPoint y: 100, distance: 40.2
click at [15, 101] on input "Themes" at bounding box center [183, 95] width 348 height 23
type input "T"
type input "A7 Disney"
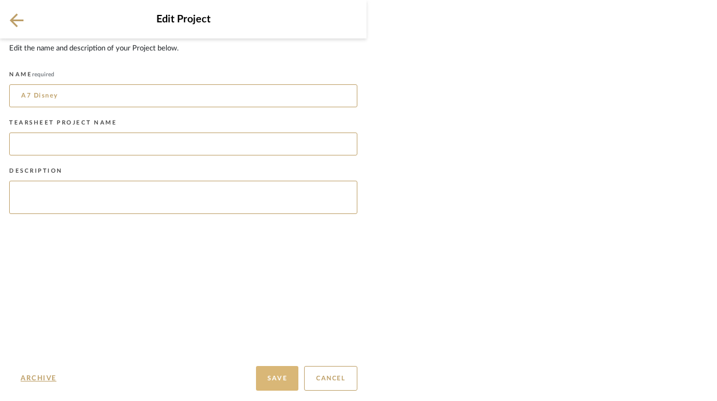
click at [275, 372] on button "Save" at bounding box center [277, 378] width 42 height 25
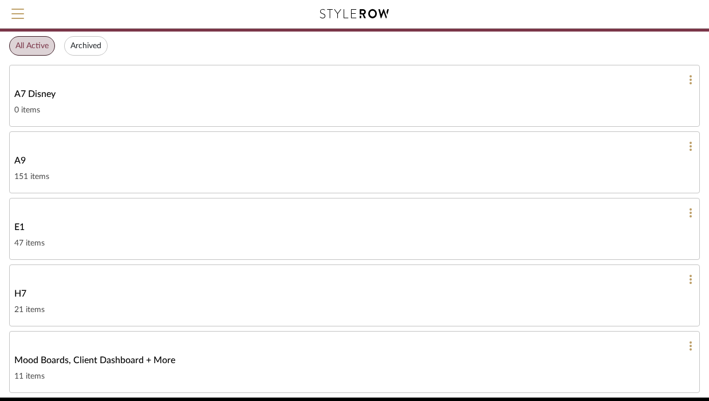
scroll to position [66, 0]
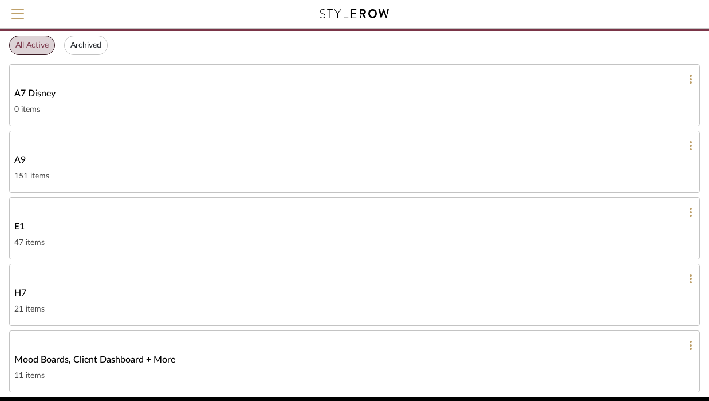
click at [303, 93] on div "A7 Disney" at bounding box center [354, 94] width 681 height 14
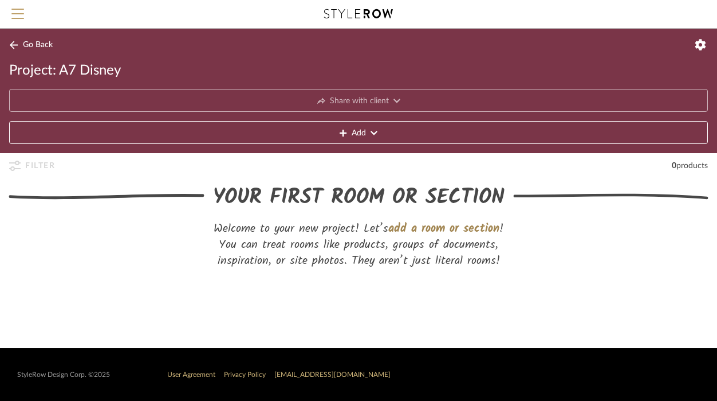
click at [378, 131] on button "Add" at bounding box center [358, 132] width 699 height 23
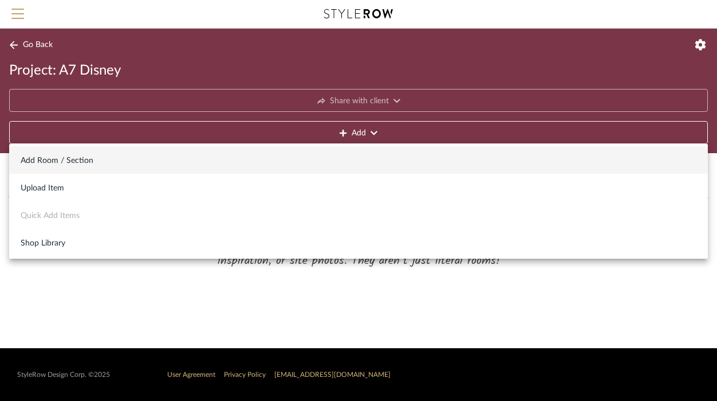
click at [338, 159] on span "Add Room / Section" at bounding box center [359, 161] width 676 height 10
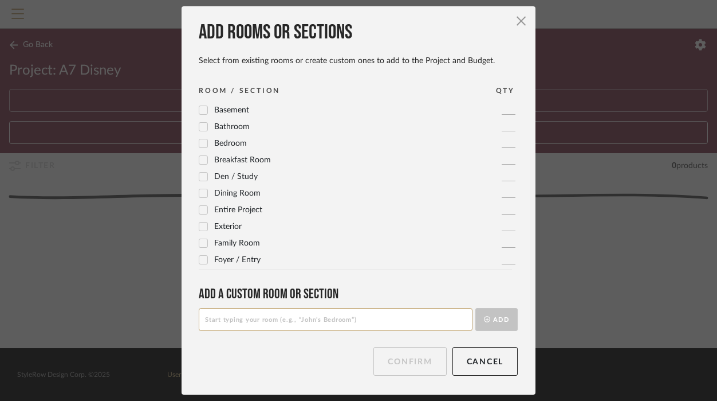
click at [301, 321] on input at bounding box center [336, 319] width 274 height 23
type input "Living Room 1"
click at [494, 323] on button "Add" at bounding box center [497, 319] width 42 height 23
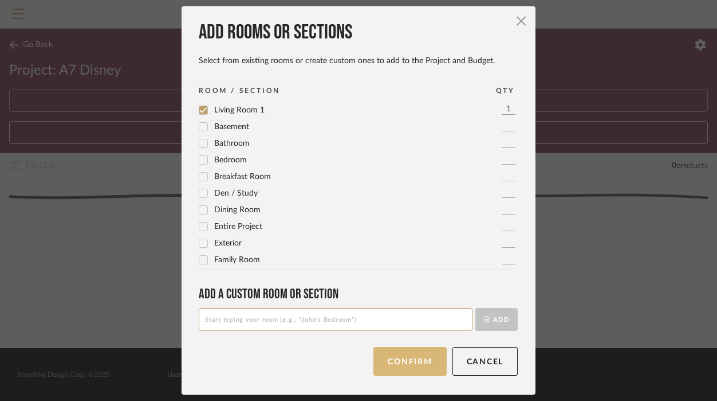
click at [414, 365] on button "Confirm" at bounding box center [410, 361] width 73 height 29
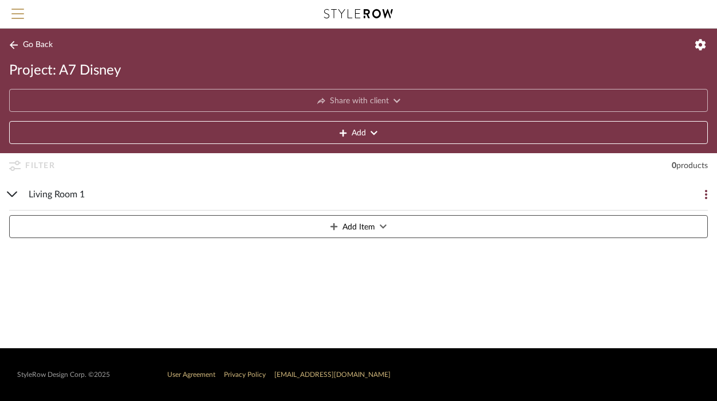
click at [373, 136] on icon at bounding box center [374, 133] width 7 height 8
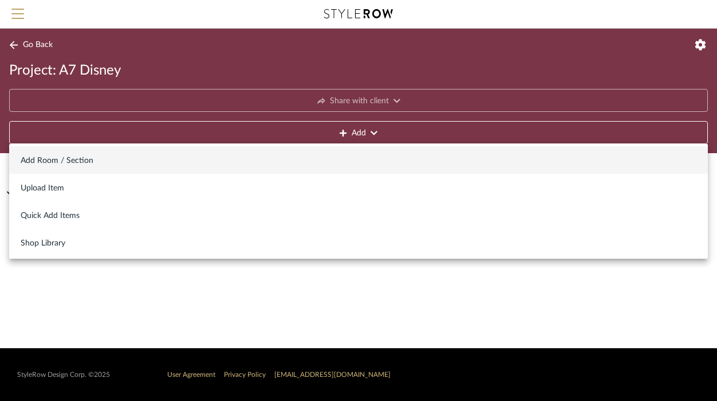
click at [325, 156] on span "Add Room / Section" at bounding box center [359, 161] width 676 height 10
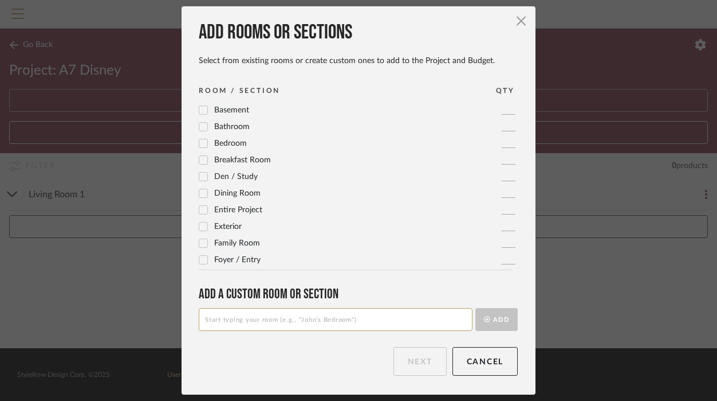
click at [261, 315] on input at bounding box center [336, 319] width 274 height 23
type input "Living Room 2"
click at [499, 320] on button "Add" at bounding box center [497, 319] width 42 height 23
click at [422, 356] on button "Next" at bounding box center [420, 361] width 53 height 29
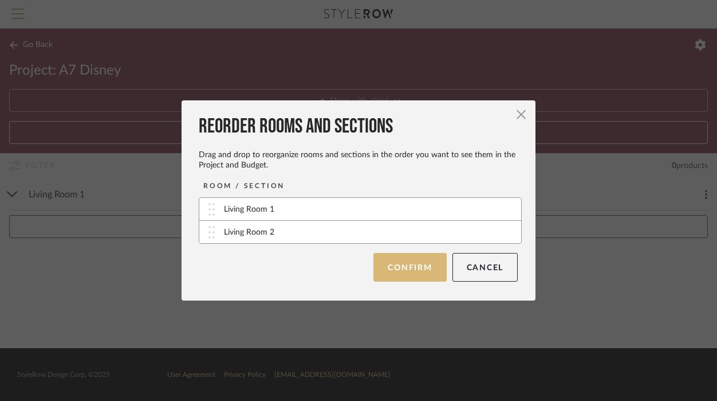
click at [394, 270] on button "Confirm" at bounding box center [410, 267] width 73 height 29
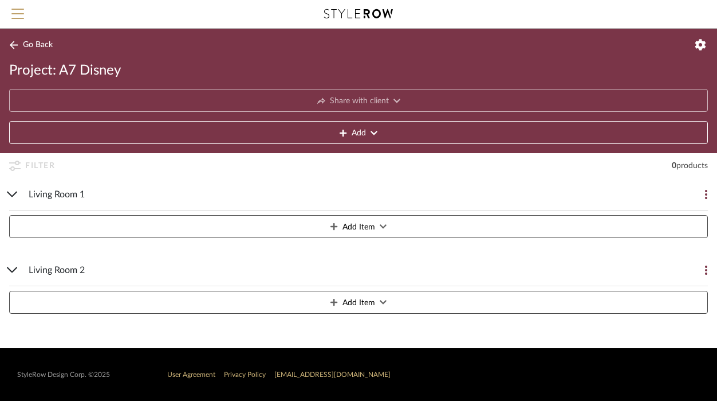
click at [536, 269] on cdk-accordion-item "Living Room 2 Add Item" at bounding box center [358, 292] width 717 height 76
click at [536, 269] on icon at bounding box center [706, 269] width 2 height 9
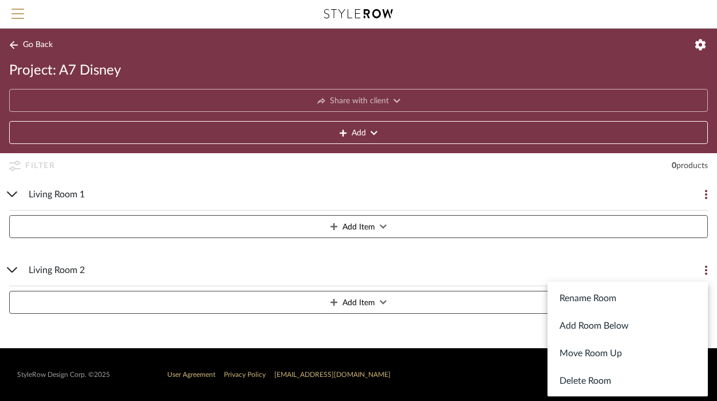
click at [536, 328] on button "Add Room Below" at bounding box center [628, 325] width 160 height 28
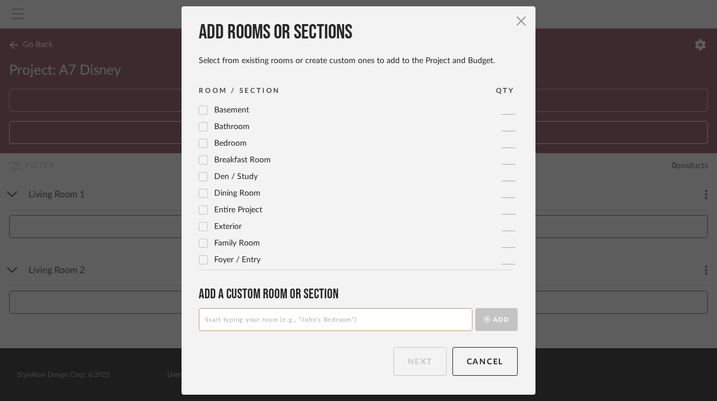
click at [369, 312] on input at bounding box center [336, 319] width 274 height 23
type input "Living Room 3"
click at [496, 320] on button "Add" at bounding box center [497, 319] width 42 height 23
click at [422, 359] on button "Next" at bounding box center [420, 361] width 53 height 29
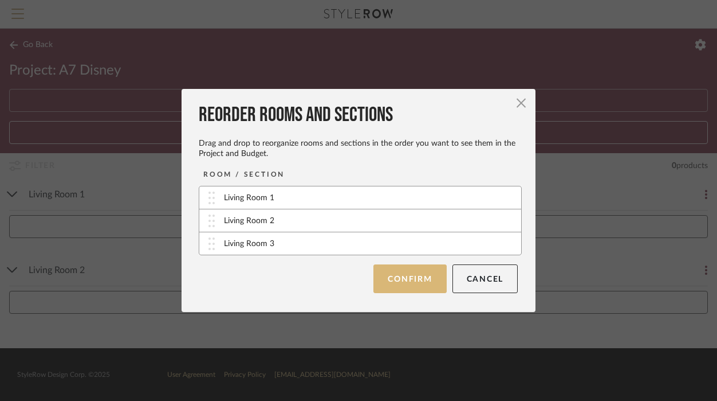
click at [414, 285] on button "Confirm" at bounding box center [410, 278] width 73 height 29
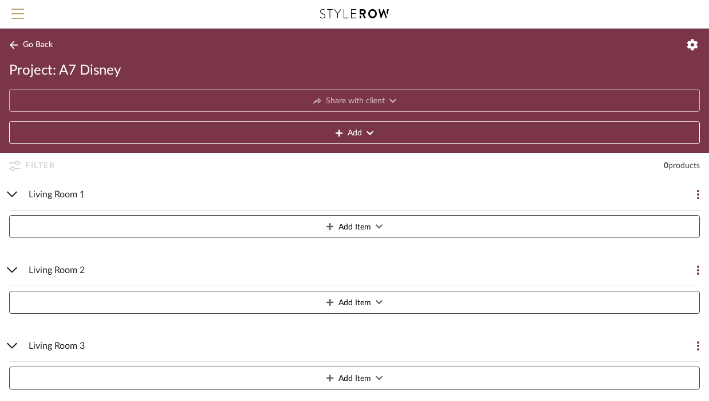
scroll to position [17, 0]
